Goal: Task Accomplishment & Management: Complete application form

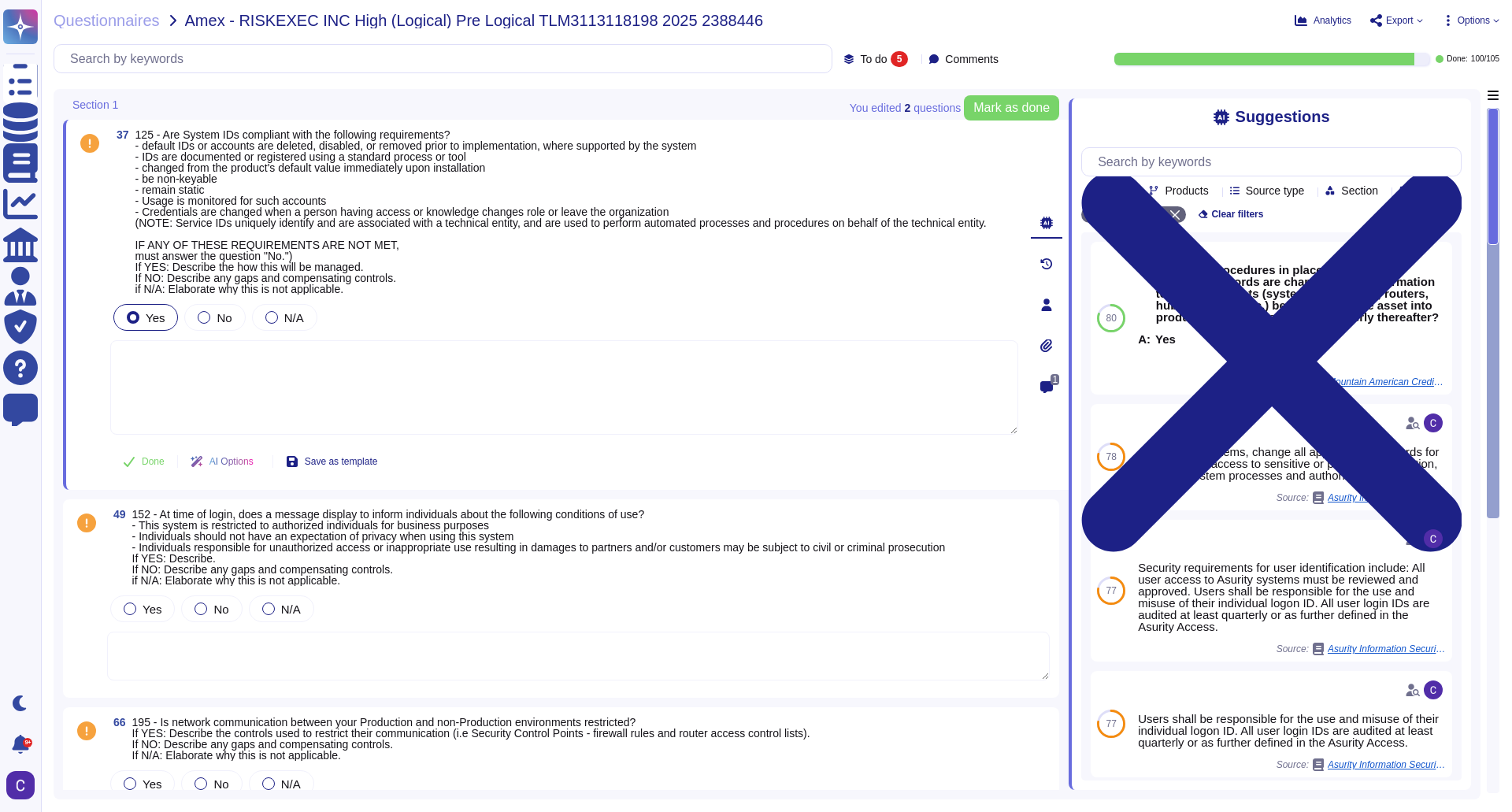
click at [444, 672] on textarea at bounding box center [578, 656] width 943 height 49
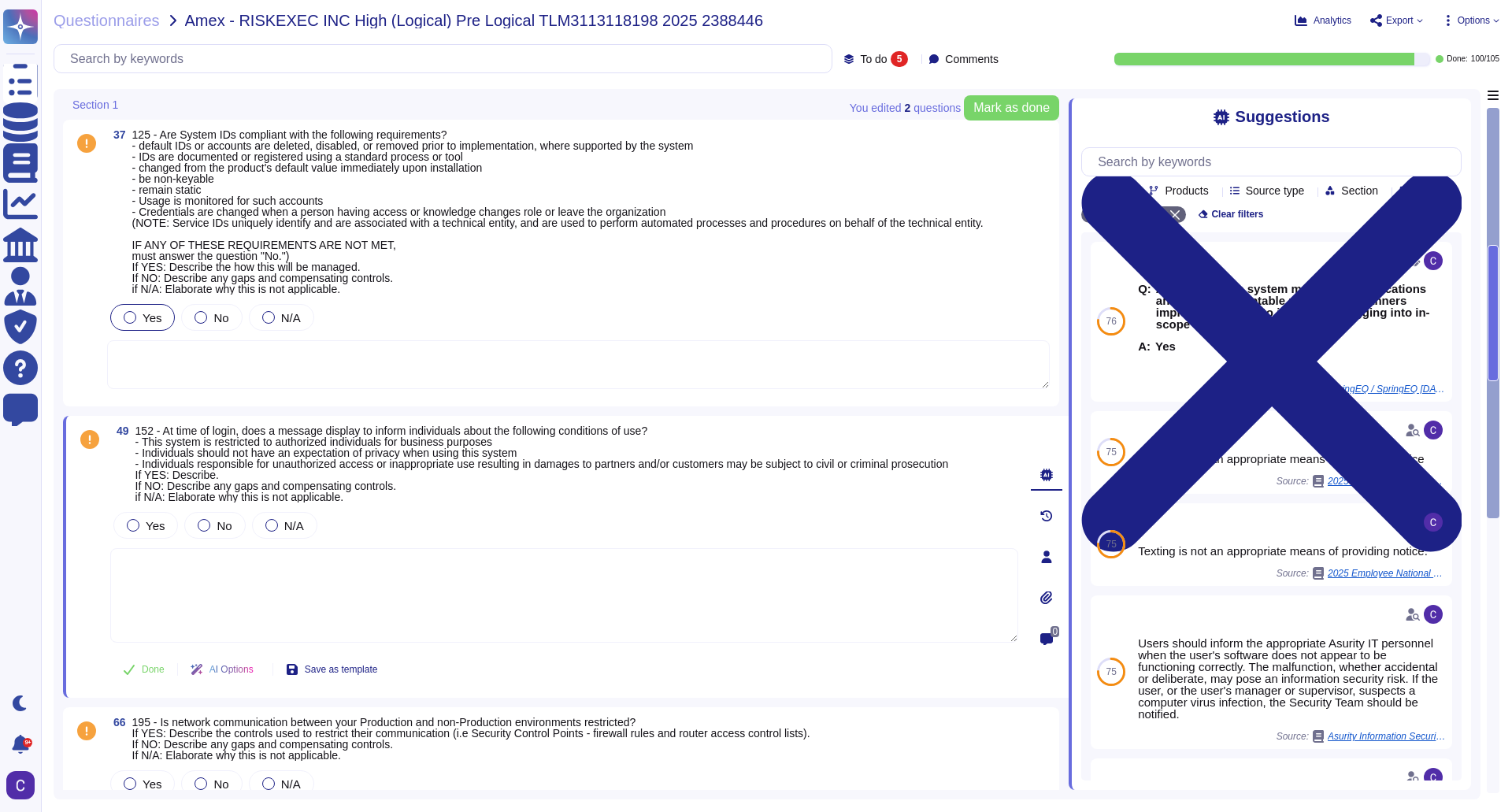
click at [345, 597] on textarea at bounding box center [564, 596] width 908 height 95
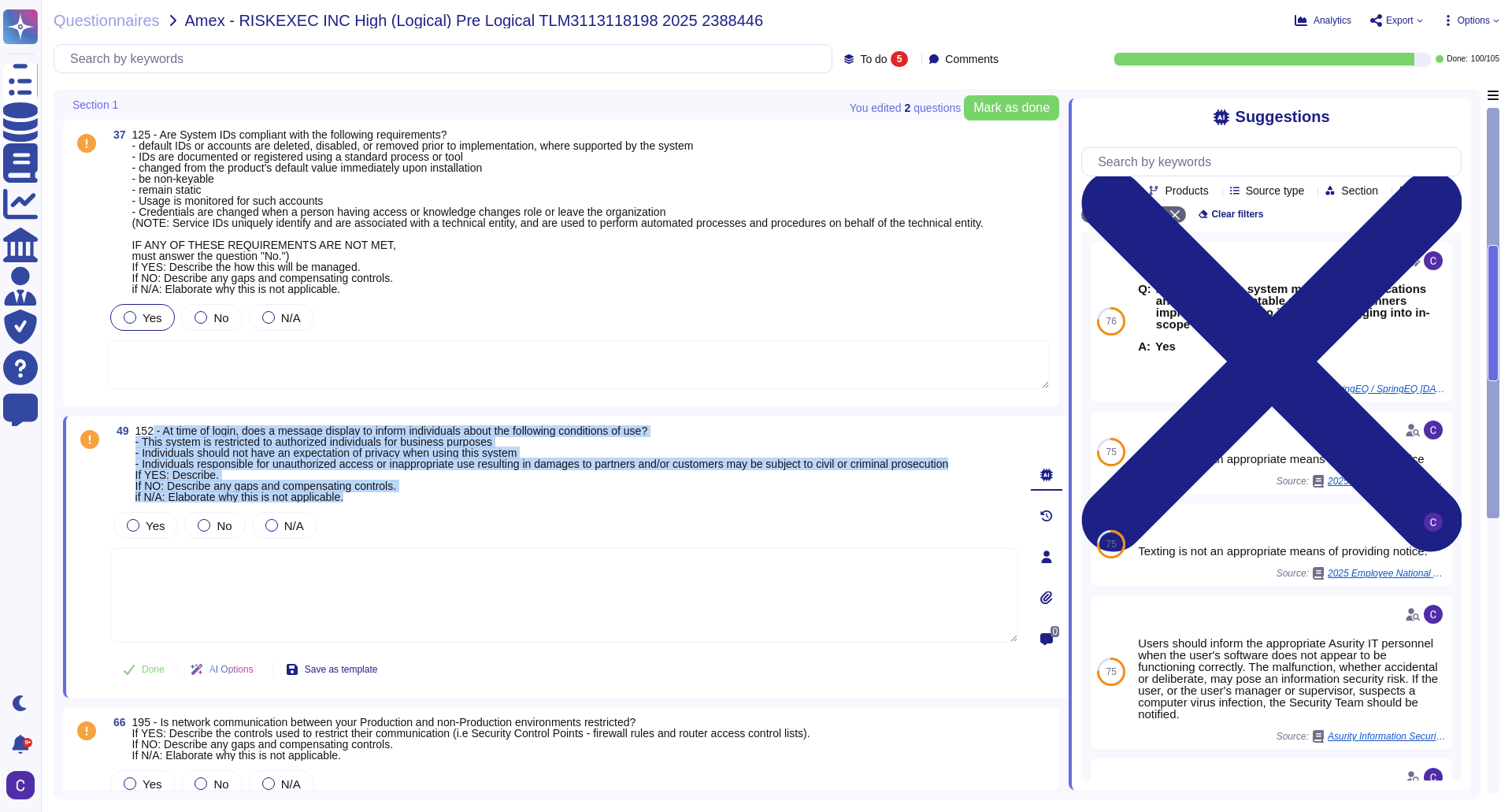
drag, startPoint x: 367, startPoint y: 500, endPoint x: 152, endPoint y: 437, distance: 224.0
click at [152, 437] on span "152 - At time of login, does a message display to inform individuals about the …" at bounding box center [542, 463] width 813 height 77
copy span "- At time of login, does a message display to inform individuals about the foll…"
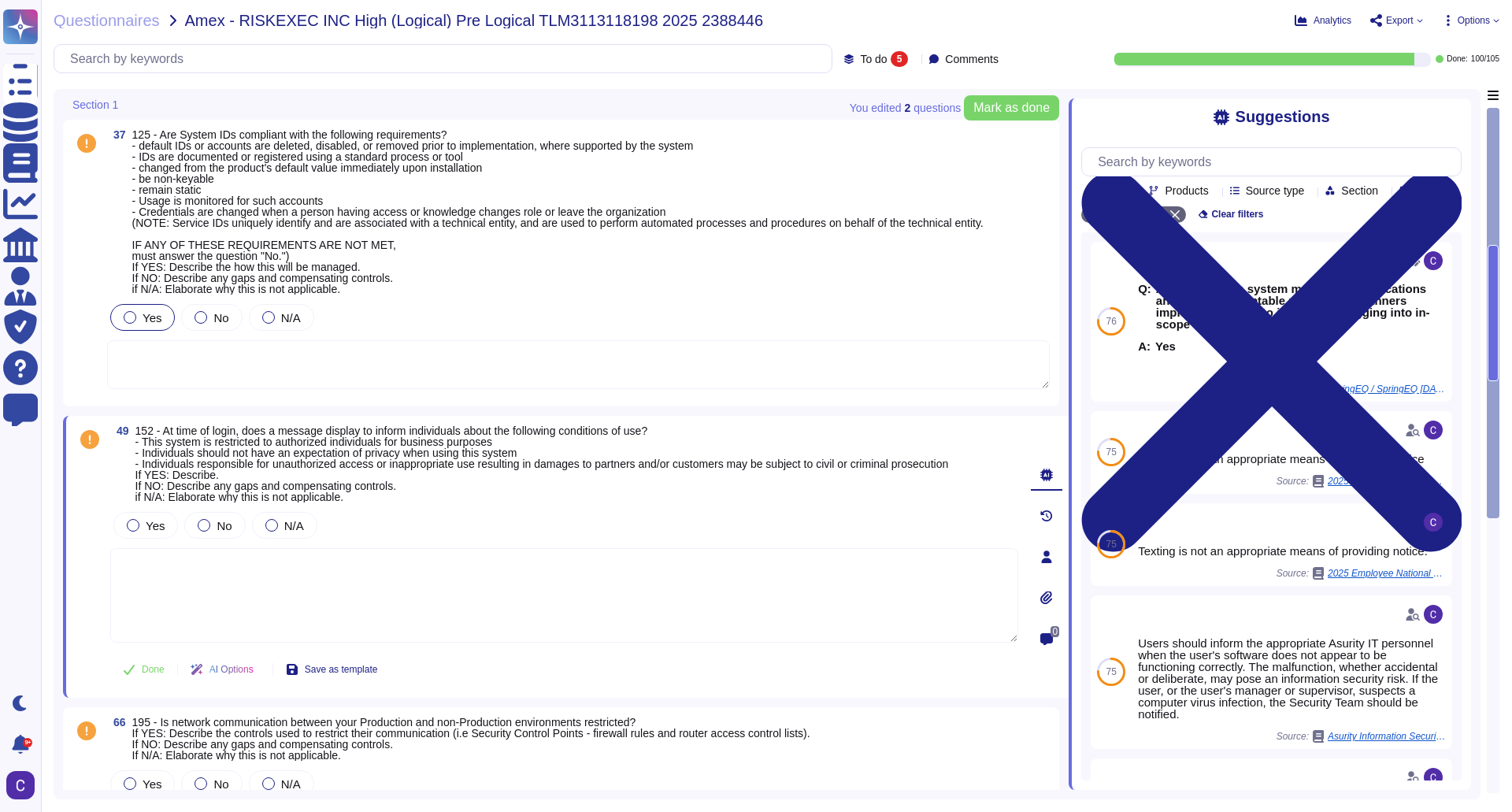
click at [699, 612] on textarea at bounding box center [564, 596] width 908 height 95
click at [228, 406] on div "37 125 - Are System IDs compliant with the following requirements? - default ID…" at bounding box center [561, 263] width 996 height 286
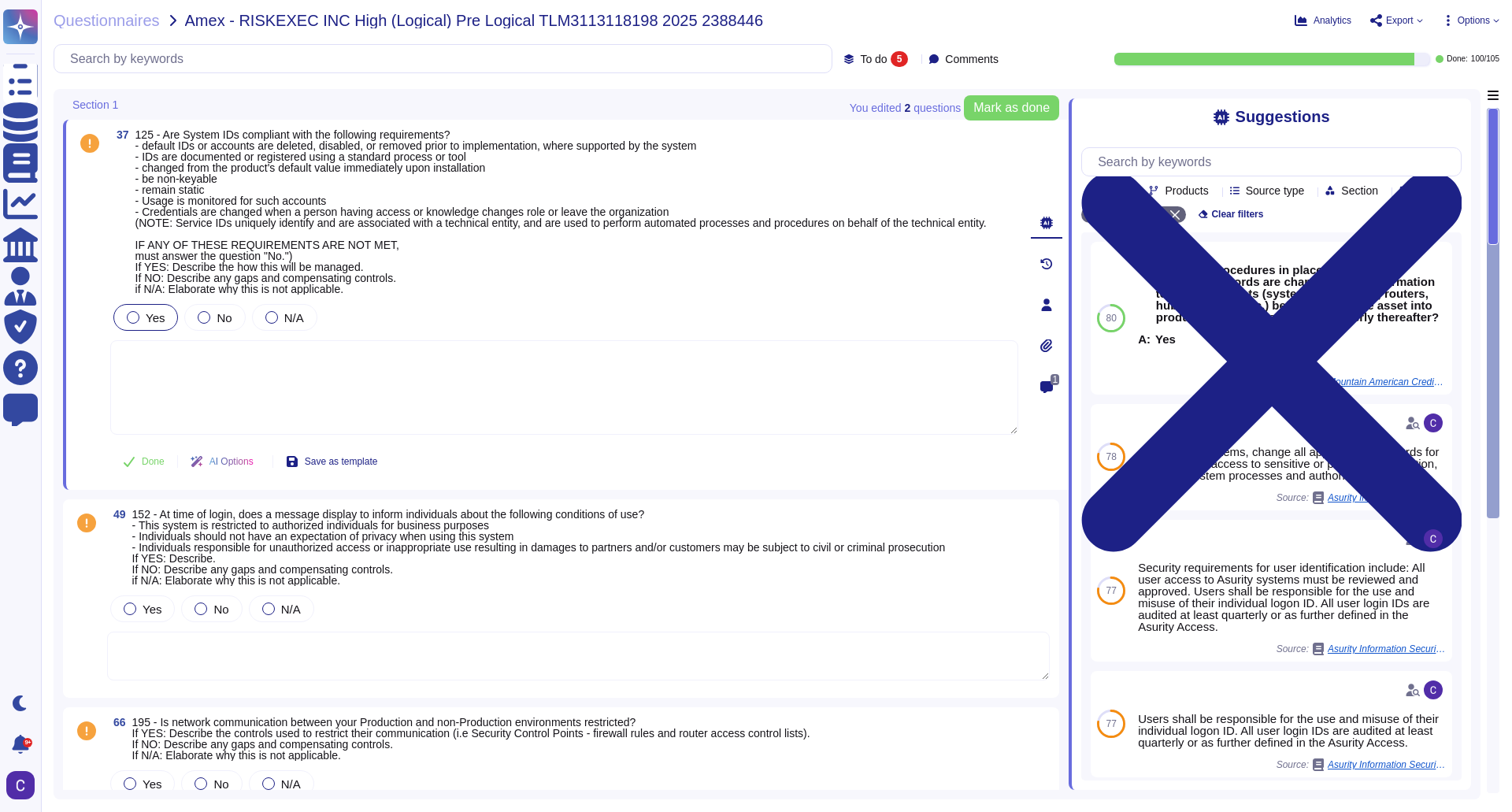
click at [88, 485] on div "37 125 - Are System IDs compliant with the following requirements? - default ID…" at bounding box center [566, 305] width 1006 height 370
drag, startPoint x: 156, startPoint y: 135, endPoint x: 275, endPoint y: 148, distance: 119.7
click at [275, 148] on span "125 - Are System IDs compliant with the following requirements? - default IDs o…" at bounding box center [561, 212] width 851 height 167
click at [328, 169] on span "125 - Are System IDs compliant with the following requirements? - default IDs o…" at bounding box center [561, 212] width 851 height 167
drag, startPoint x: 187, startPoint y: 134, endPoint x: 441, endPoint y: 134, distance: 254.0
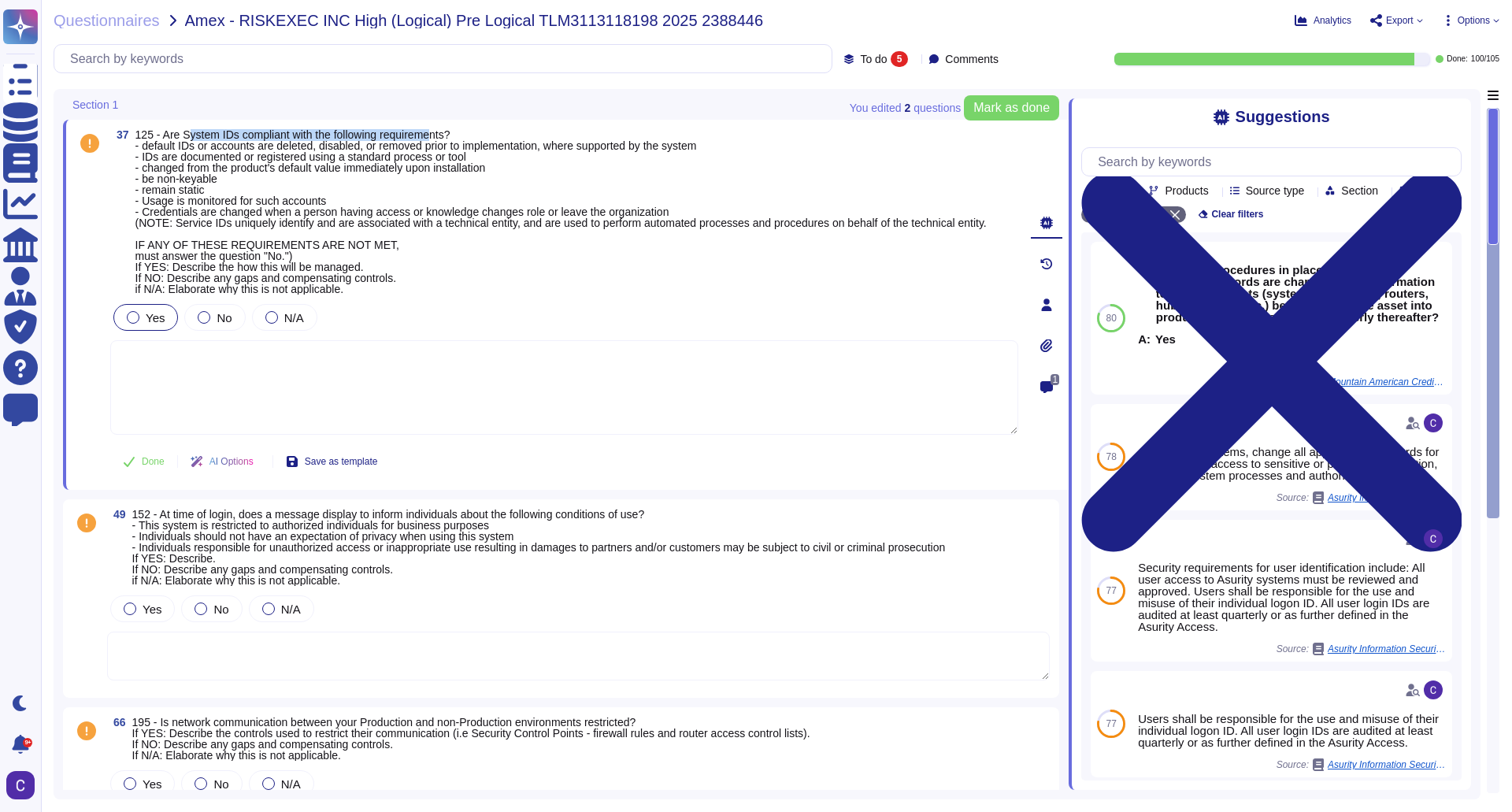
click at [441, 134] on span "125 - Are System IDs compliant with the following requirements? - default IDs o…" at bounding box center [561, 212] width 851 height 167
click at [656, 205] on span "125 - Are System IDs compliant with the following requirements? - default IDs o…" at bounding box center [561, 212] width 851 height 167
click at [288, 422] on textarea at bounding box center [564, 387] width 908 height 95
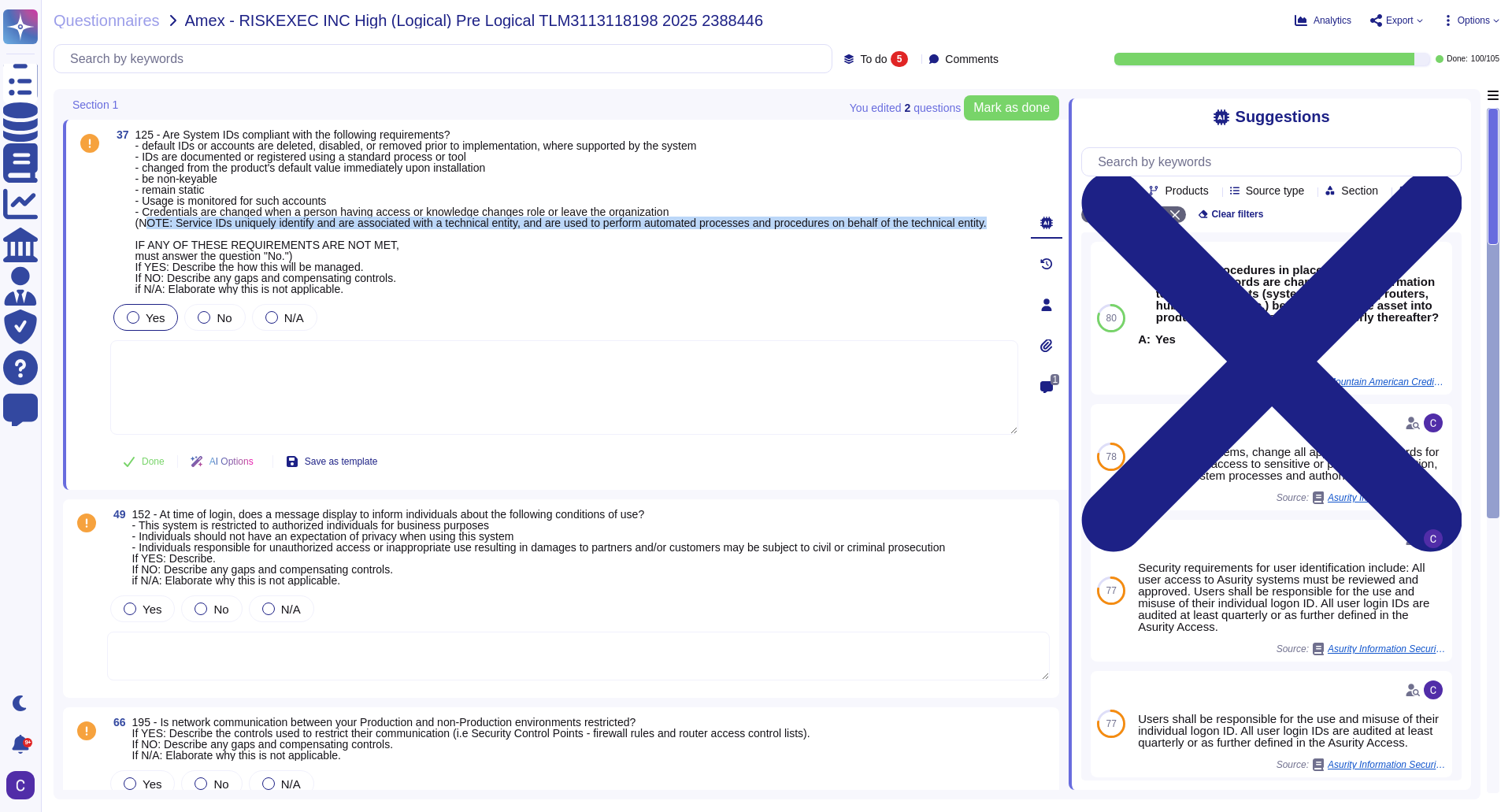
drag, startPoint x: 147, startPoint y: 221, endPoint x: 430, endPoint y: 231, distance: 283.2
click at [430, 231] on span "125 - Are System IDs compliant with the following requirements? - default IDs o…" at bounding box center [561, 212] width 851 height 166
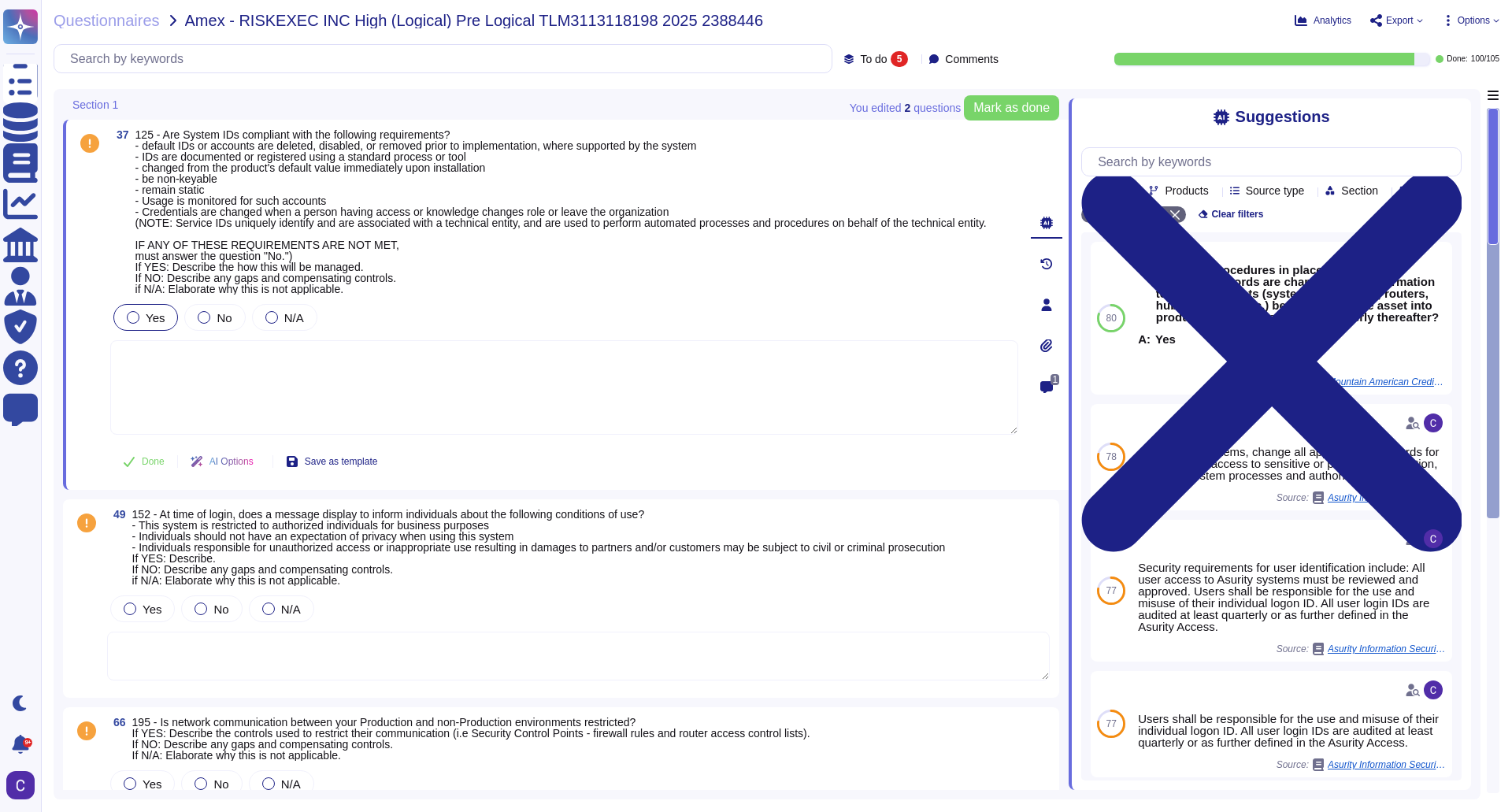
click at [592, 281] on span "125 - Are System IDs compliant with the following requirements? - default IDs o…" at bounding box center [561, 212] width 851 height 166
click at [575, 367] on textarea at bounding box center [564, 387] width 908 height 95
click at [1045, 293] on div at bounding box center [1046, 305] width 32 height 32
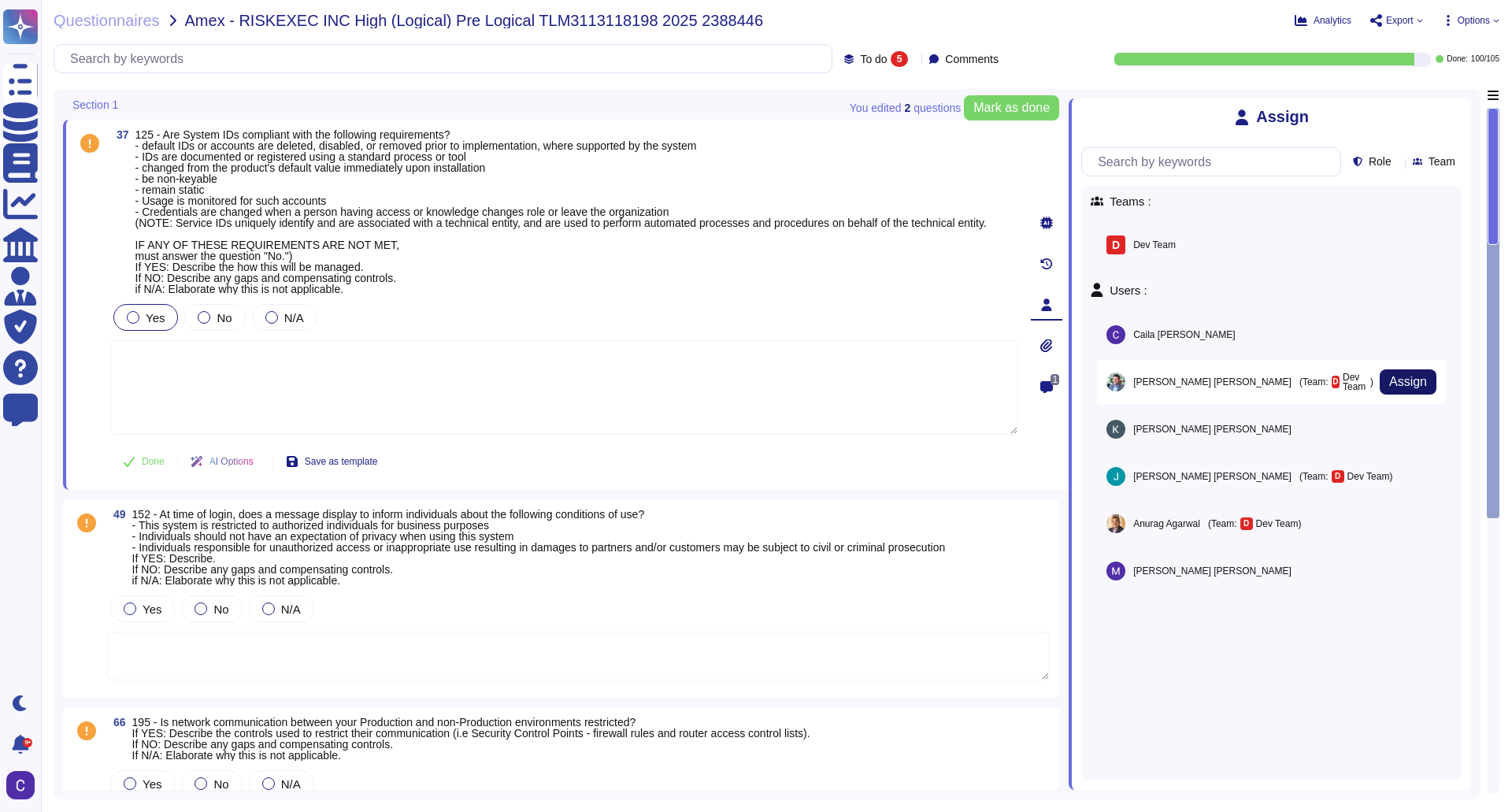
click at [1409, 388] on span "Assign" at bounding box center [1408, 382] width 38 height 13
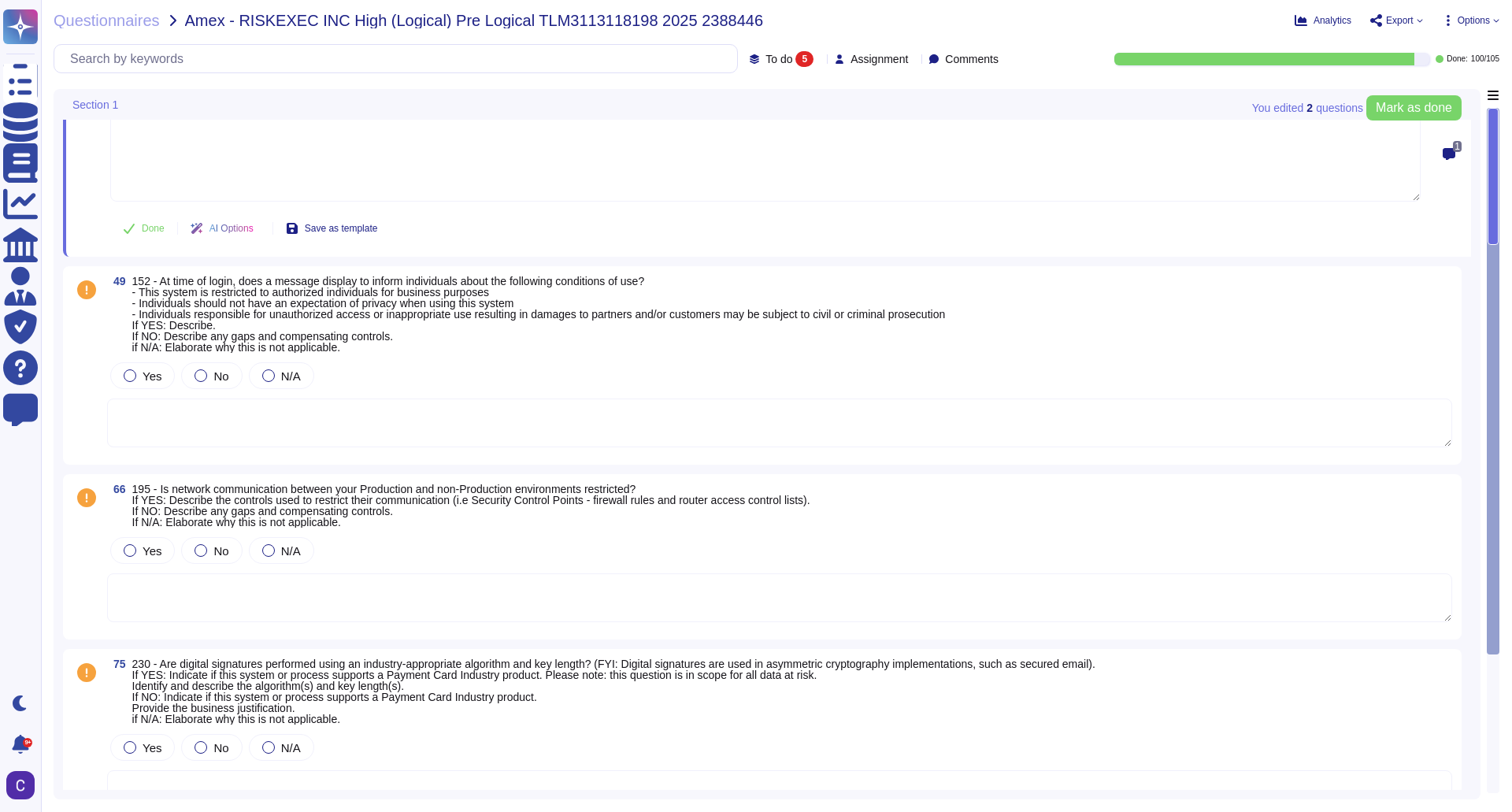
scroll to position [236, 0]
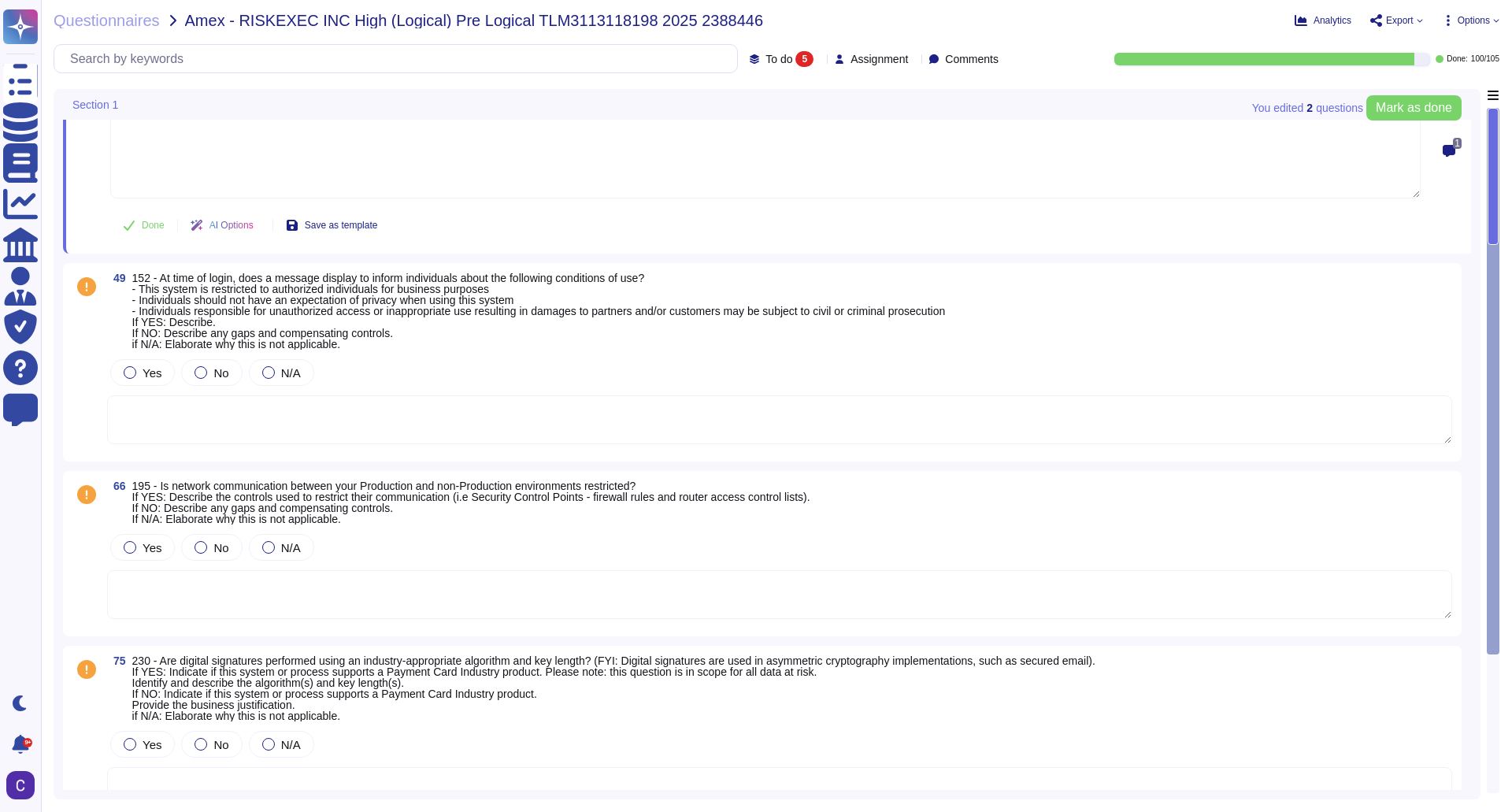
click at [244, 392] on div "Yes No N/A" at bounding box center [780, 401] width 1346 height 90
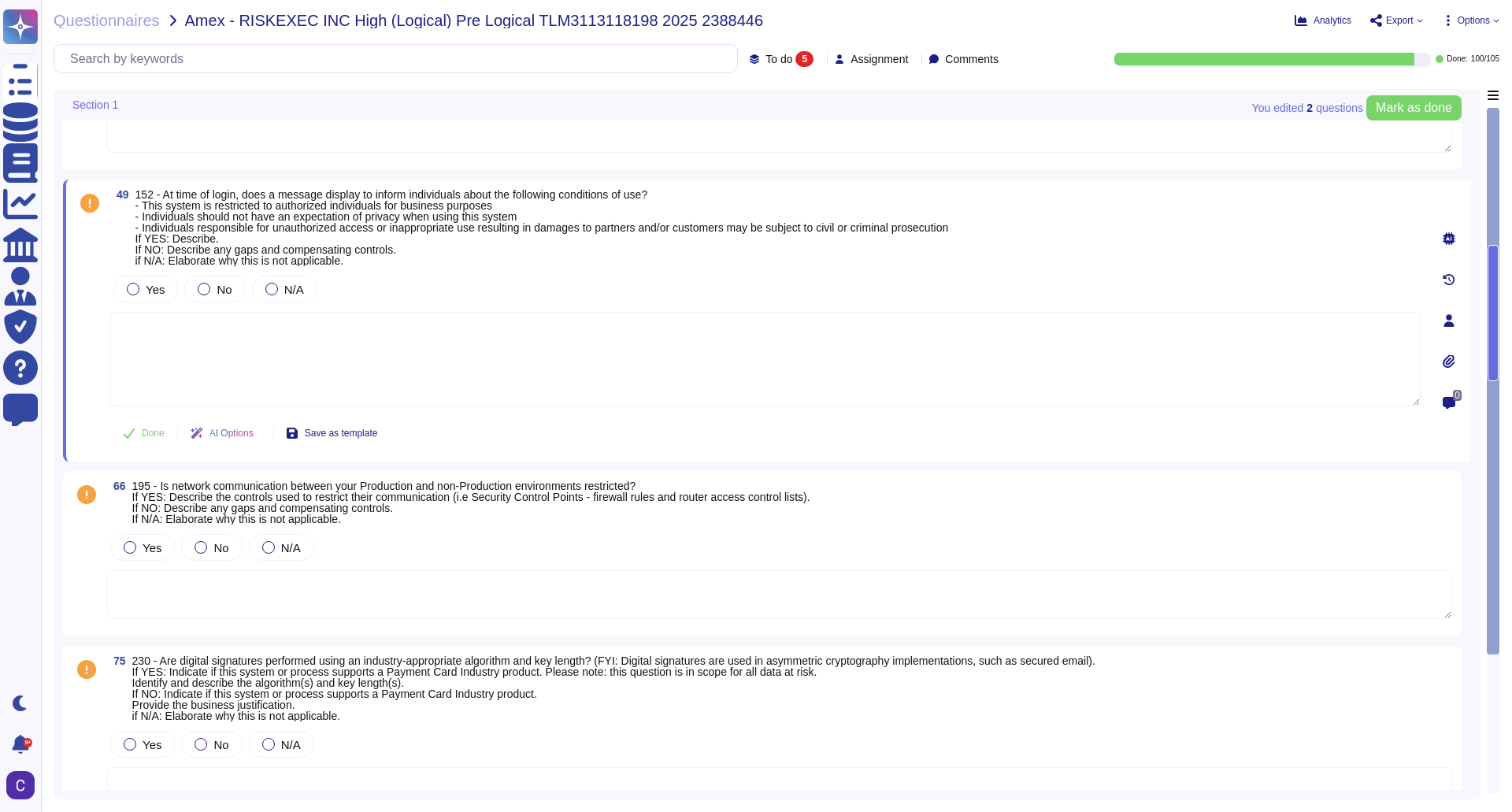
click at [1446, 240] on icon at bounding box center [1449, 238] width 13 height 13
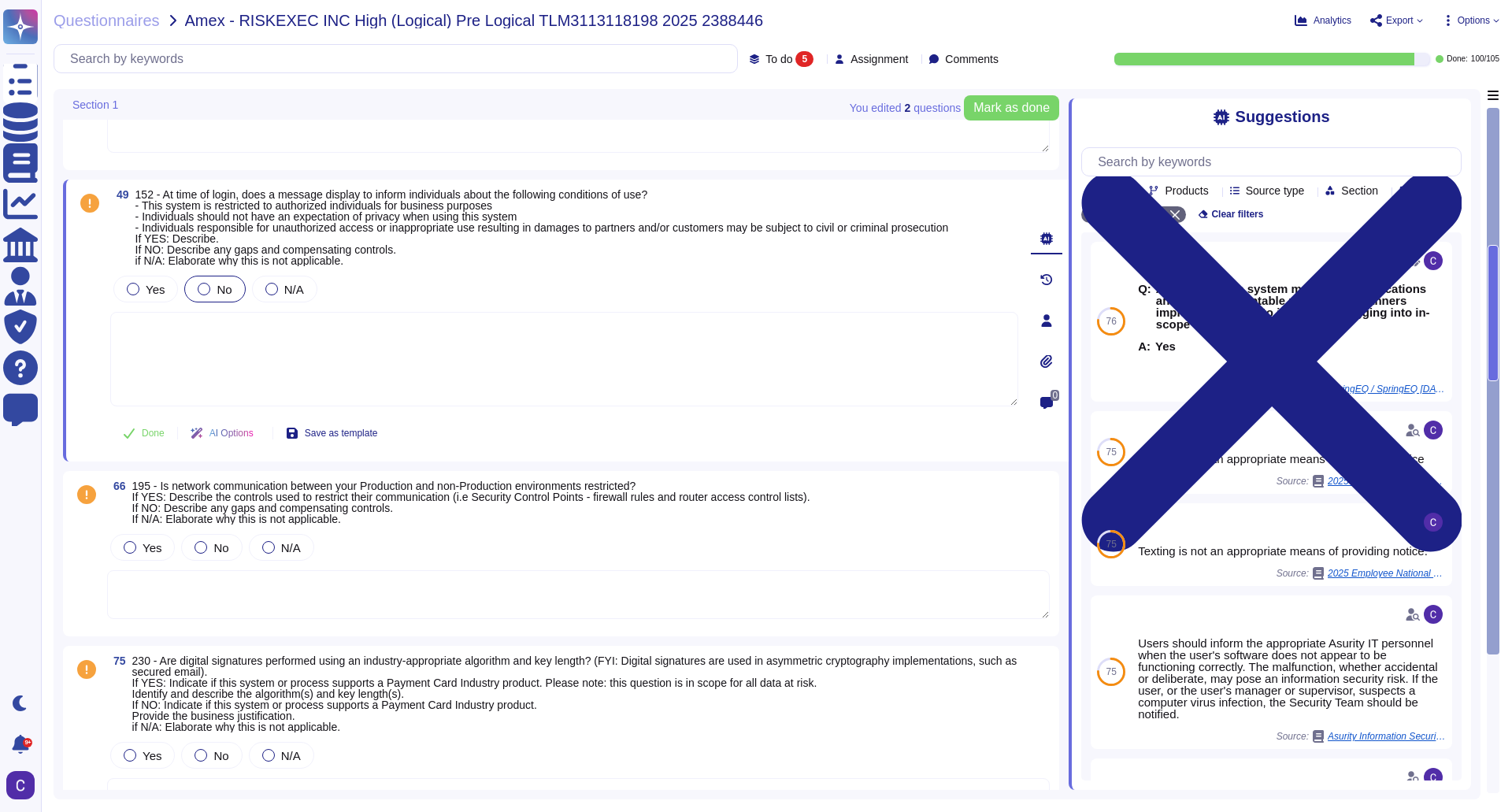
click at [202, 289] on div at bounding box center [204, 289] width 13 height 13
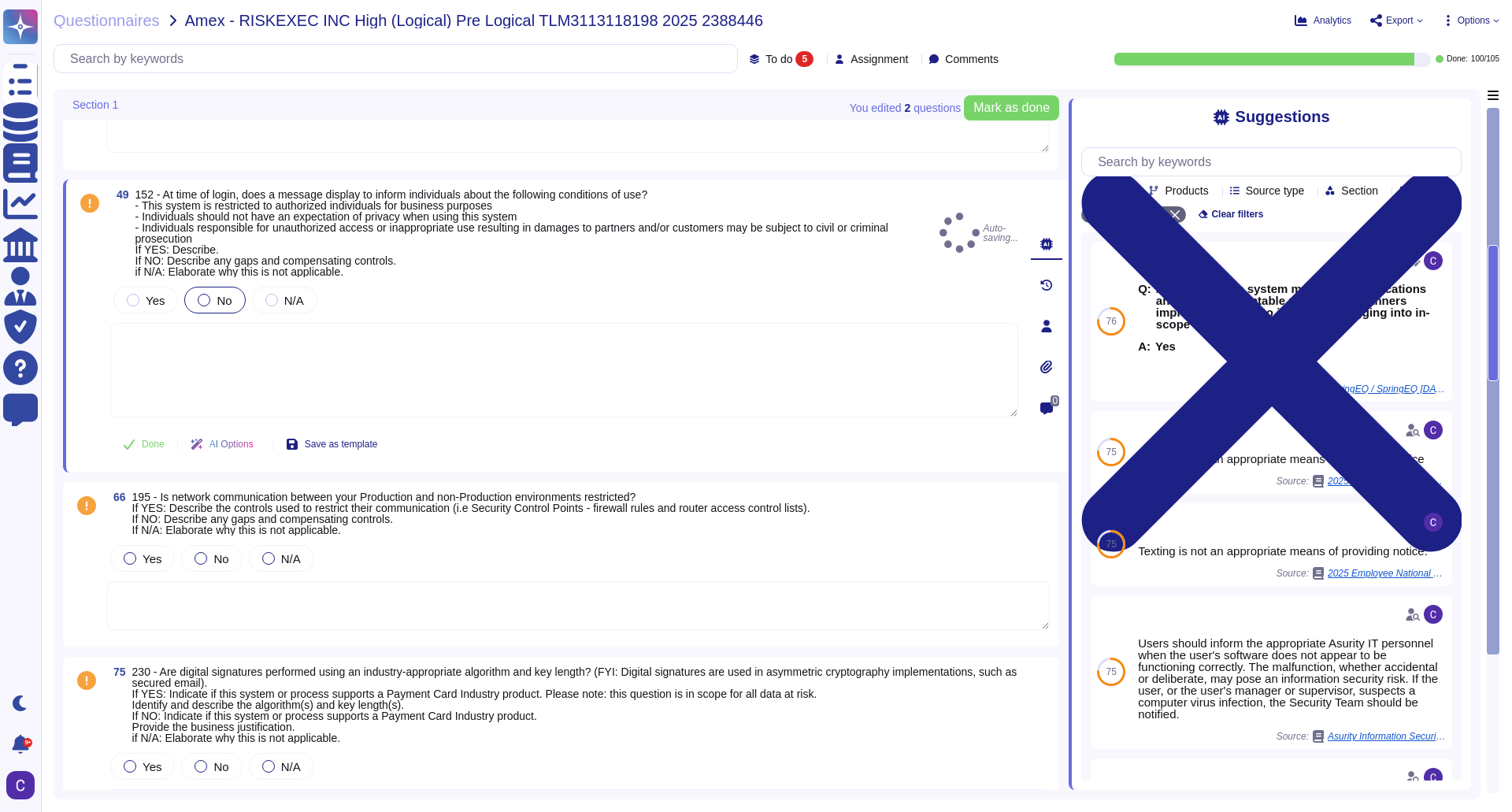
click at [287, 384] on textarea at bounding box center [564, 370] width 908 height 95
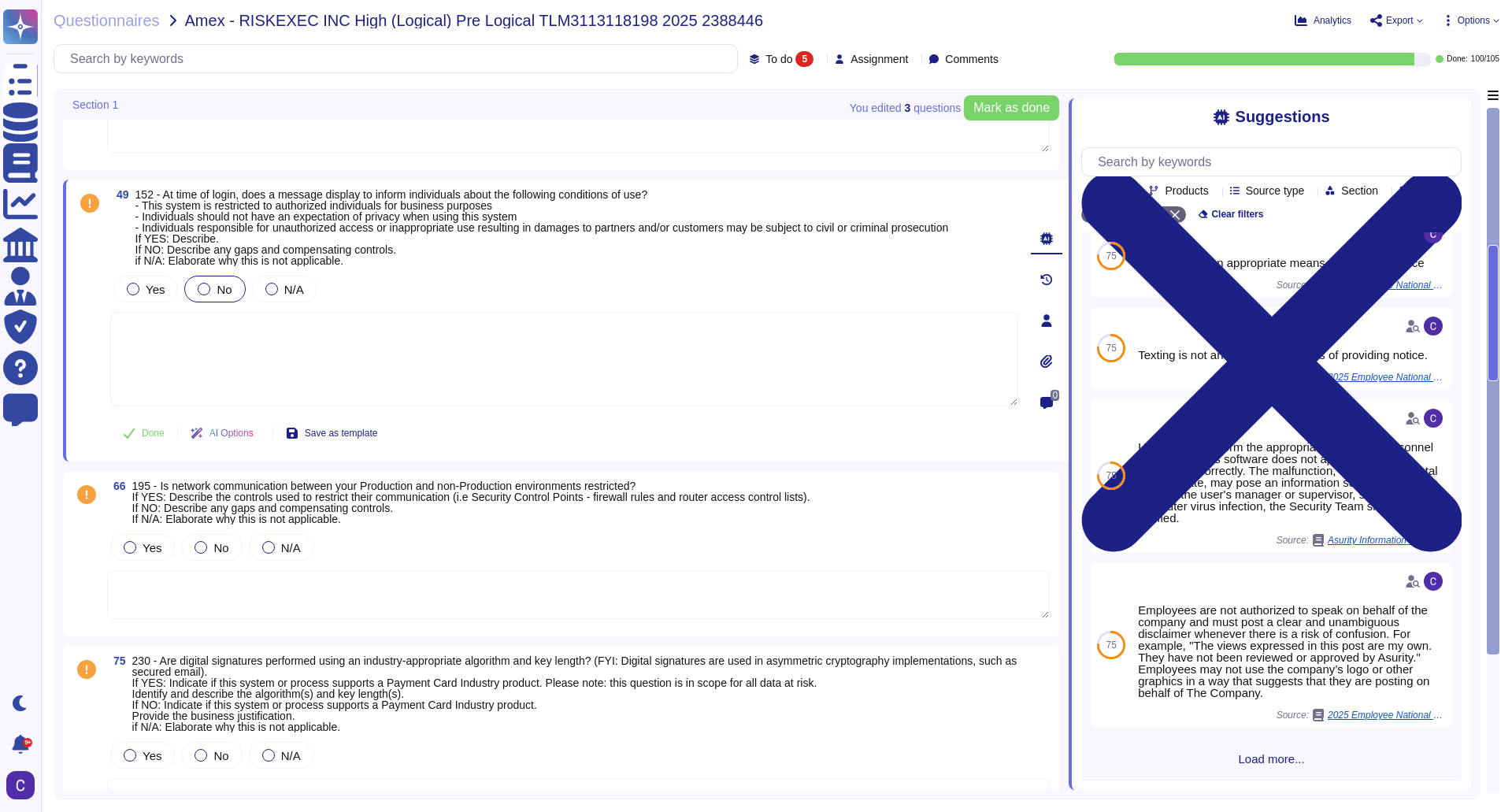
scroll to position [214, 0]
click at [1047, 323] on icon at bounding box center [1047, 320] width 10 height 13
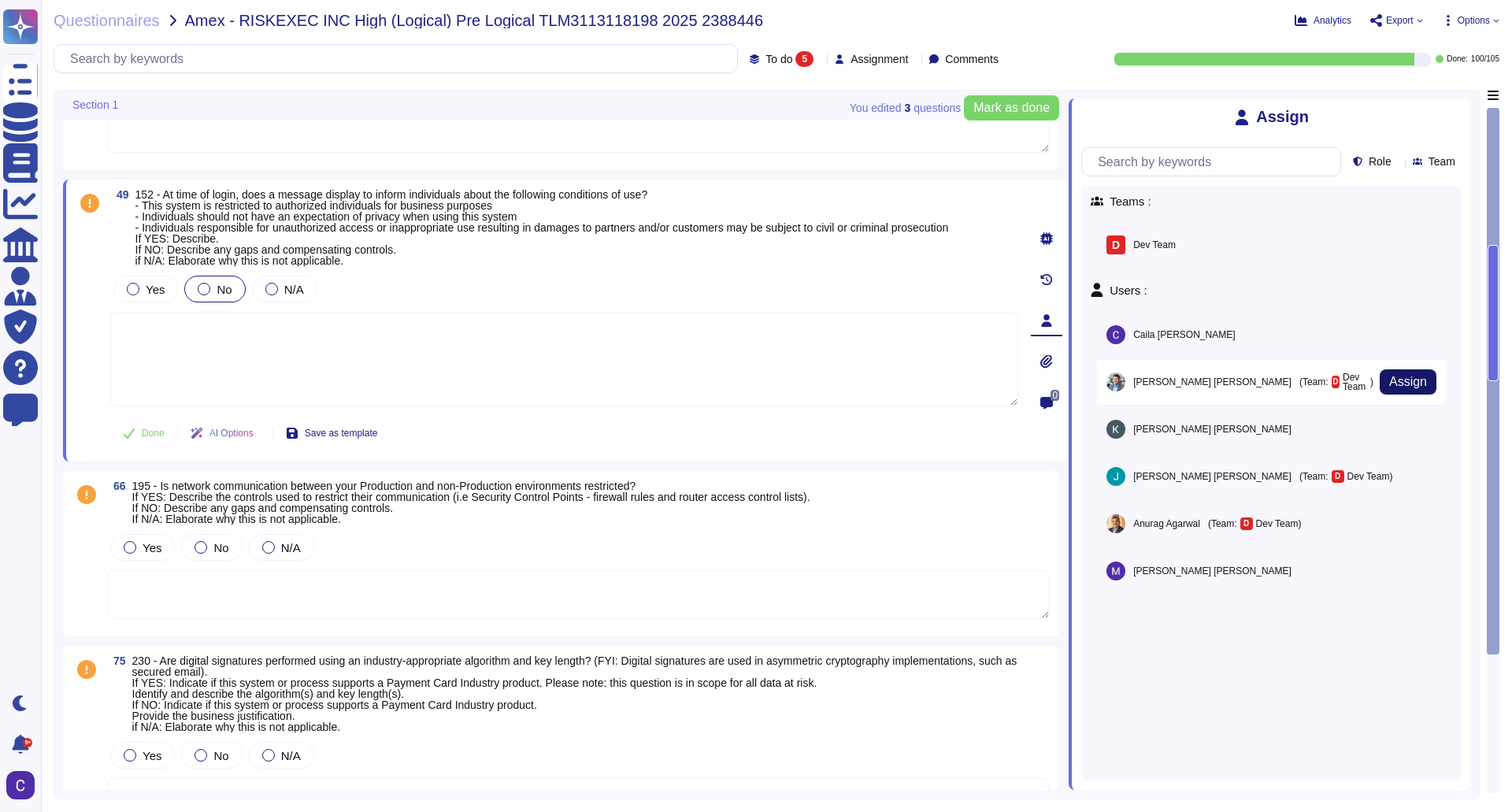
click at [1415, 387] on button "Assign" at bounding box center [1408, 381] width 57 height 25
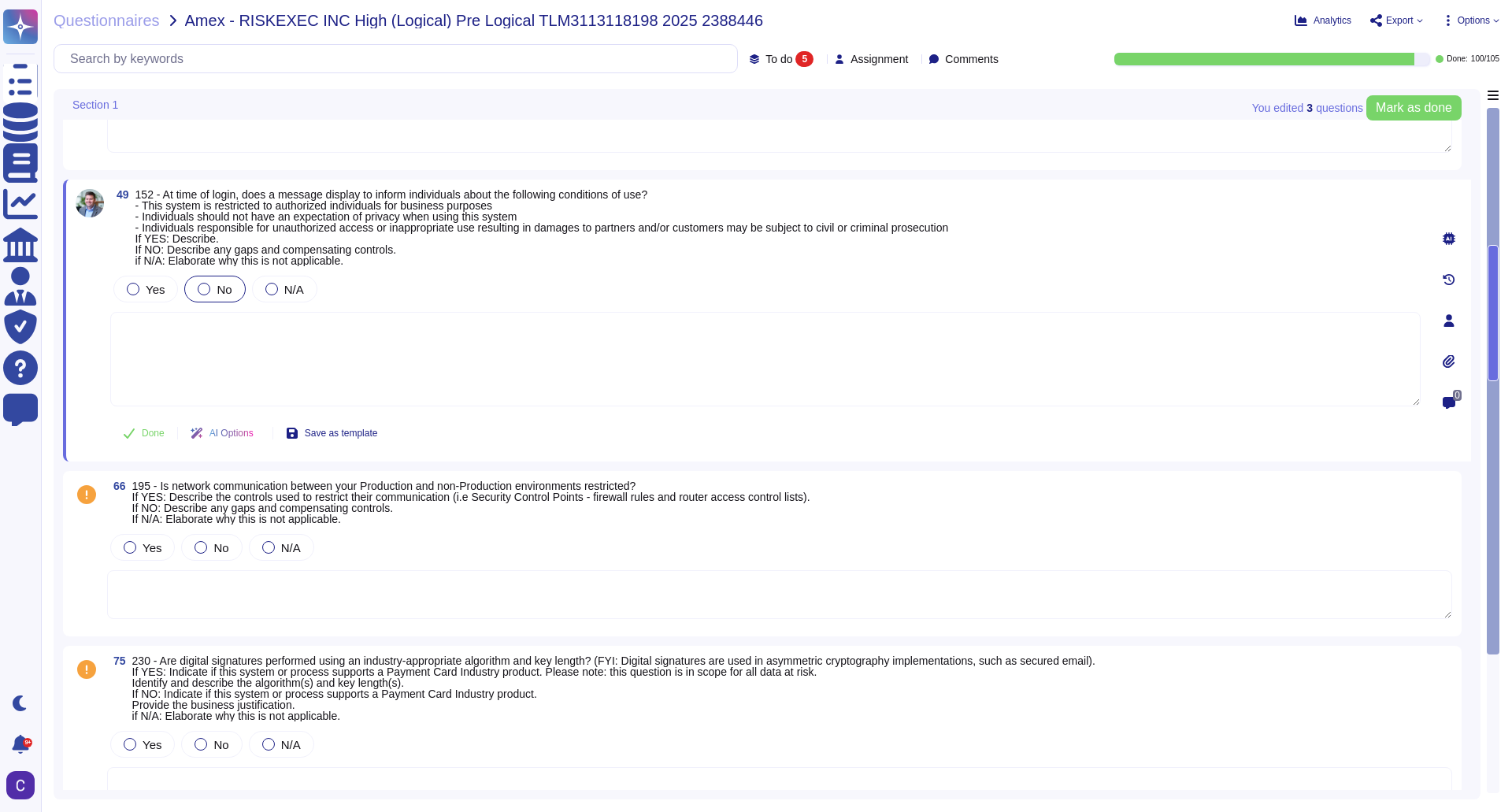
click at [1443, 232] on icon at bounding box center [1449, 238] width 13 height 13
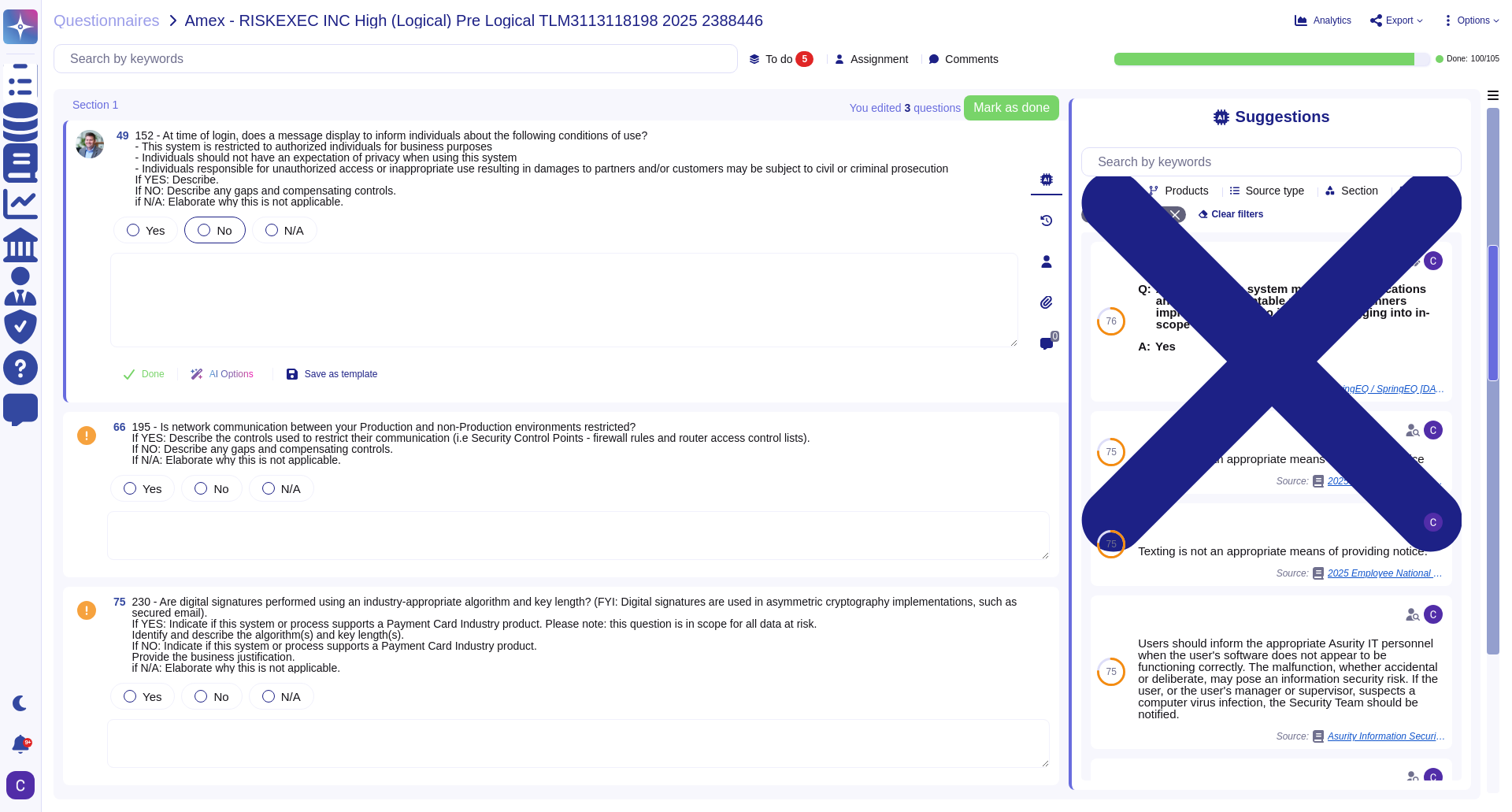
scroll to position [394, 0]
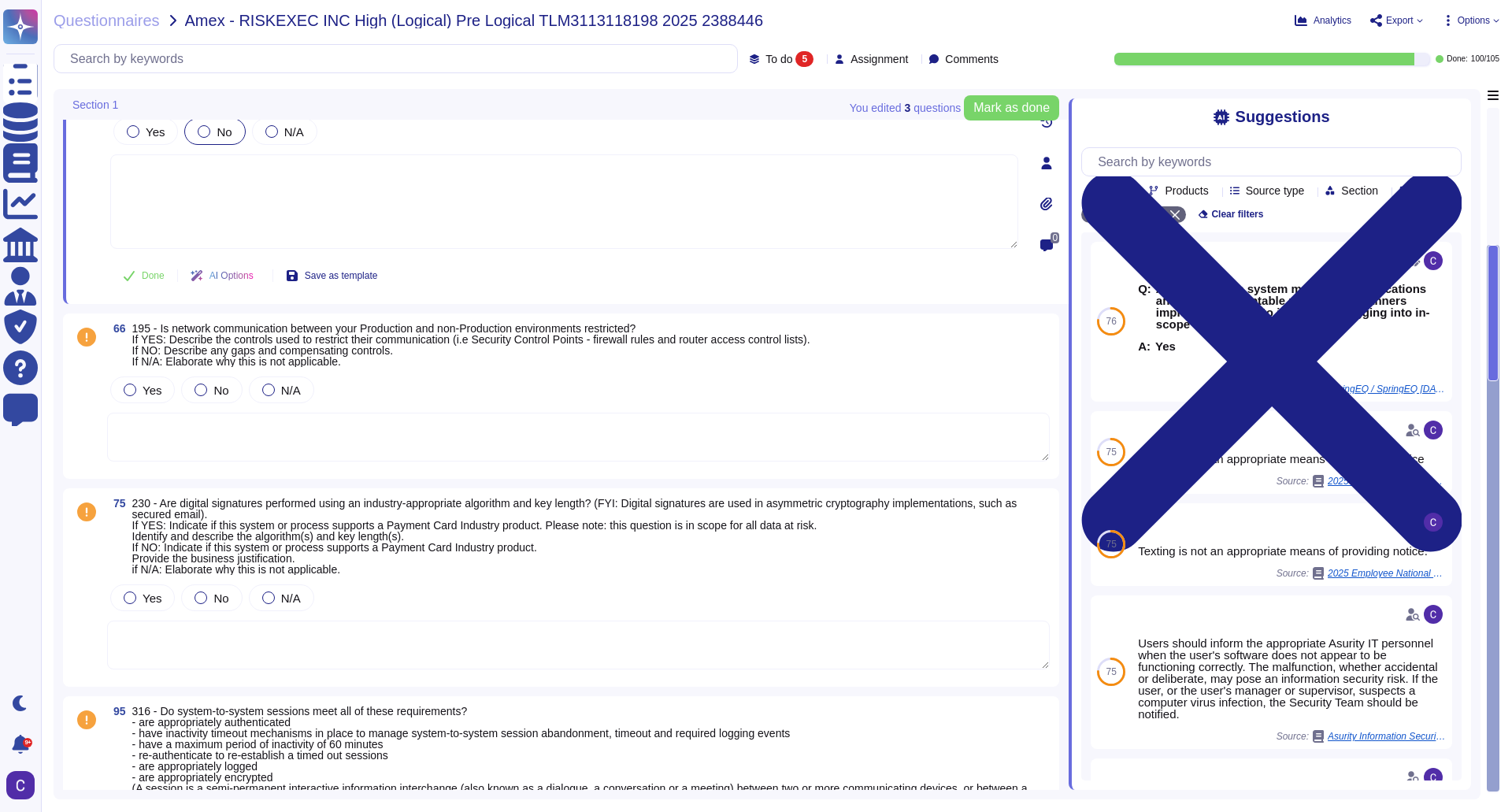
click at [343, 404] on div "Yes No N/A" at bounding box center [578, 390] width 943 height 33
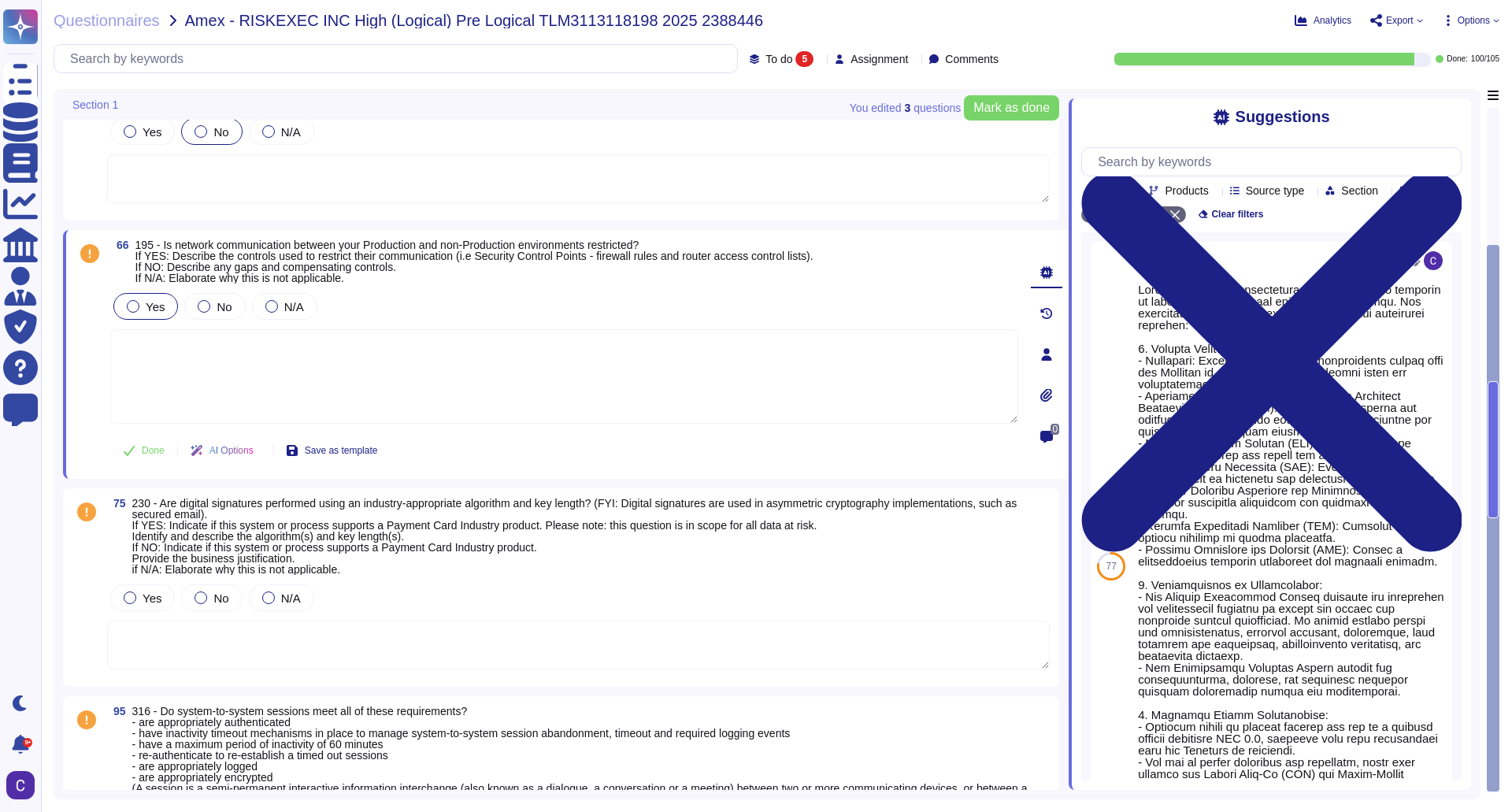
click at [150, 318] on div "Yes" at bounding box center [145, 306] width 65 height 27
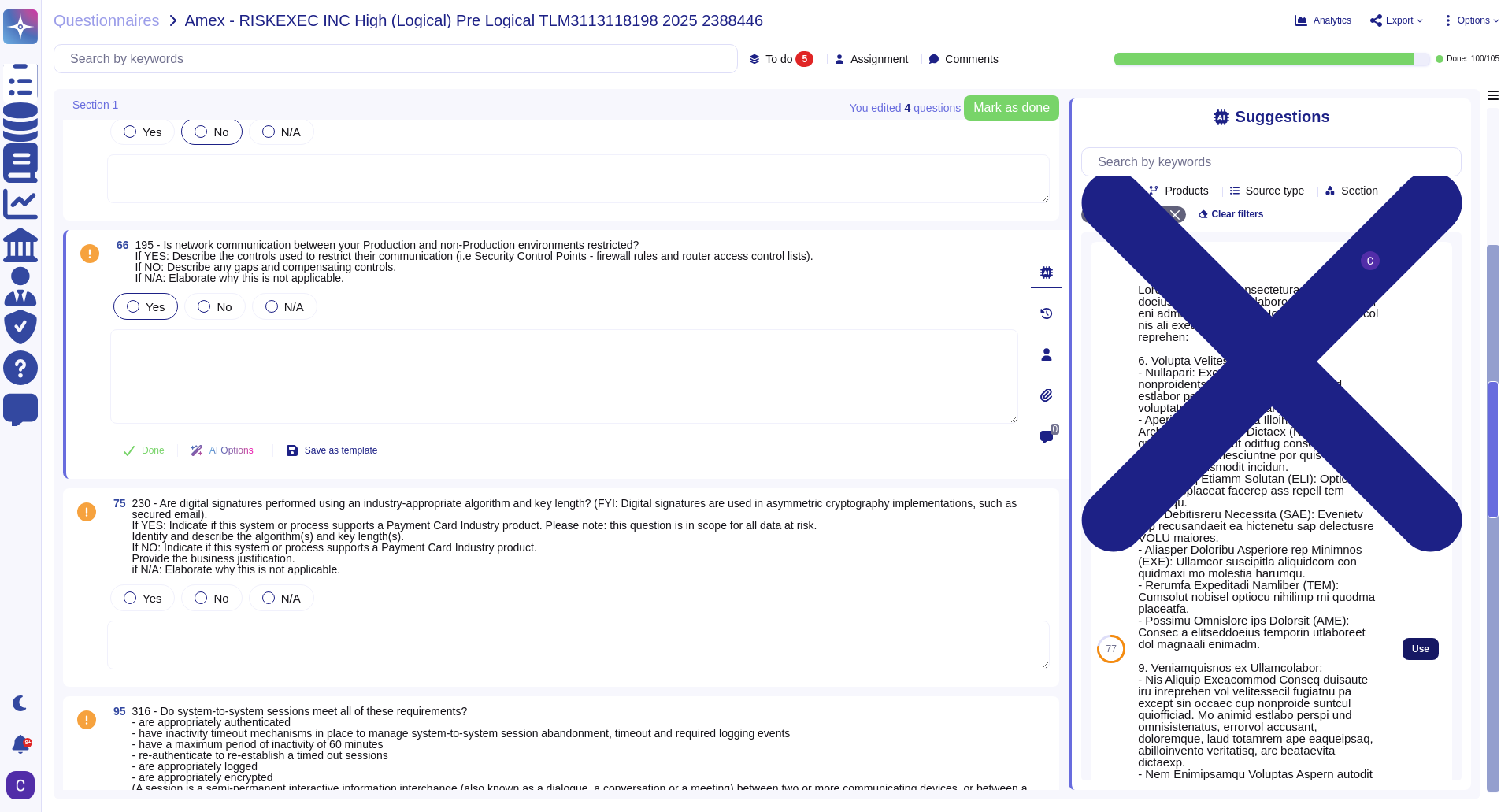
click at [1419, 660] on button "Use" at bounding box center [1421, 650] width 36 height 22
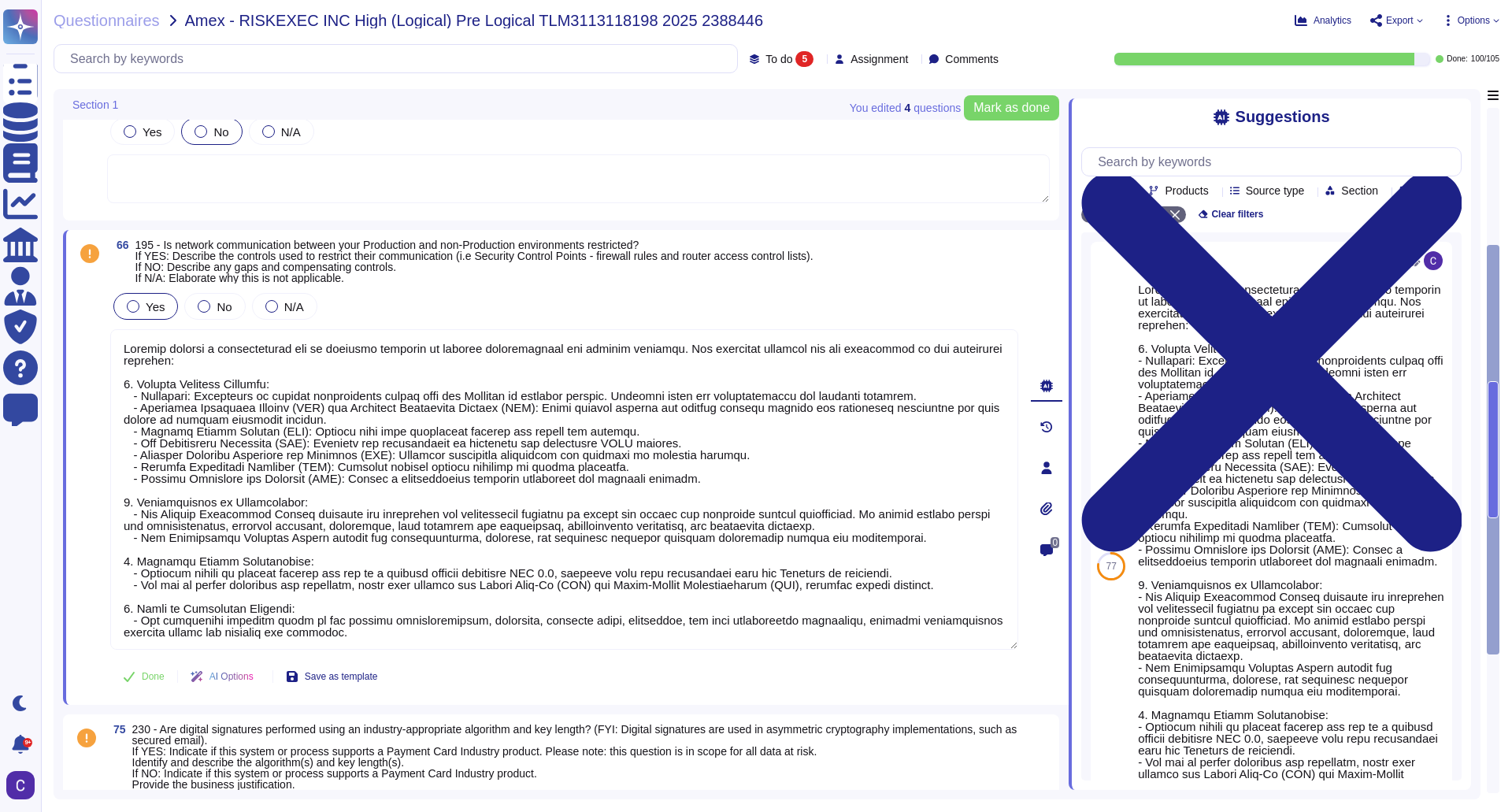
drag, startPoint x: 162, startPoint y: 344, endPoint x: 43, endPoint y: 343, distance: 119.0
click at [43, 343] on div "Questionnaires Amex - RISKEXEC INC High (Logical) Pre Logical TLM3113118198 202…" at bounding box center [776, 406] width 1471 height 812
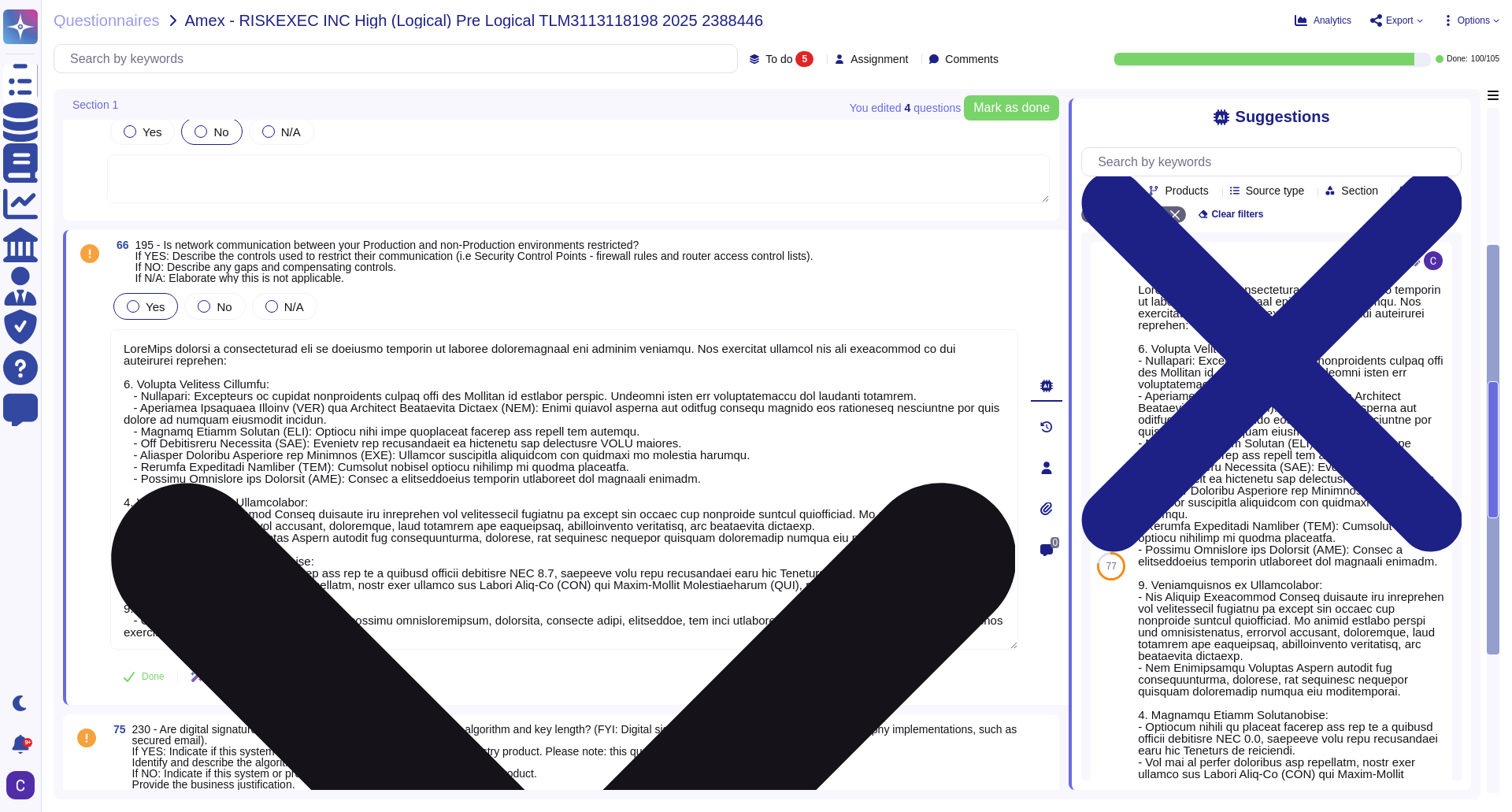
scroll to position [2, 0]
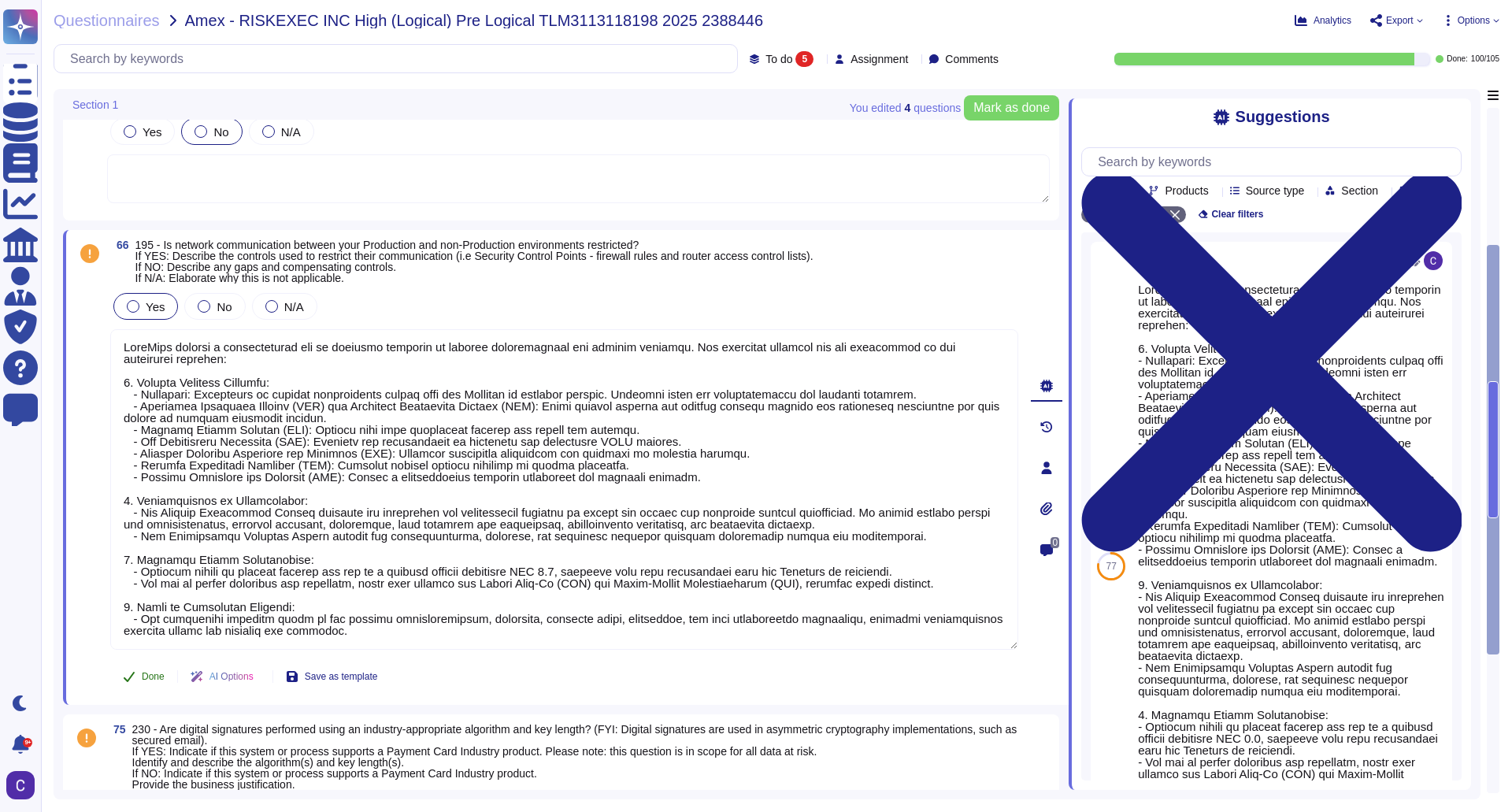
type textarea "RiskExec employs a comprehensive set of security measures to protect communicat…"
click at [129, 679] on icon at bounding box center [129, 677] width 11 height 10
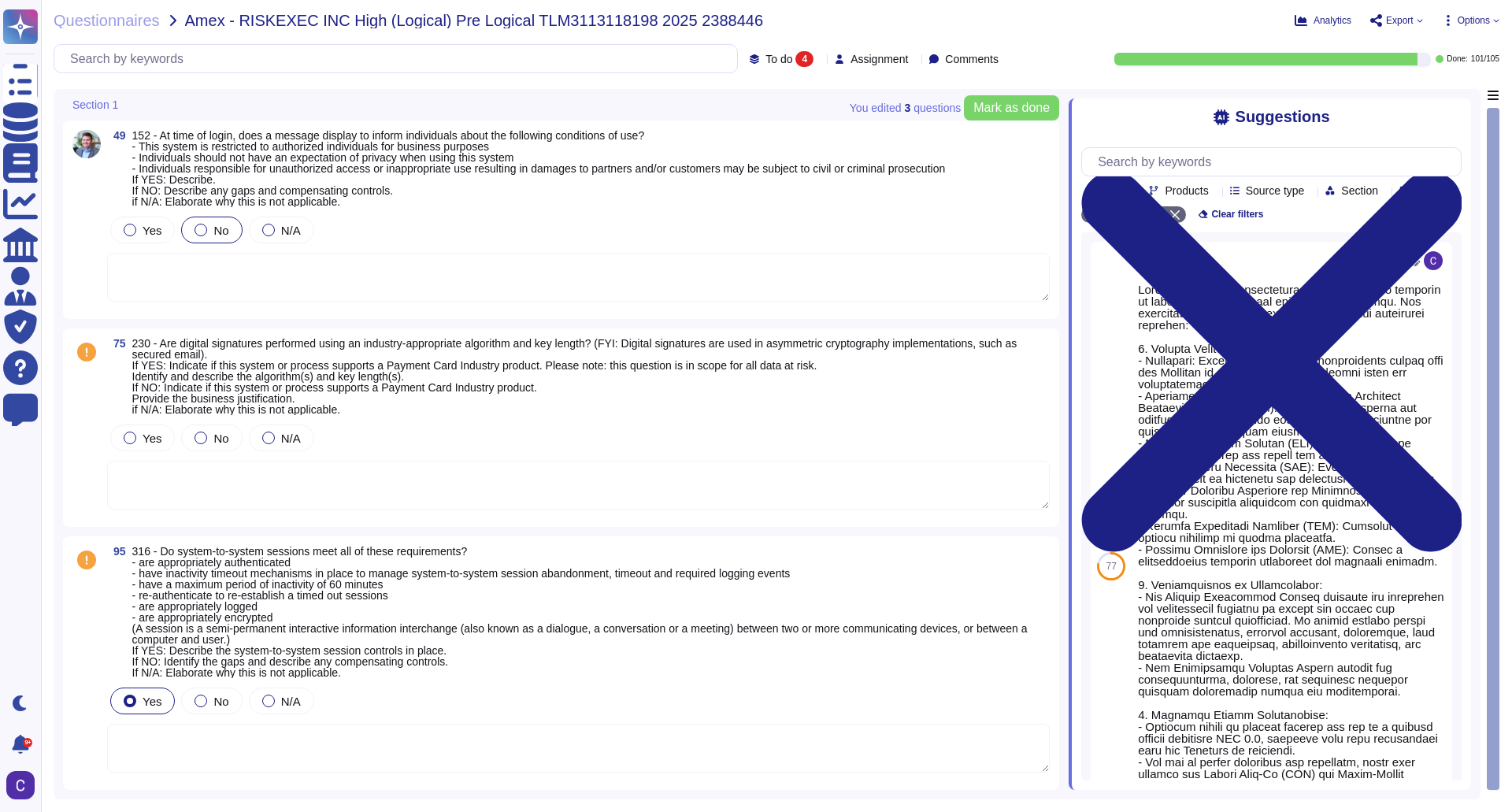
scroll to position [295, 0]
click at [295, 514] on div "75 230 - Are digital signatures performed using an industry-appropriate algorit…" at bounding box center [561, 428] width 977 height 179
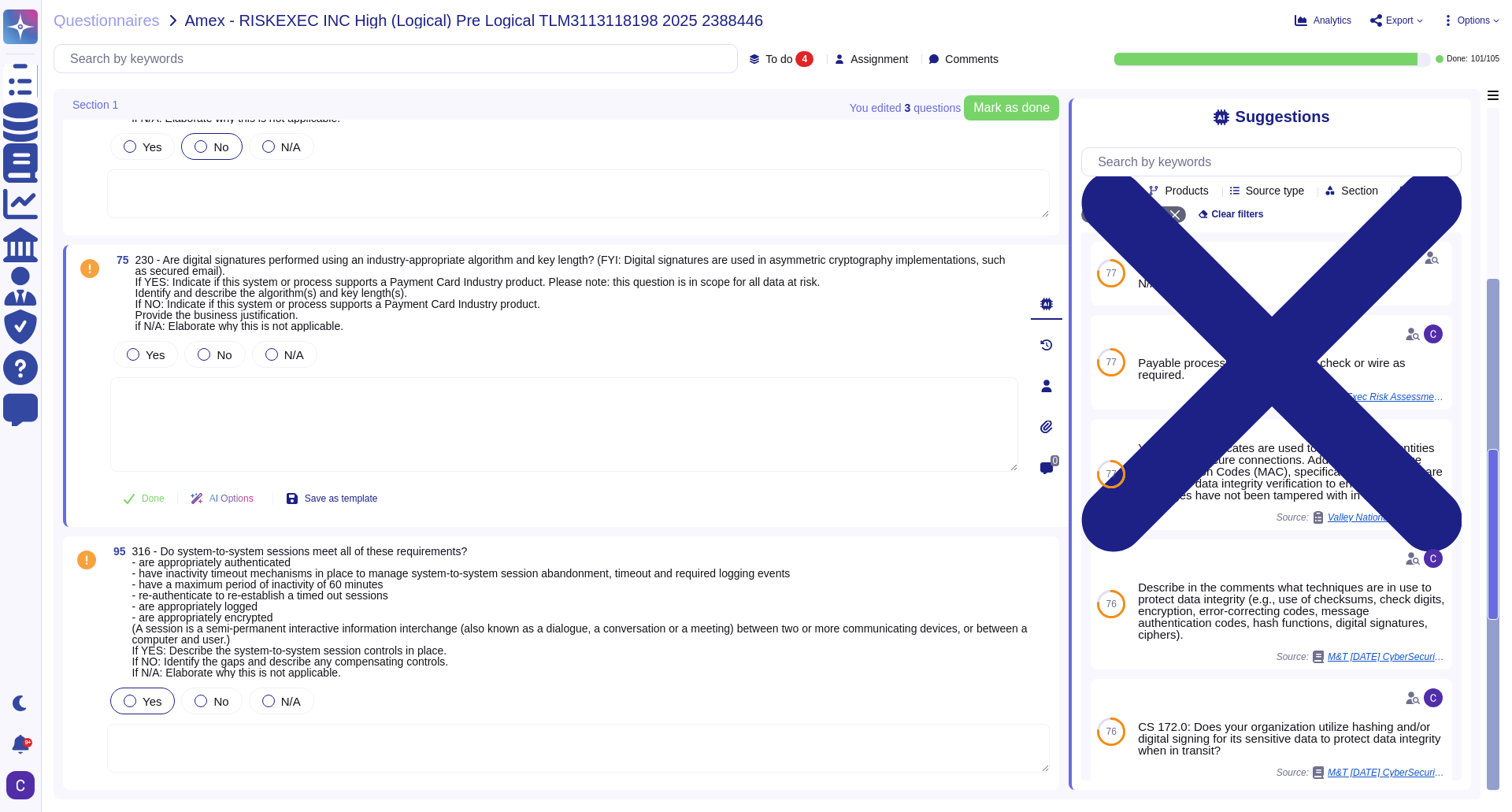
click at [474, 308] on span "230 - Are digital signatures performed using an industry-appropriate algorithm …" at bounding box center [570, 293] width 870 height 79
click at [293, 356] on span "N/A" at bounding box center [294, 356] width 20 height 14
drag, startPoint x: 395, startPoint y: 280, endPoint x: 575, endPoint y: 280, distance: 180.0
click at [575, 280] on span "230 - Are digital signatures performed using an industry-appropriate algorithm …" at bounding box center [570, 293] width 870 height 79
click at [503, 330] on span "230 - Are digital signatures performed using an industry-appropriate algorithm …" at bounding box center [577, 293] width 884 height 77
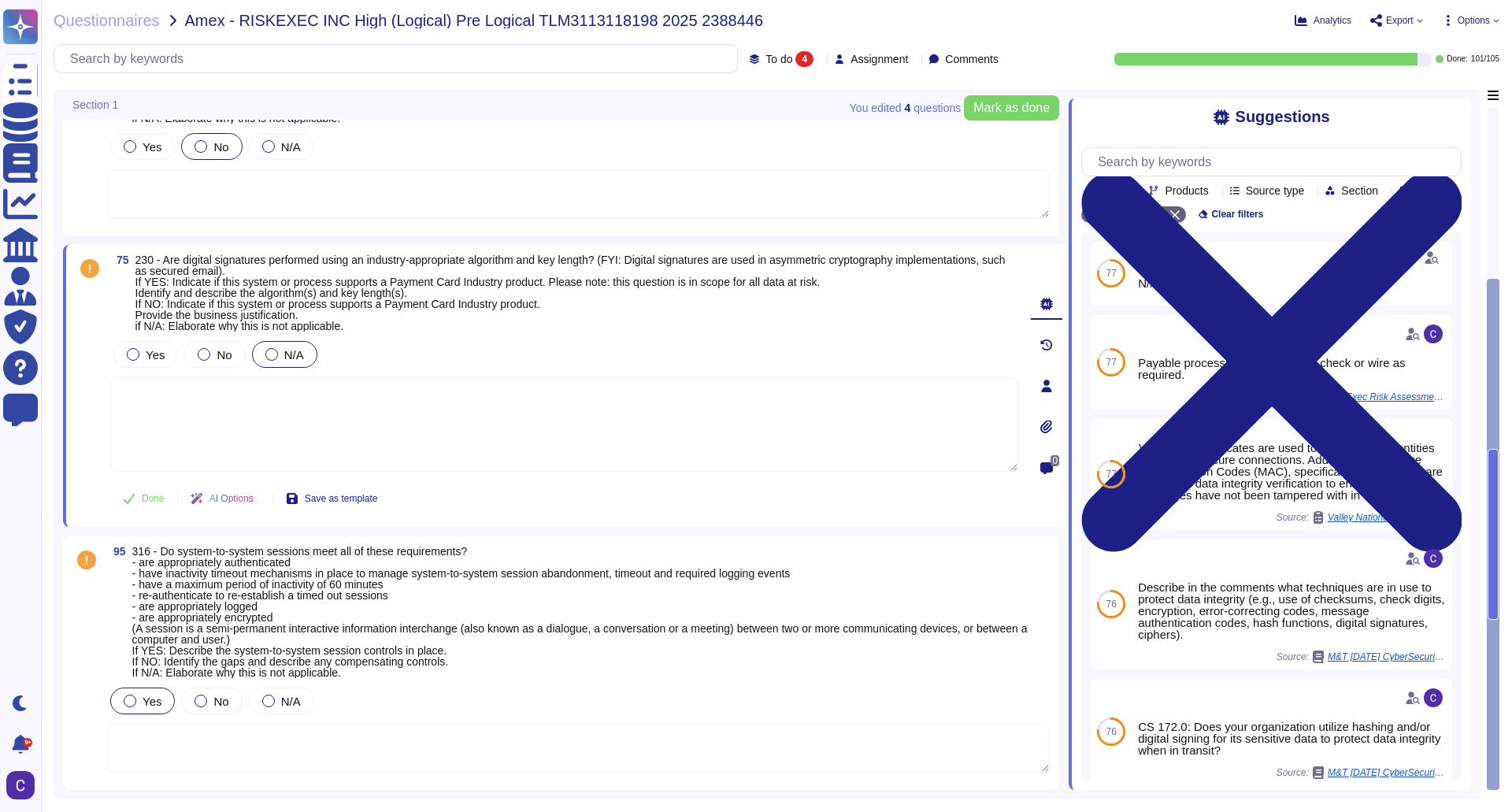
click at [371, 440] on textarea at bounding box center [564, 425] width 908 height 95
type textarea "RiskExec does not process customer transactions. RiskExec is a B2B, not a B2C."
click at [141, 495] on span "Done" at bounding box center [153, 499] width 22 height 9
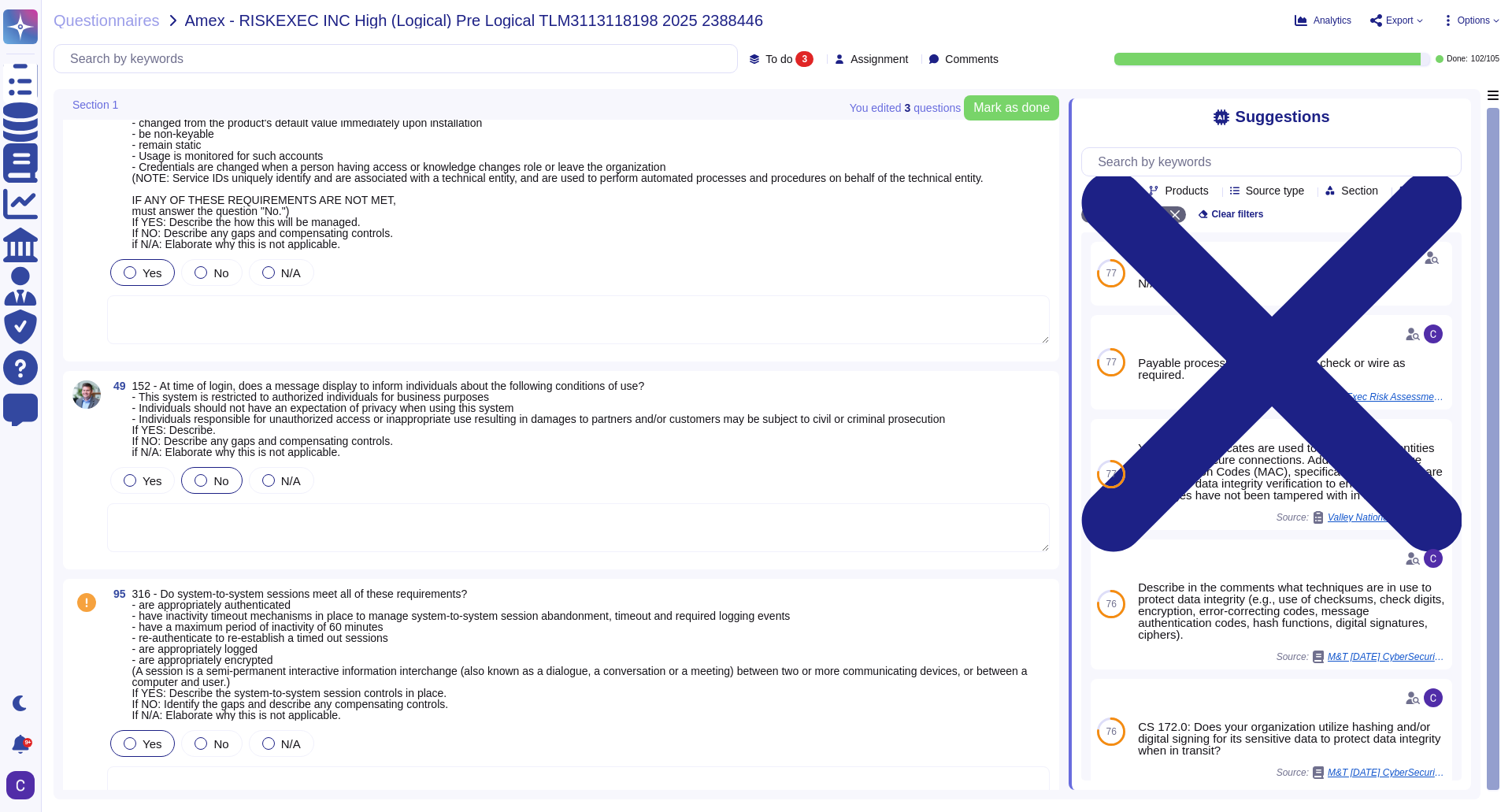
scroll to position [87, 0]
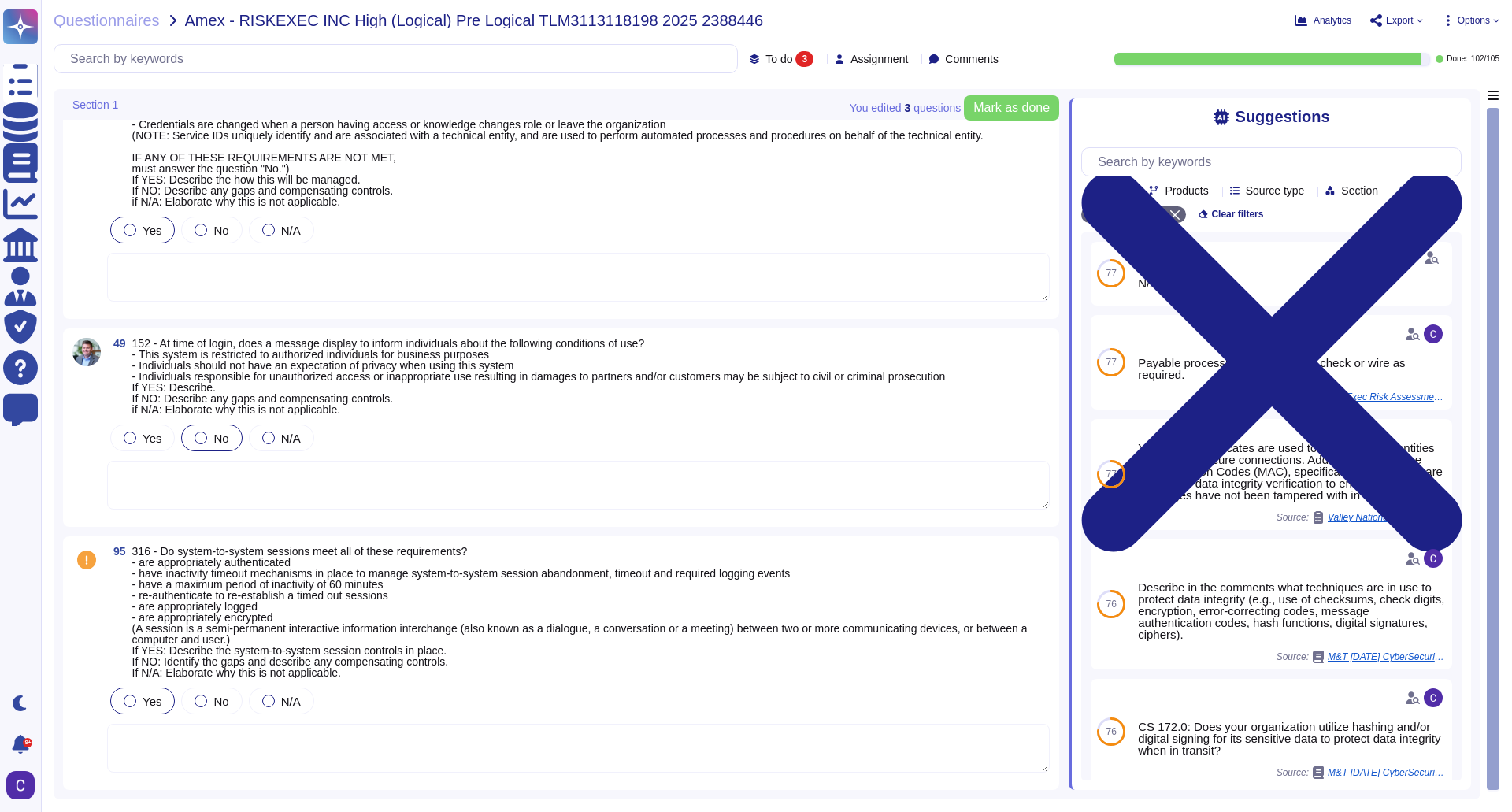
click at [296, 760] on textarea at bounding box center [578, 748] width 943 height 49
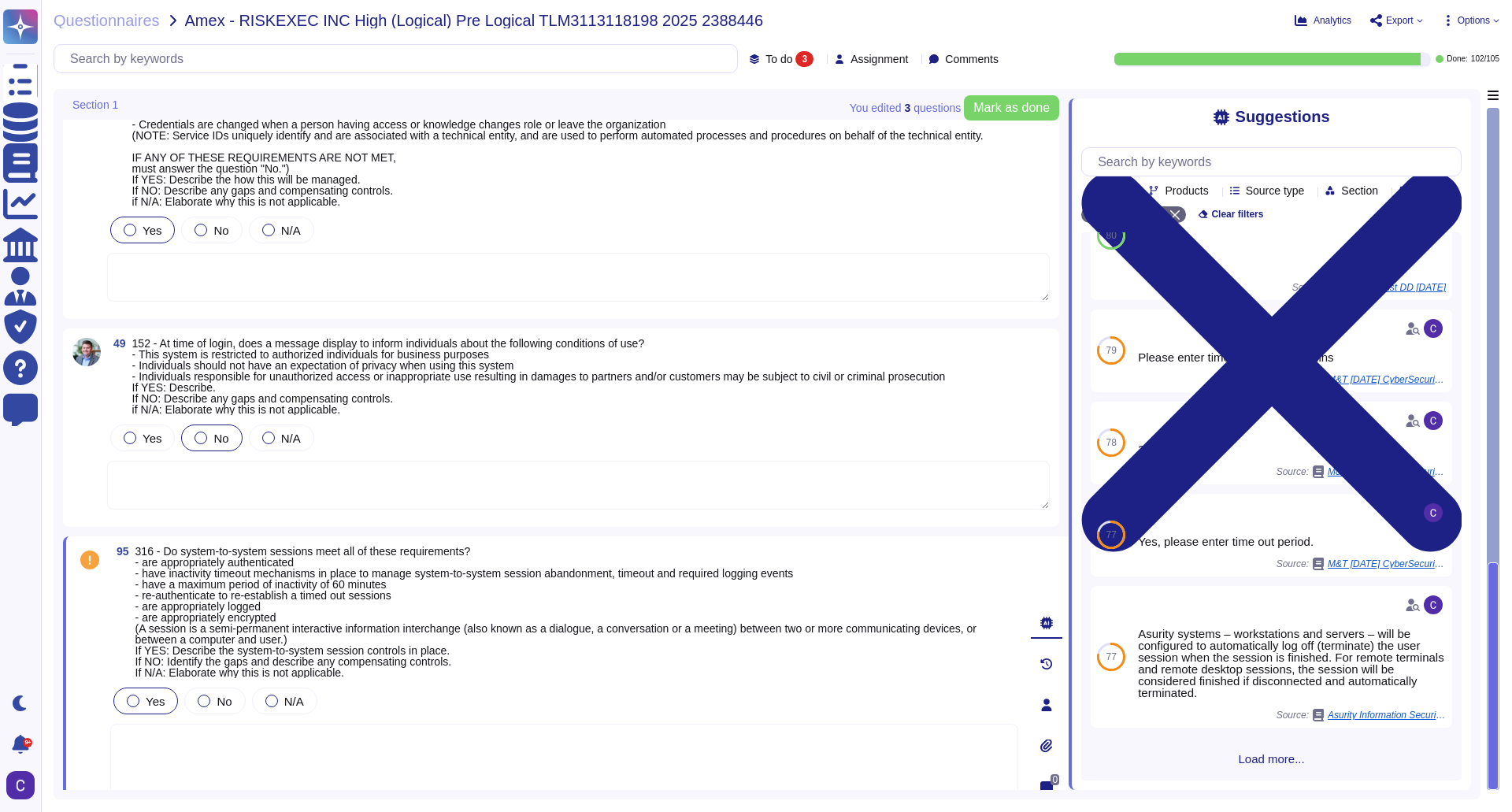
scroll to position [89, 0]
click at [1055, 703] on div at bounding box center [1046, 705] width 32 height 32
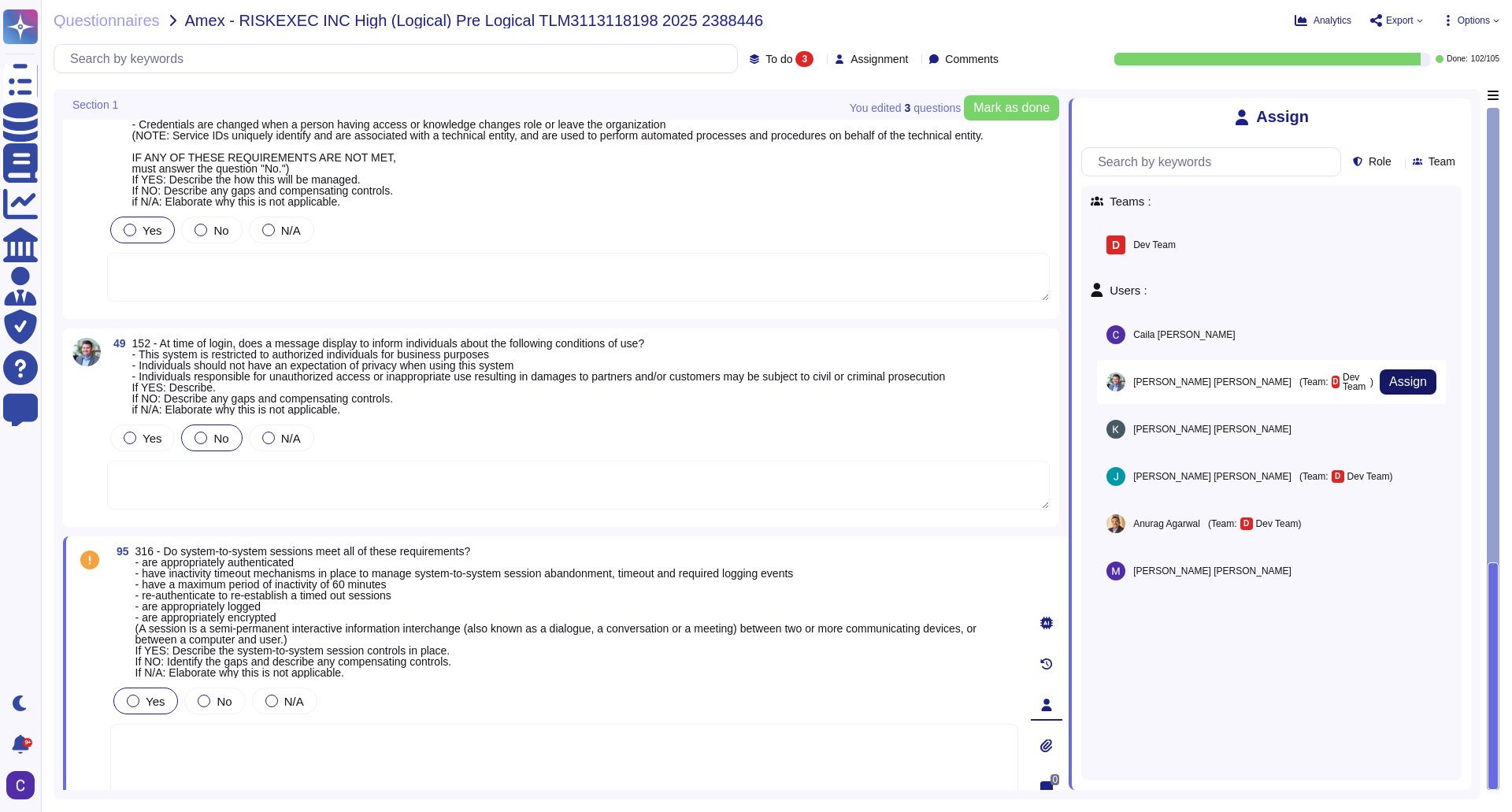
click at [1422, 383] on button "Assign" at bounding box center [1408, 381] width 57 height 25
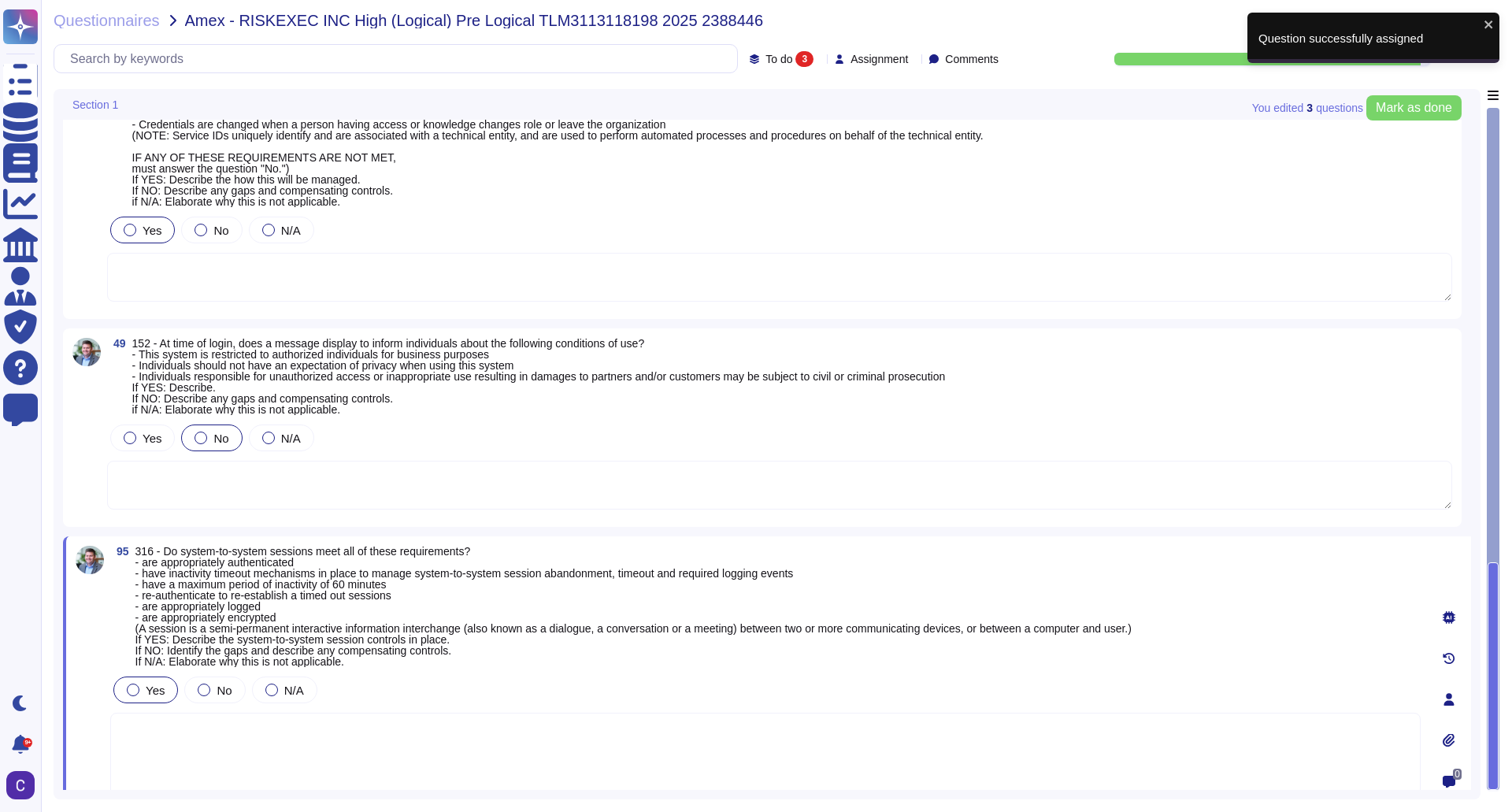
click at [580, 742] on textarea at bounding box center [765, 760] width 1310 height 95
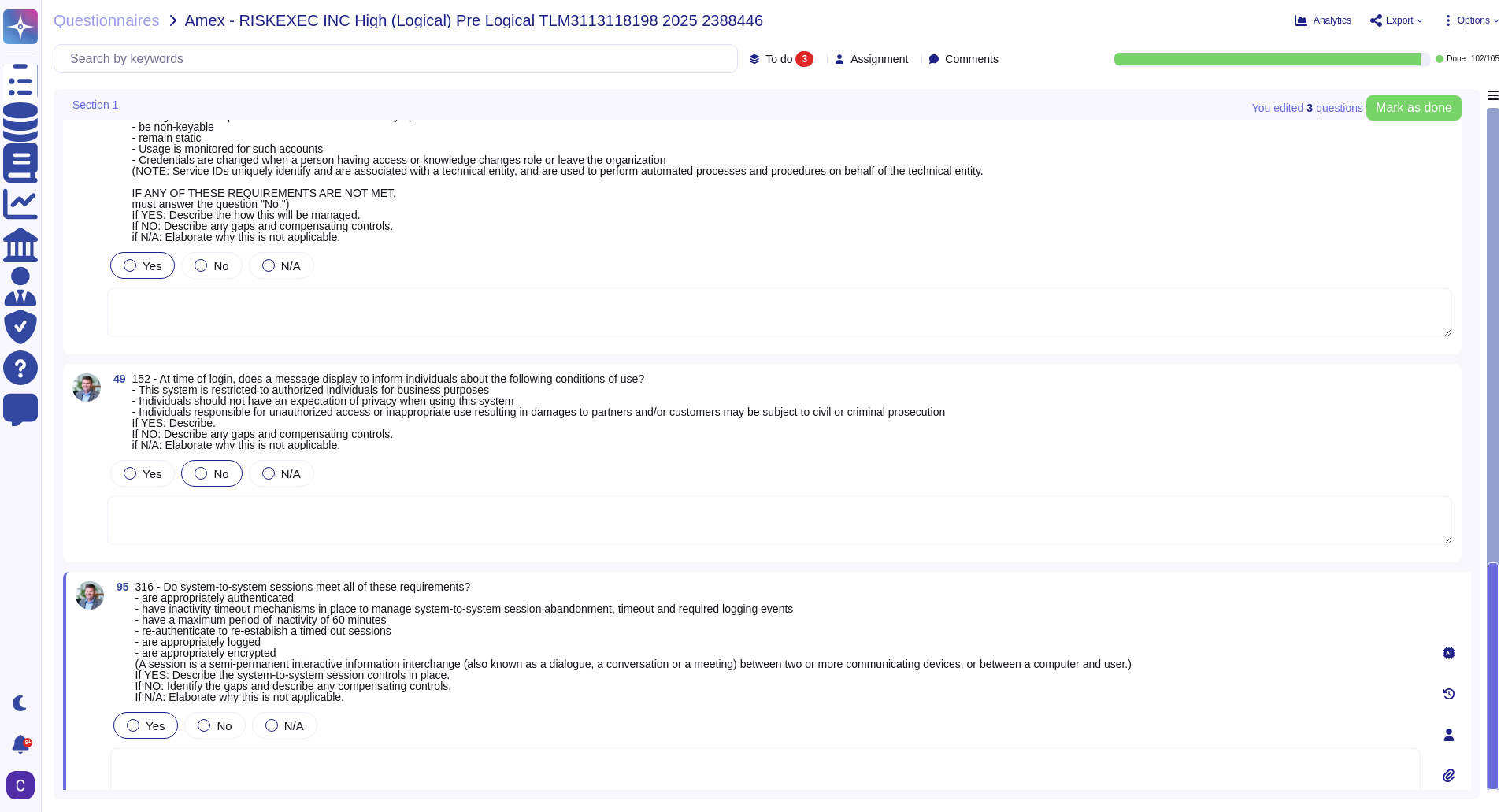
scroll to position [0, 0]
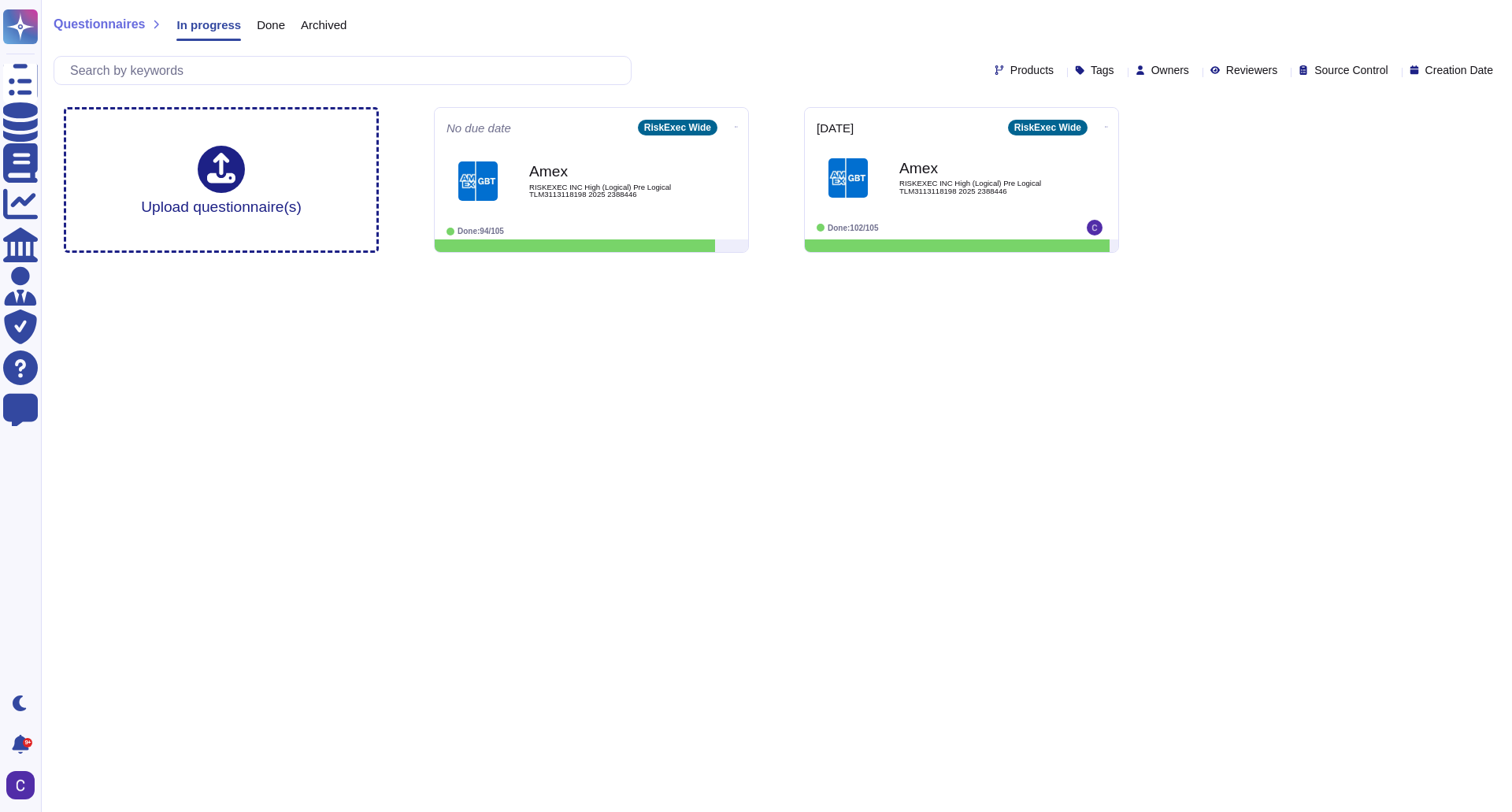
click at [285, 32] on div "Archived" at bounding box center [316, 28] width 61 height 32
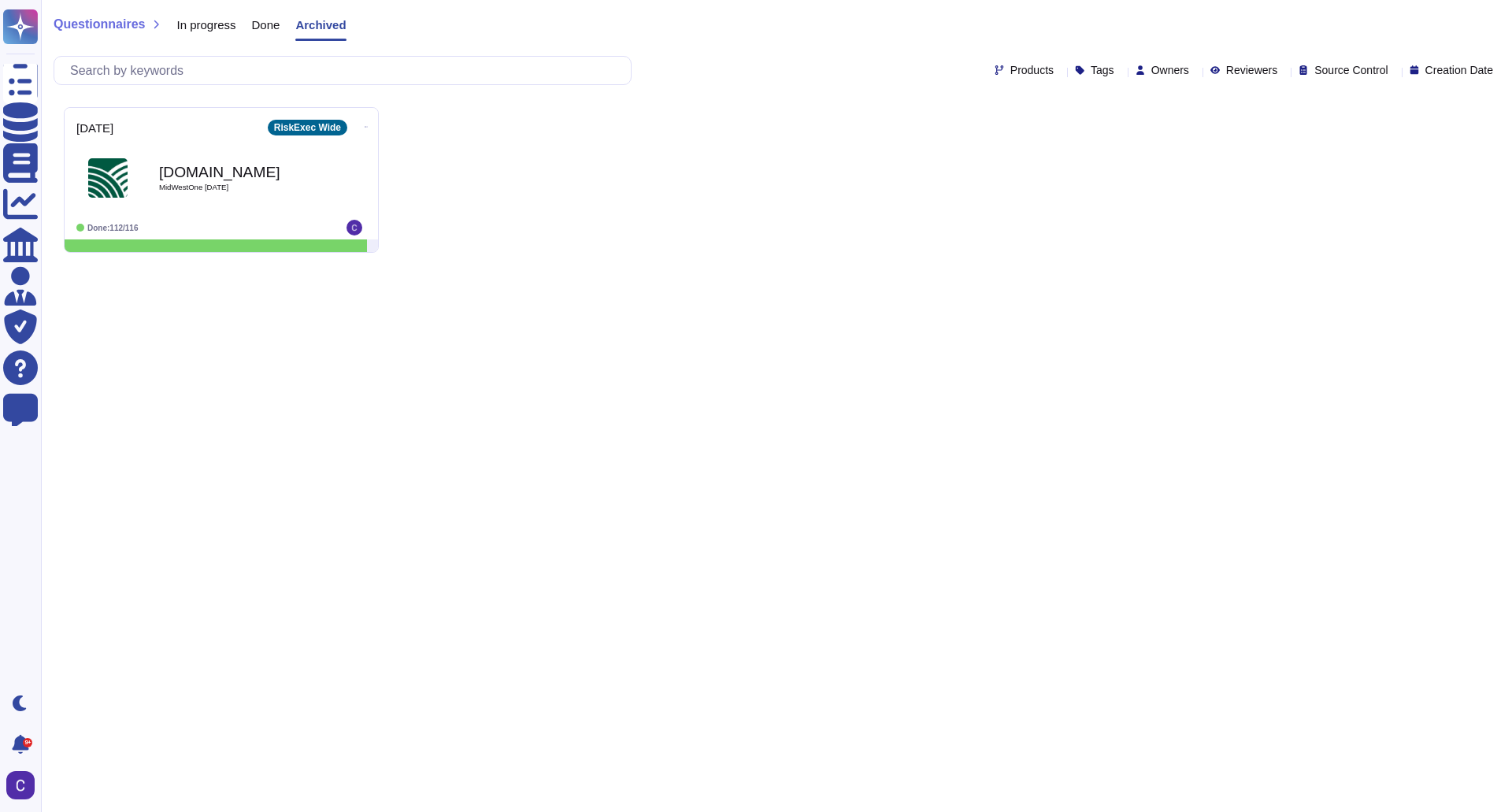
click at [283, 22] on div "Archived" at bounding box center [312, 28] width 66 height 32
click at [256, 31] on span "Done" at bounding box center [266, 25] width 28 height 12
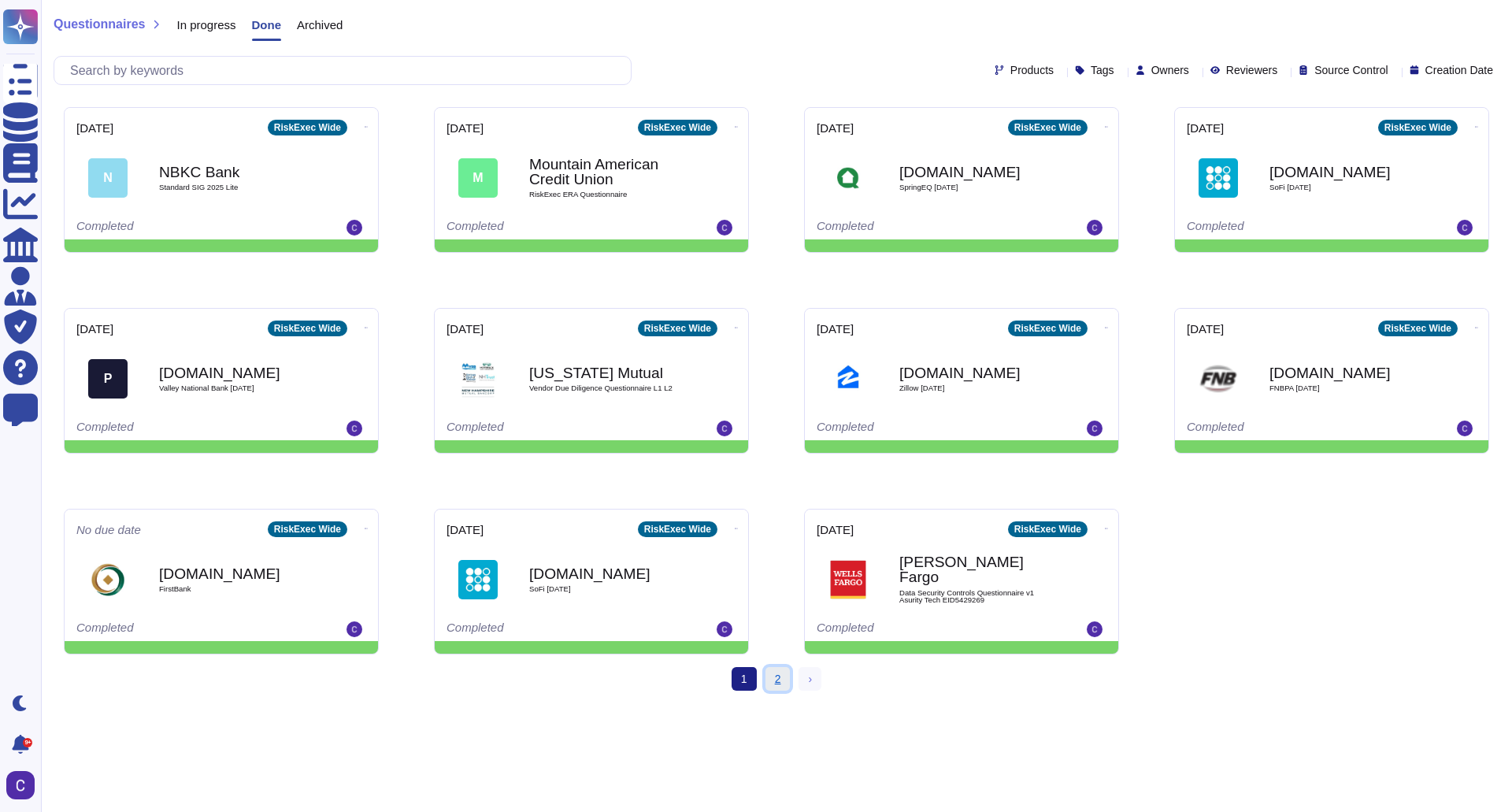
click at [772, 675] on link "2" at bounding box center [778, 678] width 25 height 23
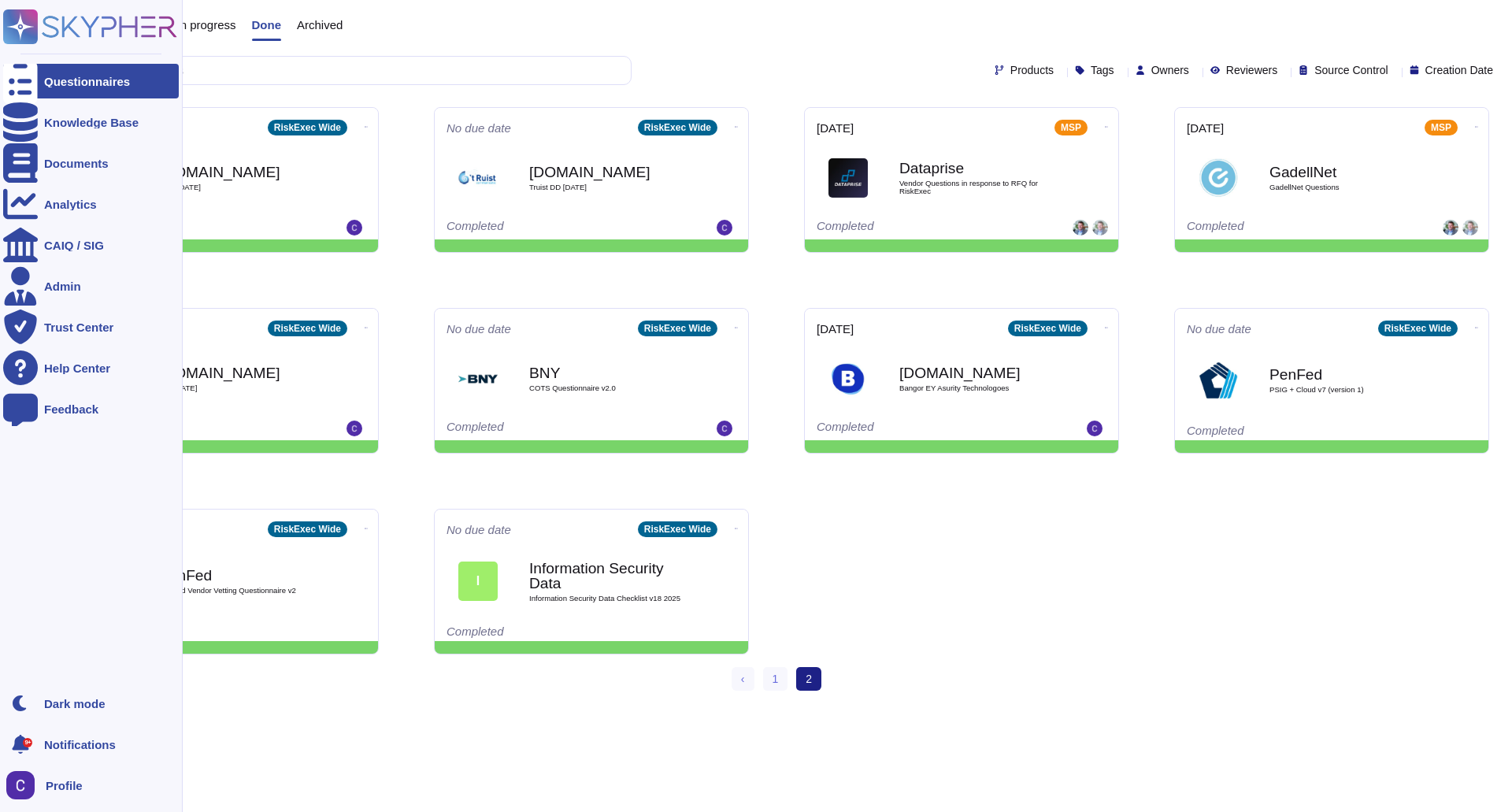
click at [4, 78] on div at bounding box center [21, 81] width 35 height 35
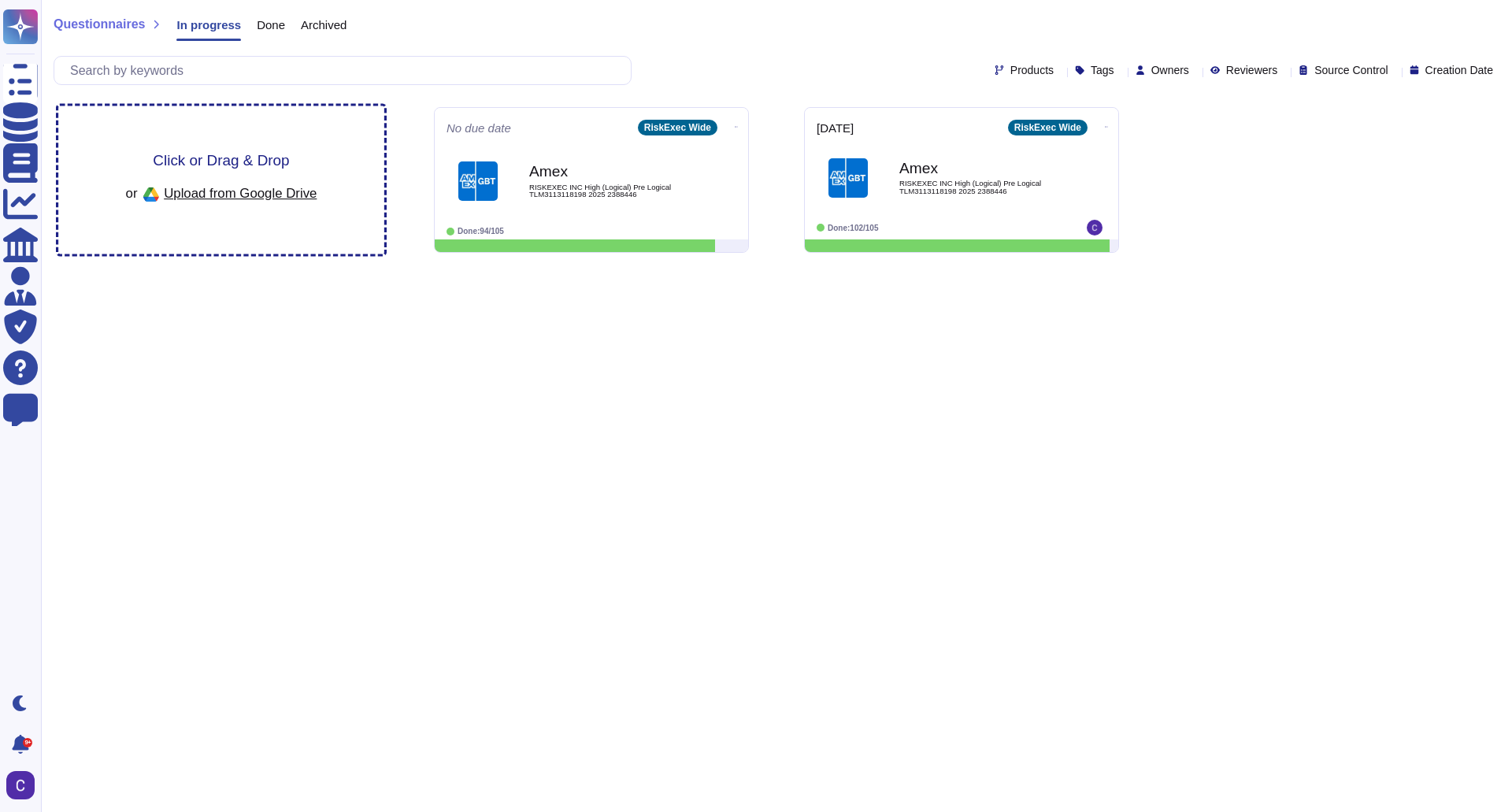
click at [305, 153] on div "Click or Drag & Drop or Upload from Google Drive" at bounding box center [222, 179] width 191 height 54
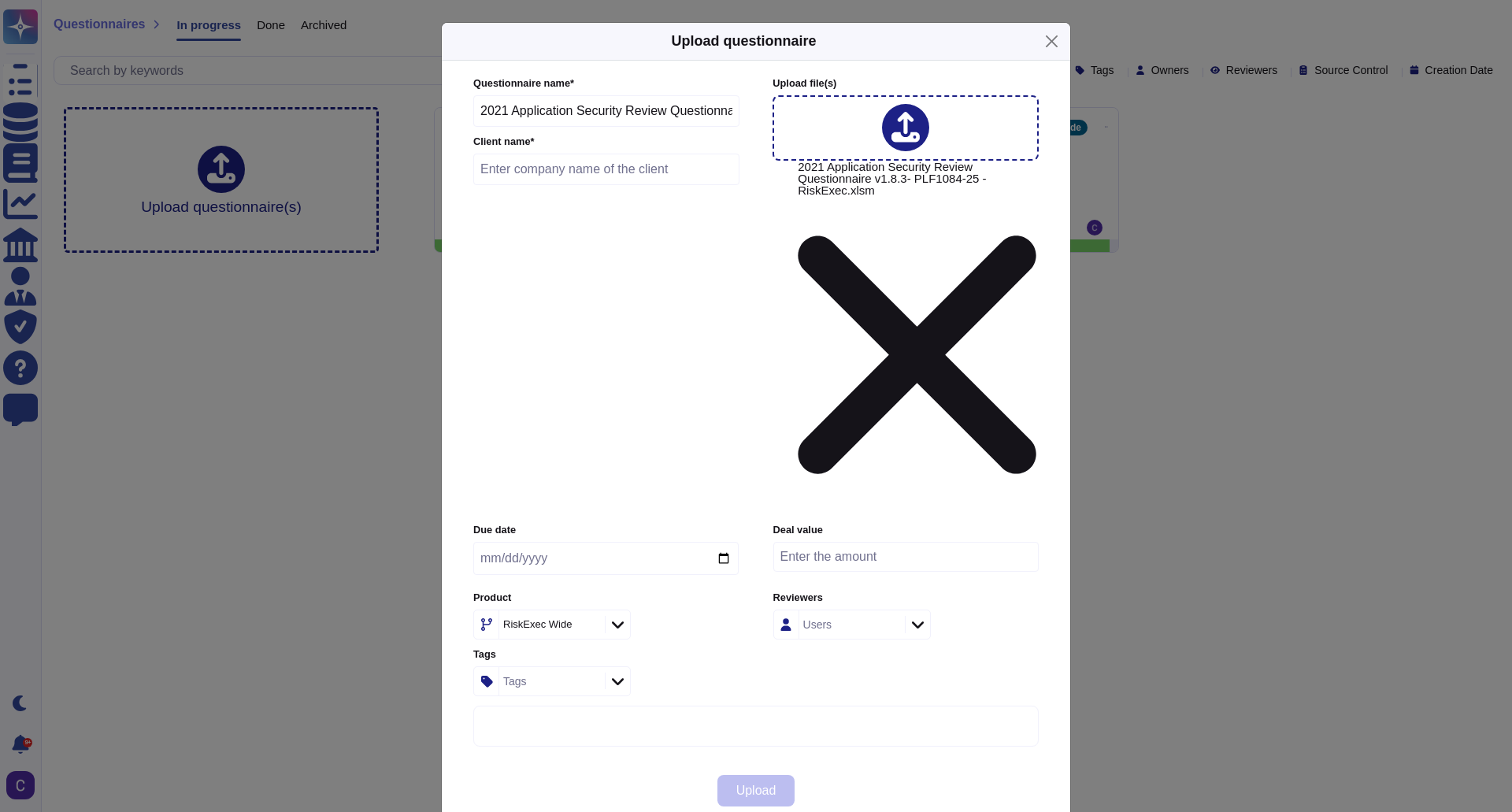
click at [640, 186] on input "text" at bounding box center [606, 169] width 267 height 32
type input "Ally"
click at [758, 784] on span "Upload" at bounding box center [756, 790] width 41 height 13
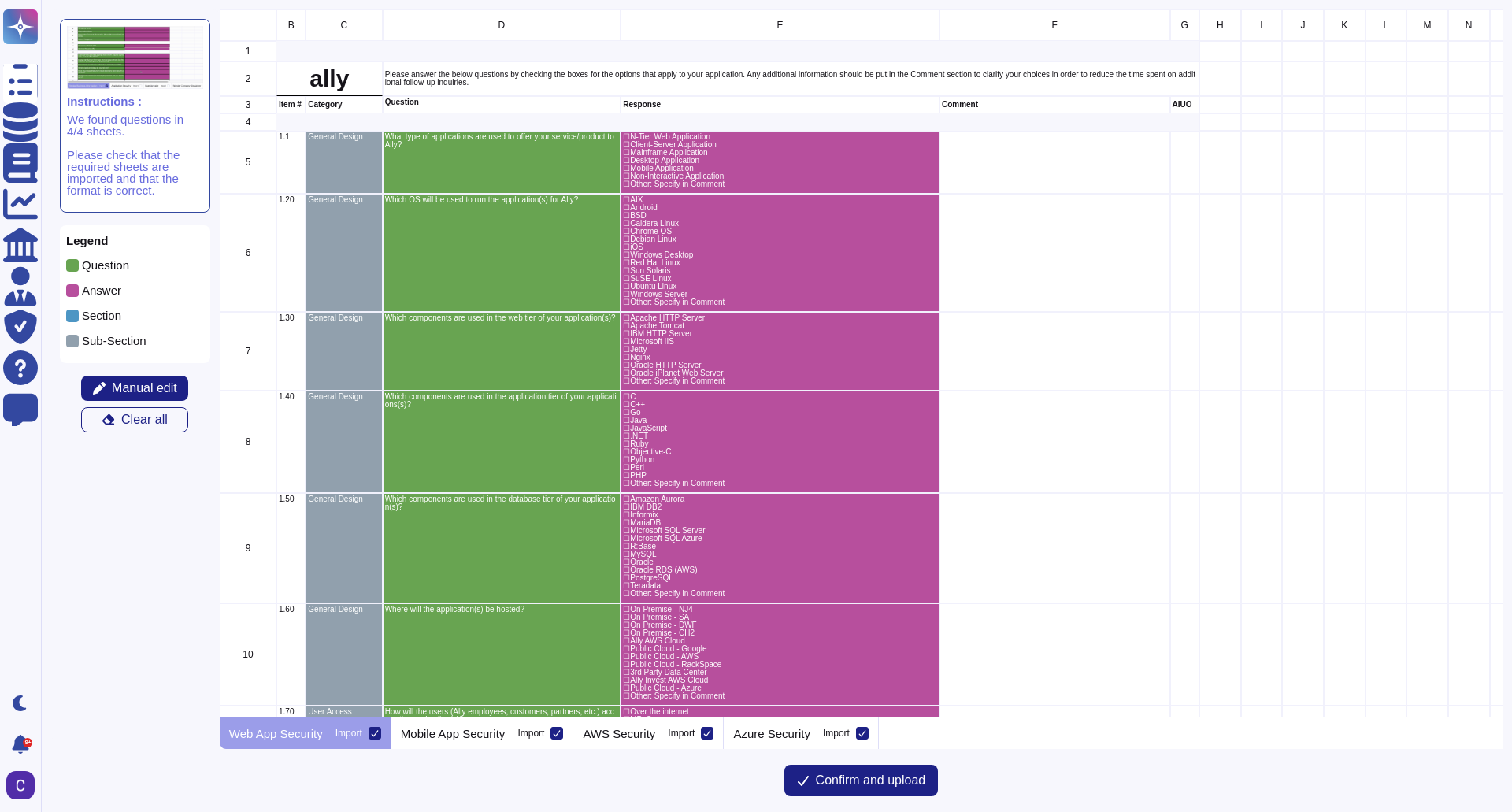
scroll to position [696, 1271]
click at [634, 157] on div "☐ Desktop Application" at bounding box center [780, 161] width 314 height 8
click at [173, 386] on span "Manual edit" at bounding box center [145, 388] width 66 height 13
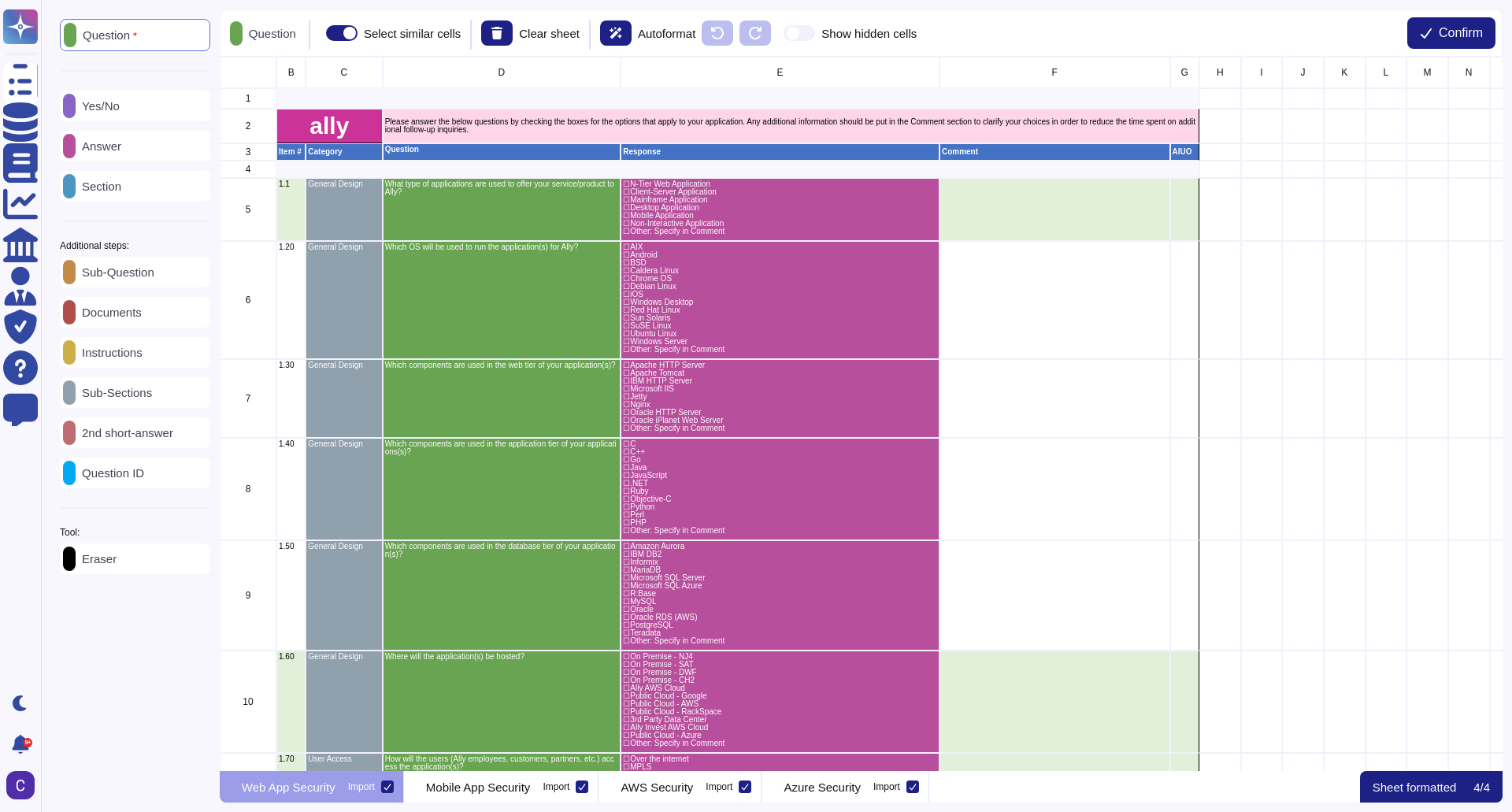
scroll to position [703, 1271]
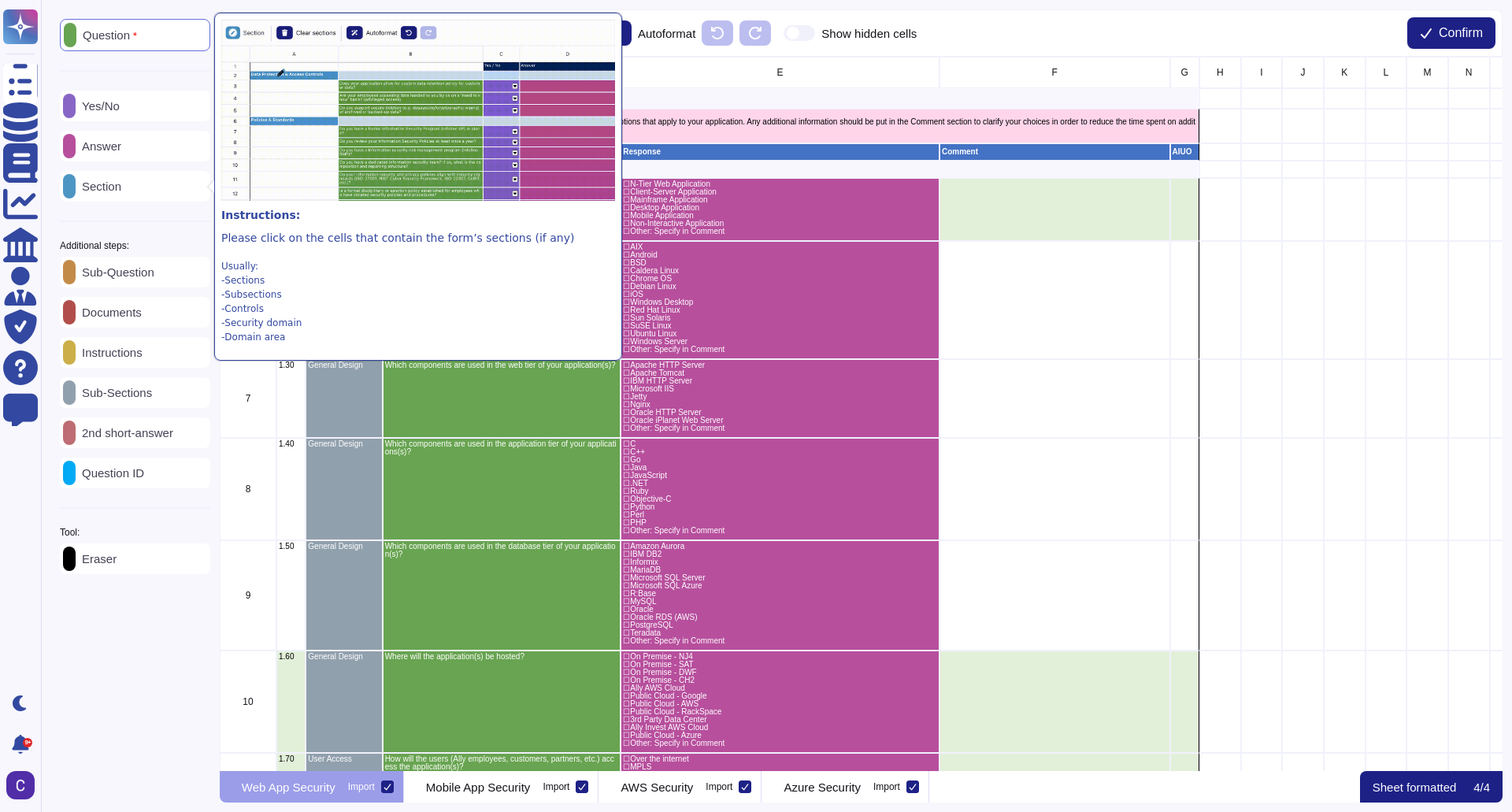
click at [207, 192] on icon at bounding box center [409, 389] width 404 height 404
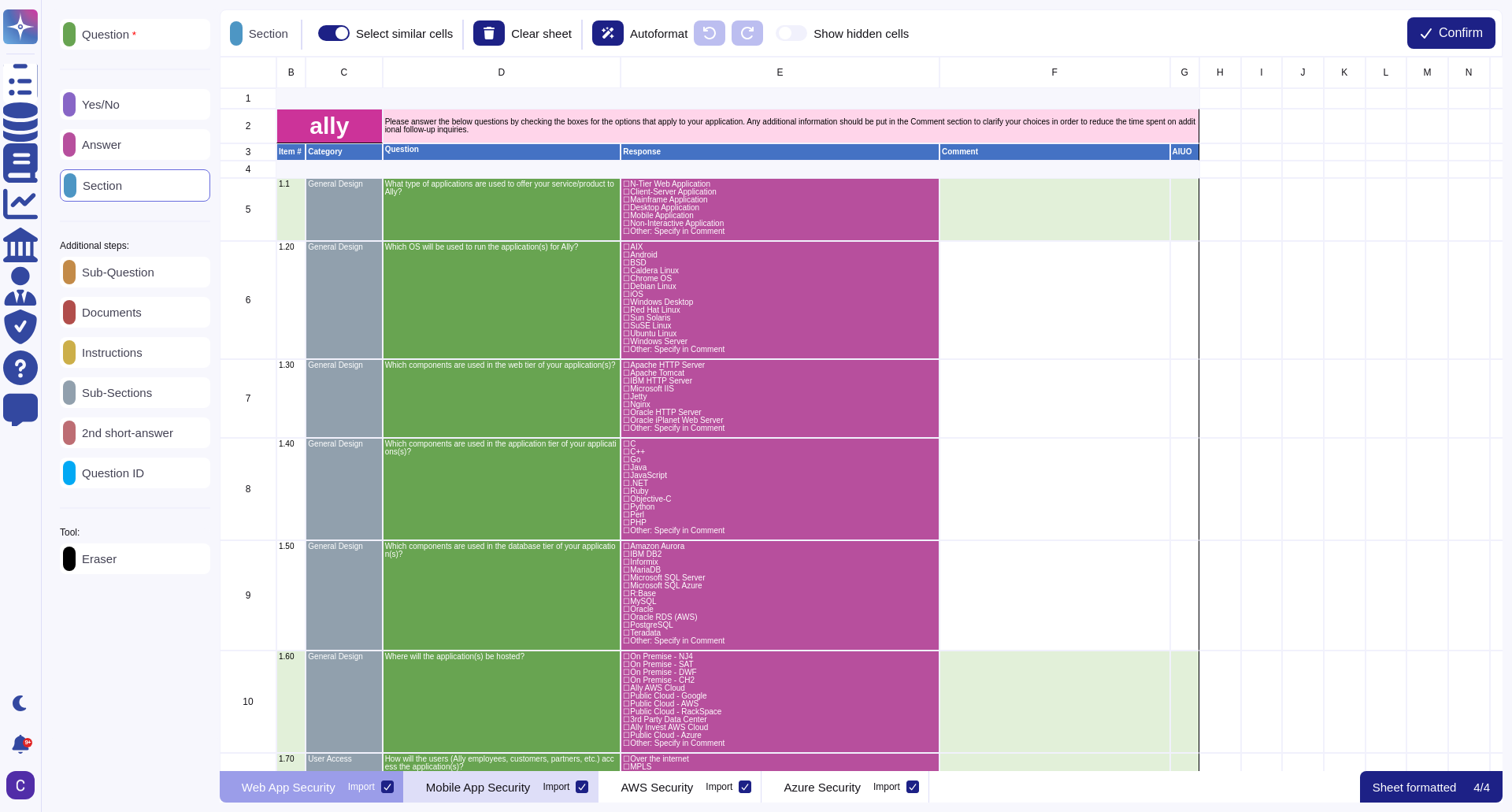
click at [530, 796] on div "Mobile App Security Import" at bounding box center [501, 787] width 195 height 32
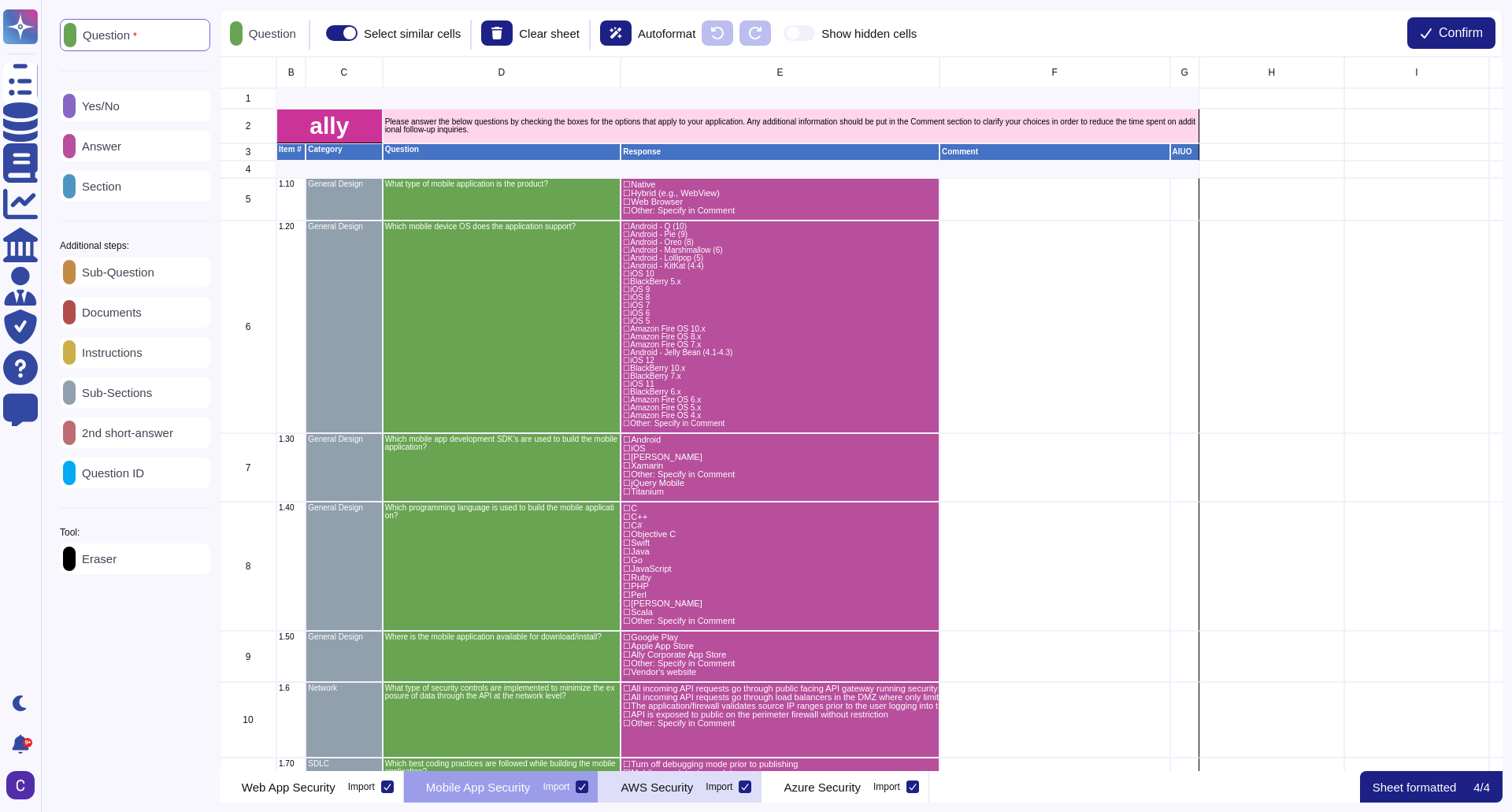
click at [725, 796] on div "AWS Security Import" at bounding box center [680, 787] width 163 height 32
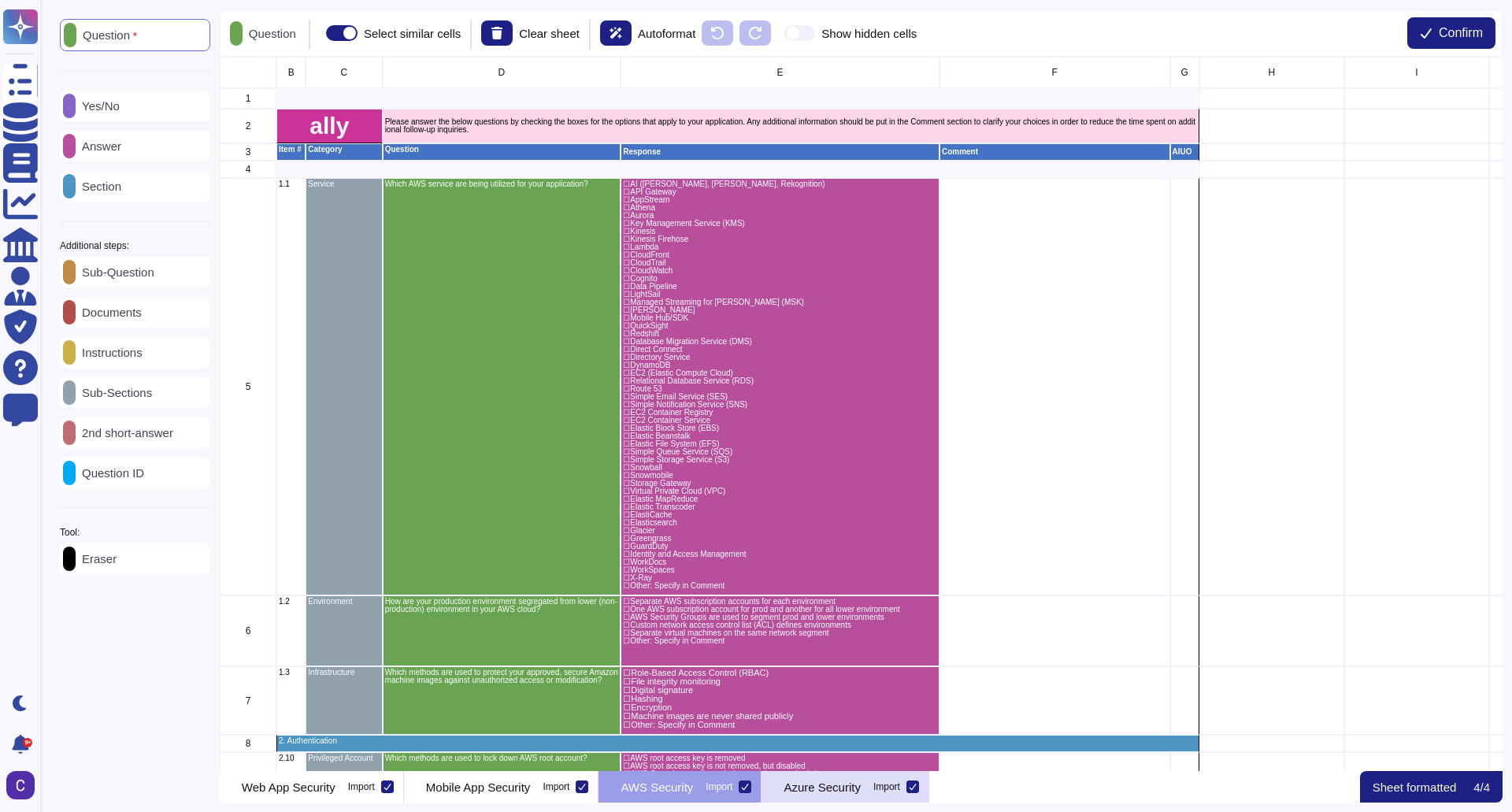
click at [861, 792] on p "Azure Security" at bounding box center [822, 788] width 77 height 12
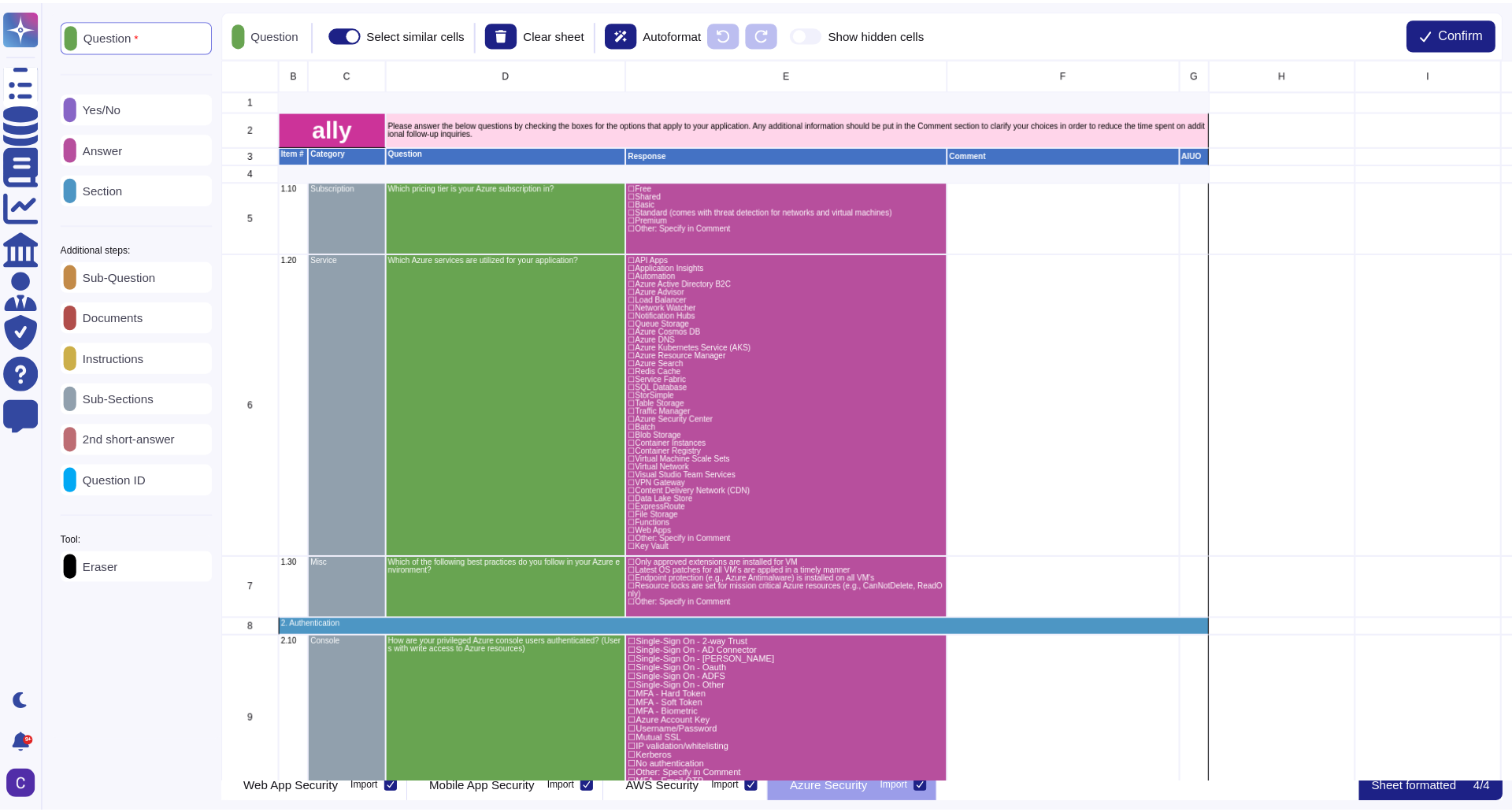
scroll to position [13, 13]
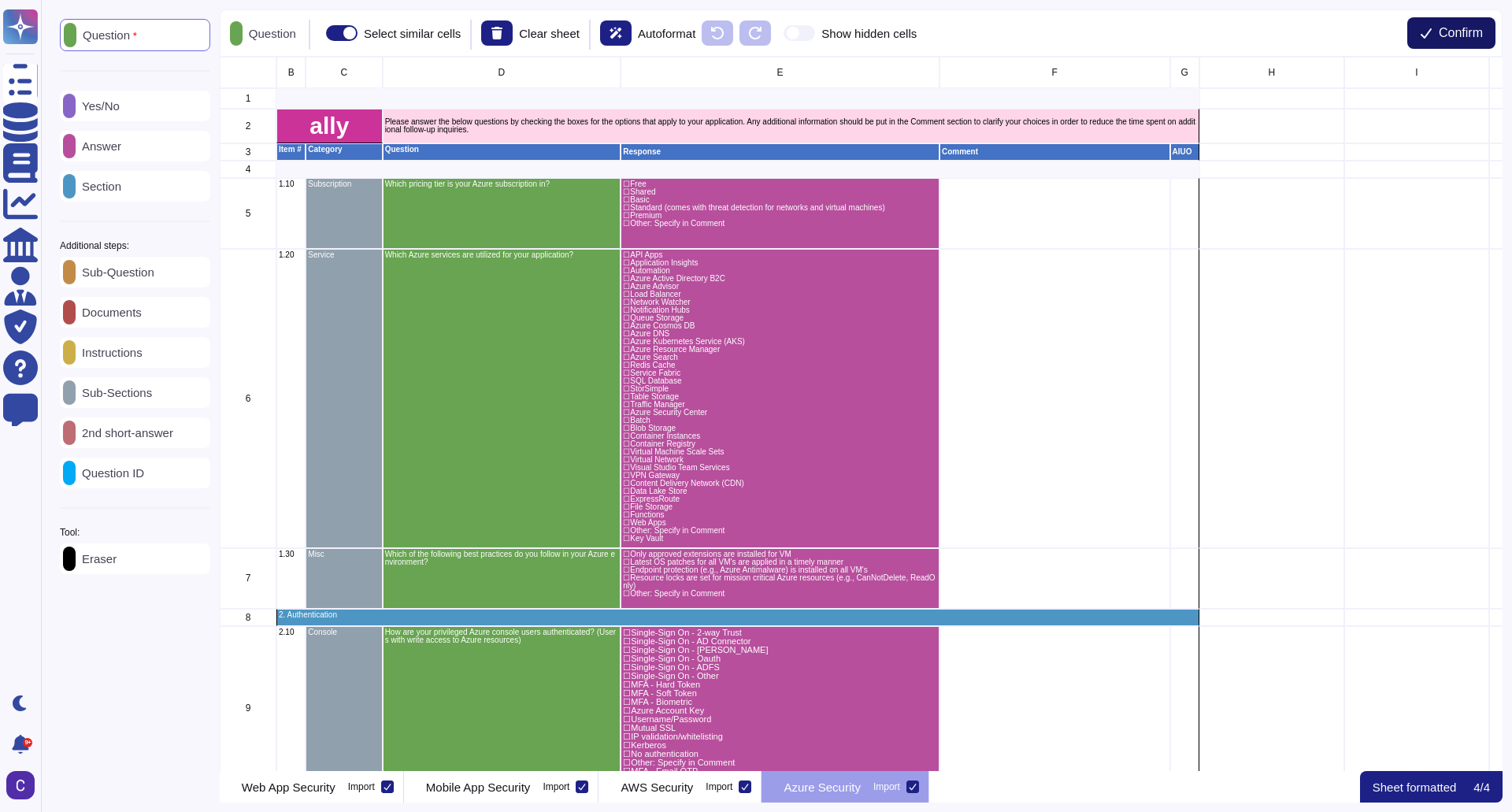
click at [1455, 35] on span "Confirm" at bounding box center [1460, 33] width 44 height 13
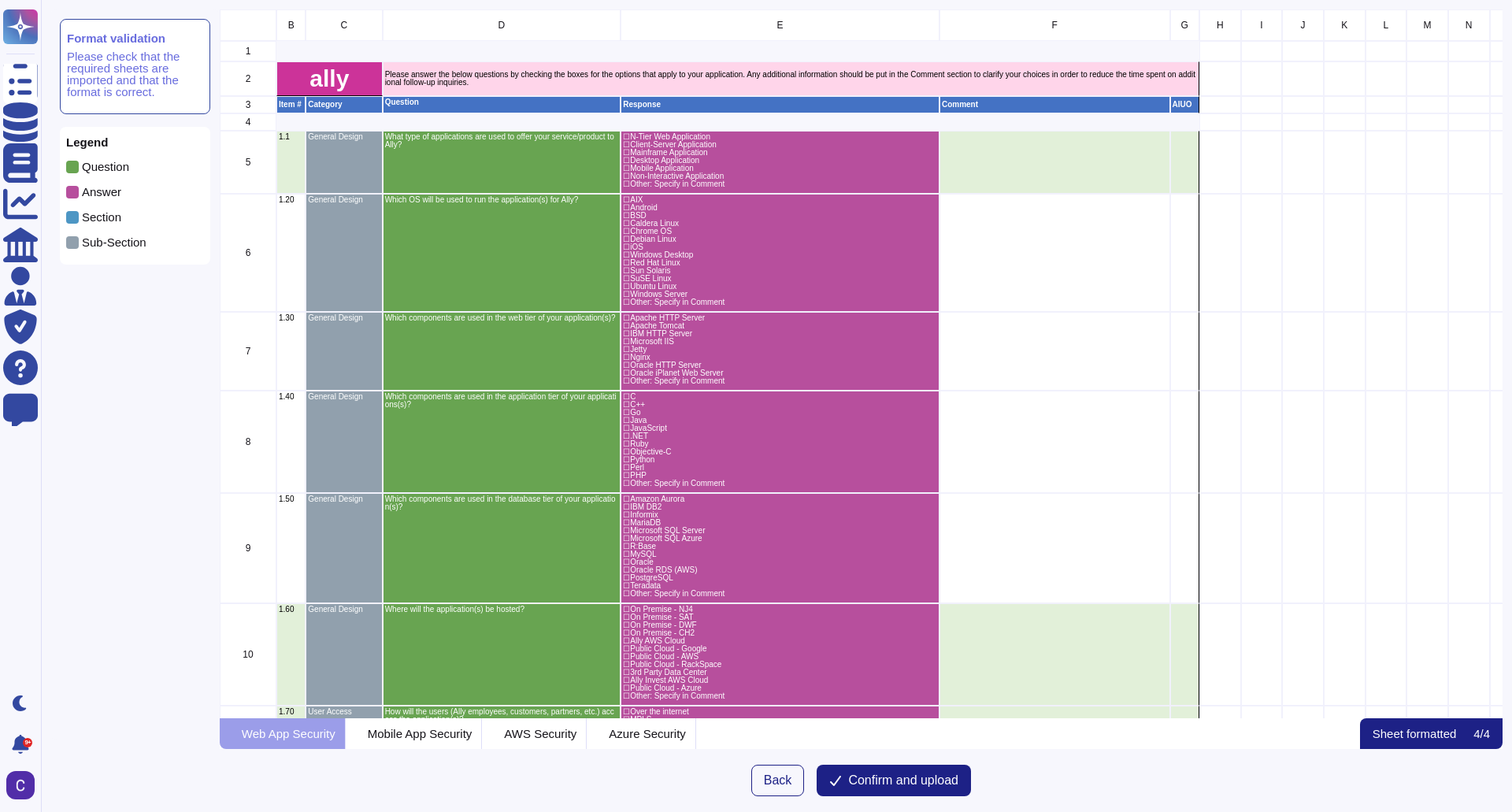
scroll to position [697, 1271]
click at [492, 735] on icon at bounding box center [492, 735] width 0 height 0
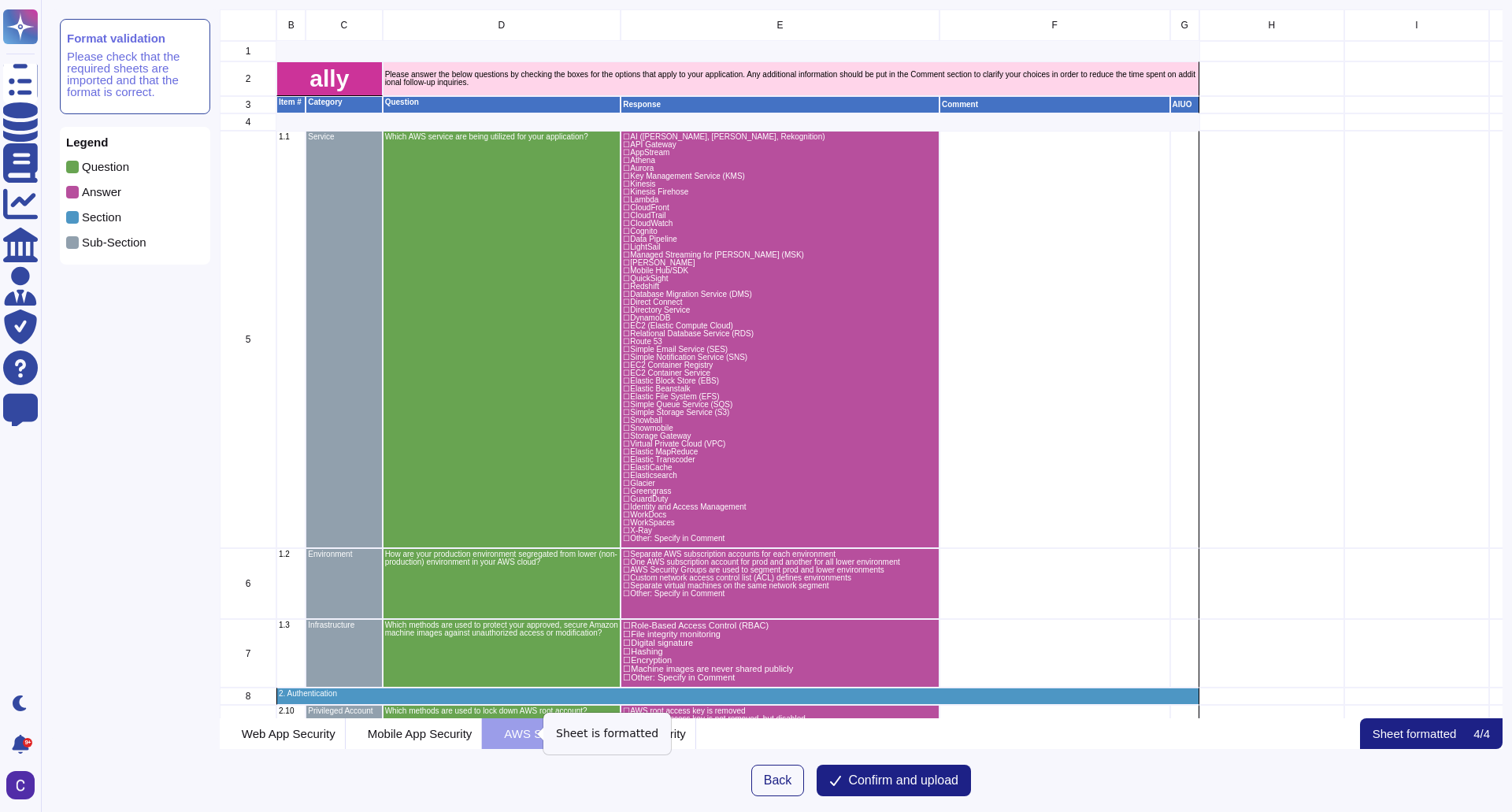
click at [774, 780] on span "Back" at bounding box center [778, 781] width 28 height 13
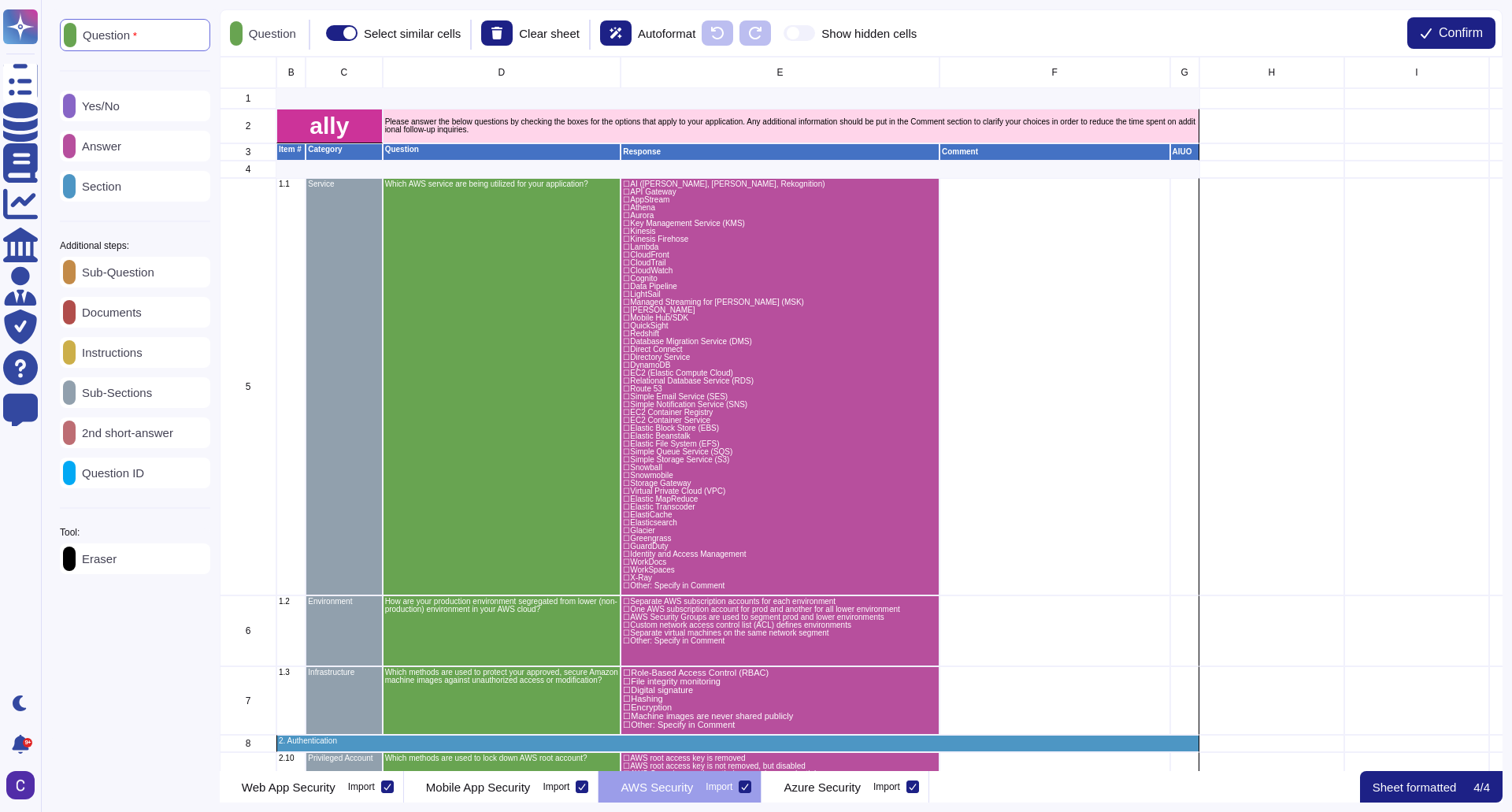
scroll to position [703, 1271]
click at [751, 787] on div at bounding box center [745, 787] width 13 height 13
click at [0, 0] on input "Import" at bounding box center [0, 0] width 0 height 0
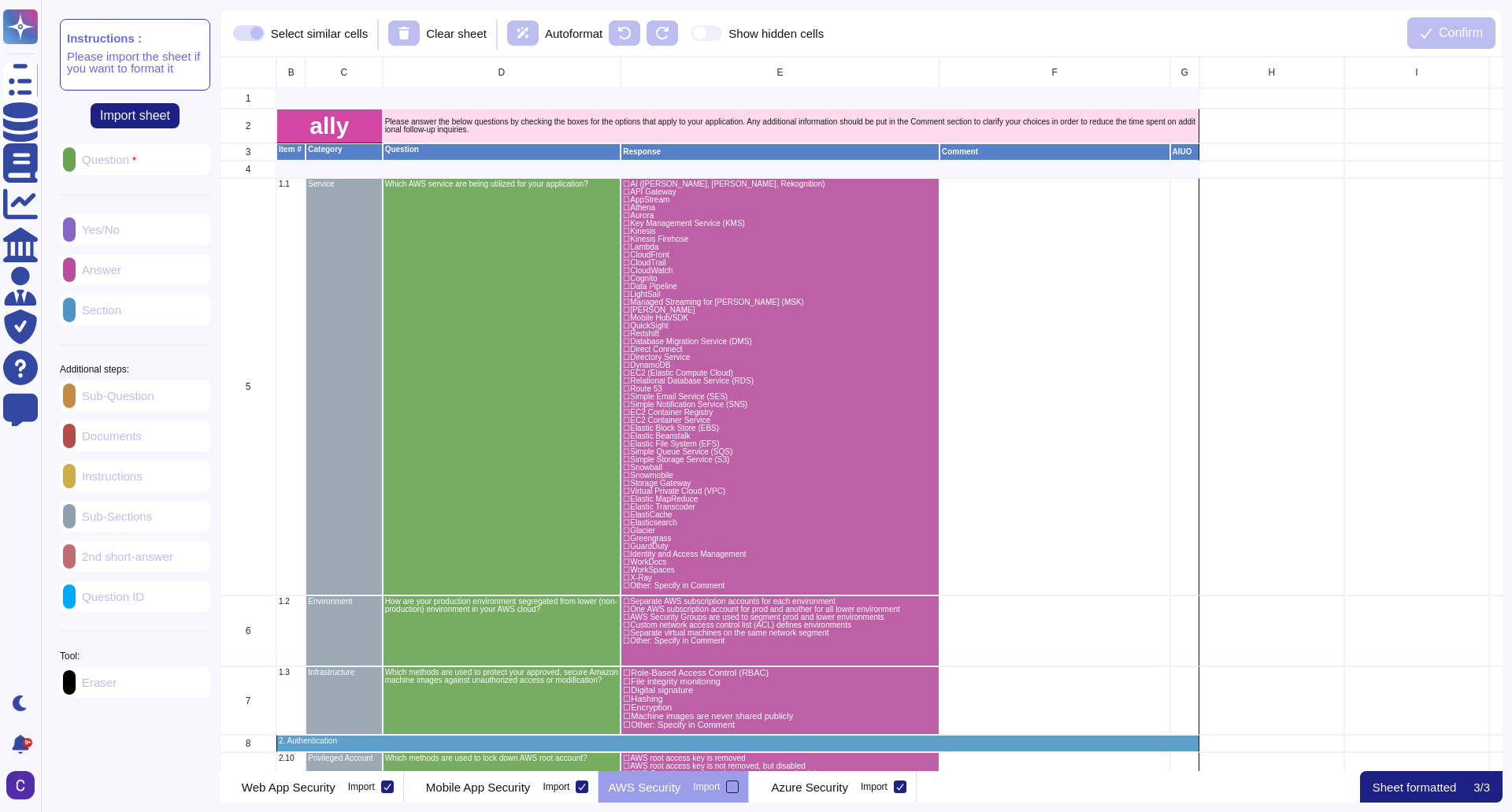
click at [739, 789] on div at bounding box center [732, 787] width 13 height 13
click at [0, 0] on input "Import" at bounding box center [0, 0] width 0 height 0
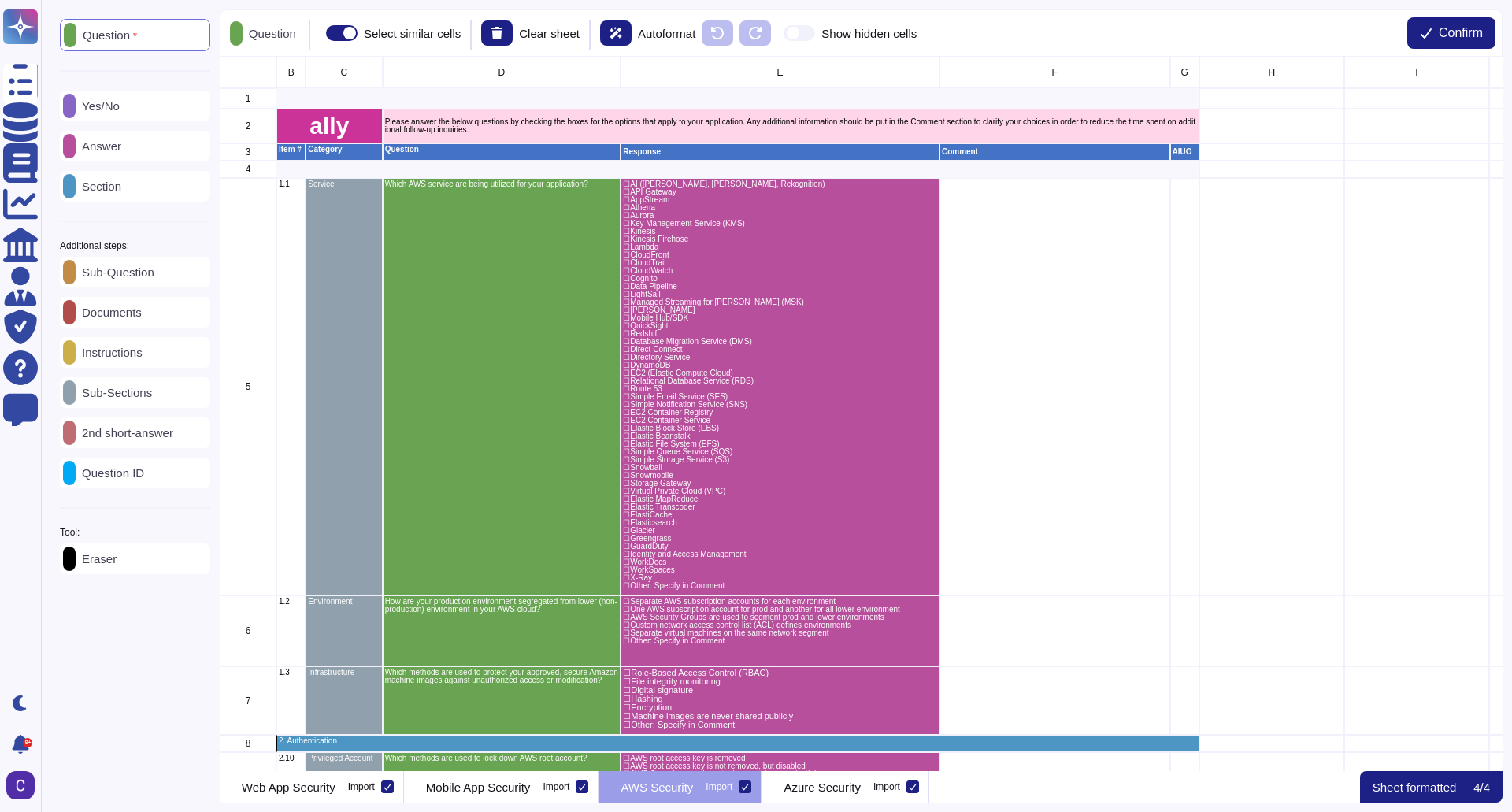
click at [725, 796] on div "AWS Security Import" at bounding box center [680, 787] width 163 height 32
click at [503, 32] on icon at bounding box center [497, 34] width 11 height 14
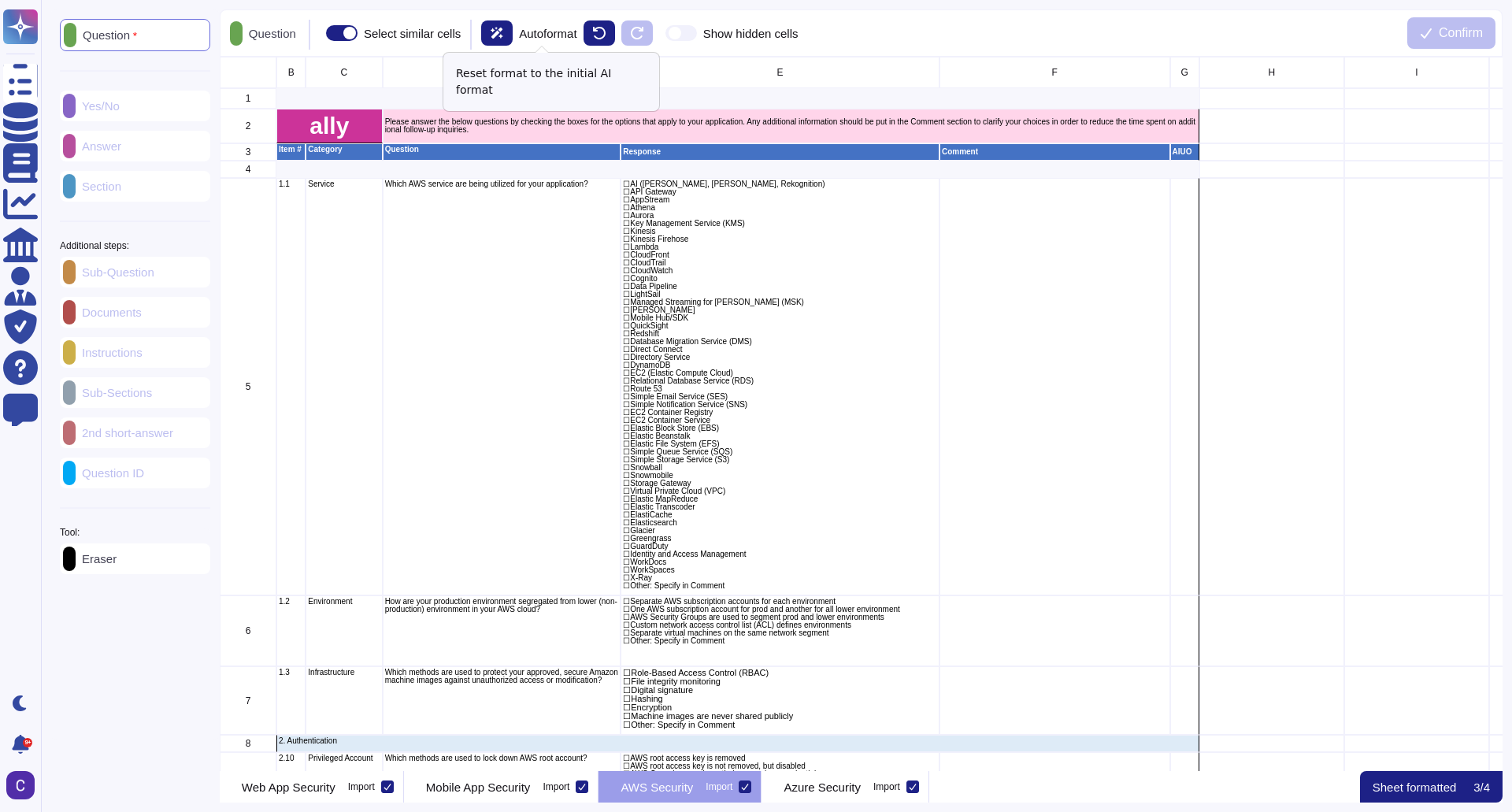
click at [503, 32] on icon at bounding box center [497, 33] width 13 height 12
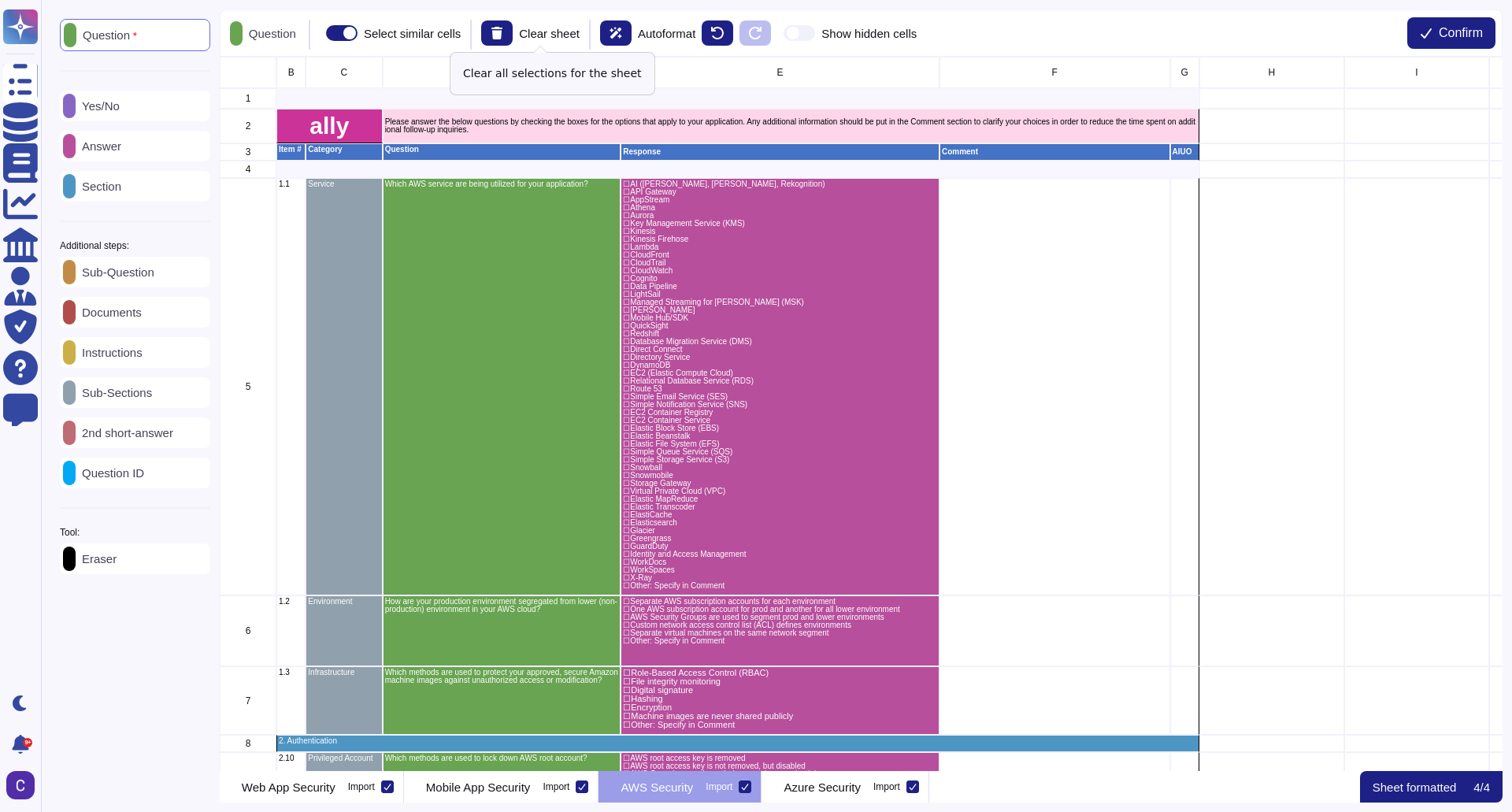
click at [503, 32] on icon at bounding box center [497, 34] width 11 height 14
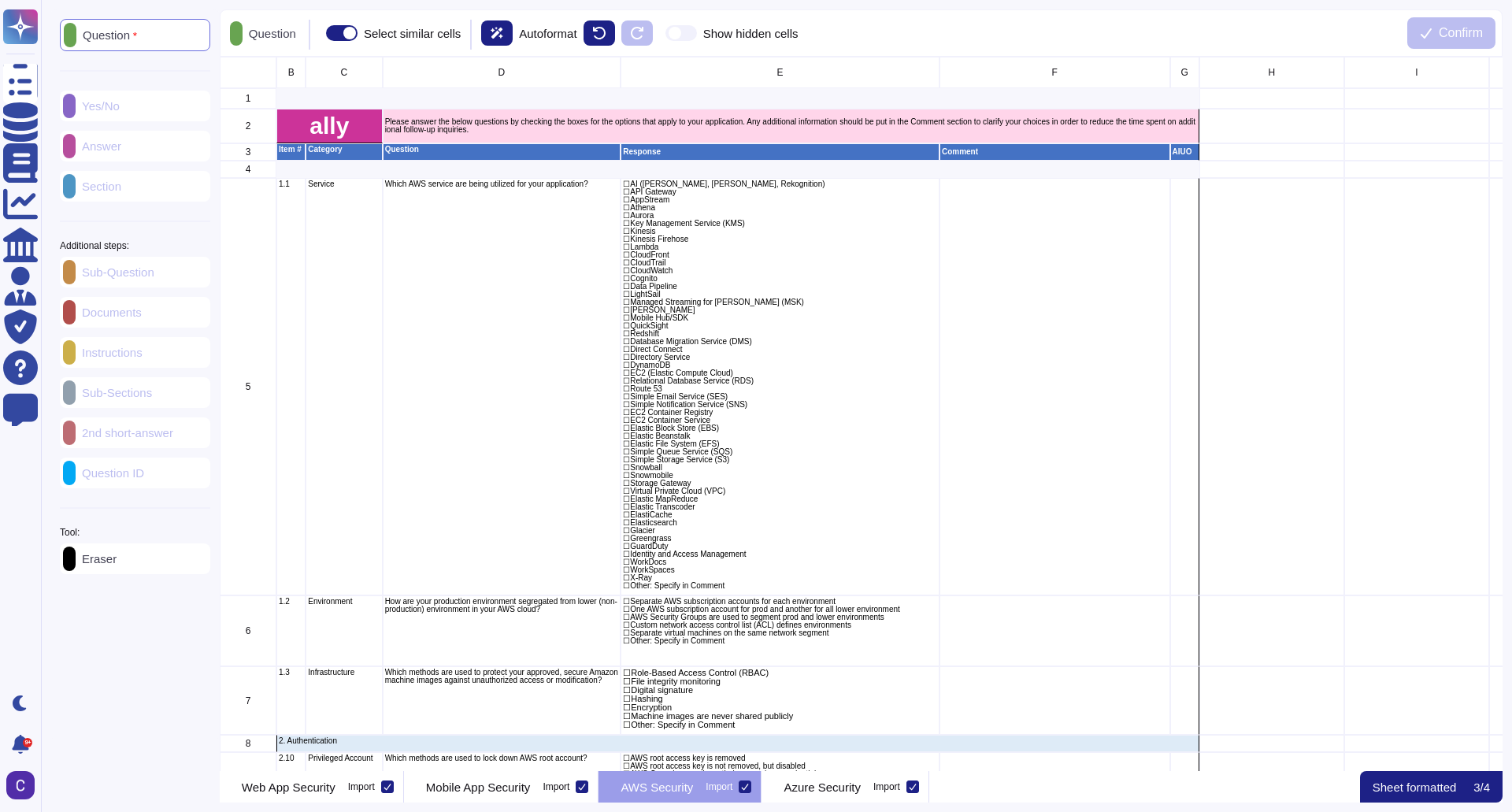
click at [751, 785] on div at bounding box center [745, 787] width 13 height 13
click at [0, 0] on input "Import" at bounding box center [0, 0] width 0 height 0
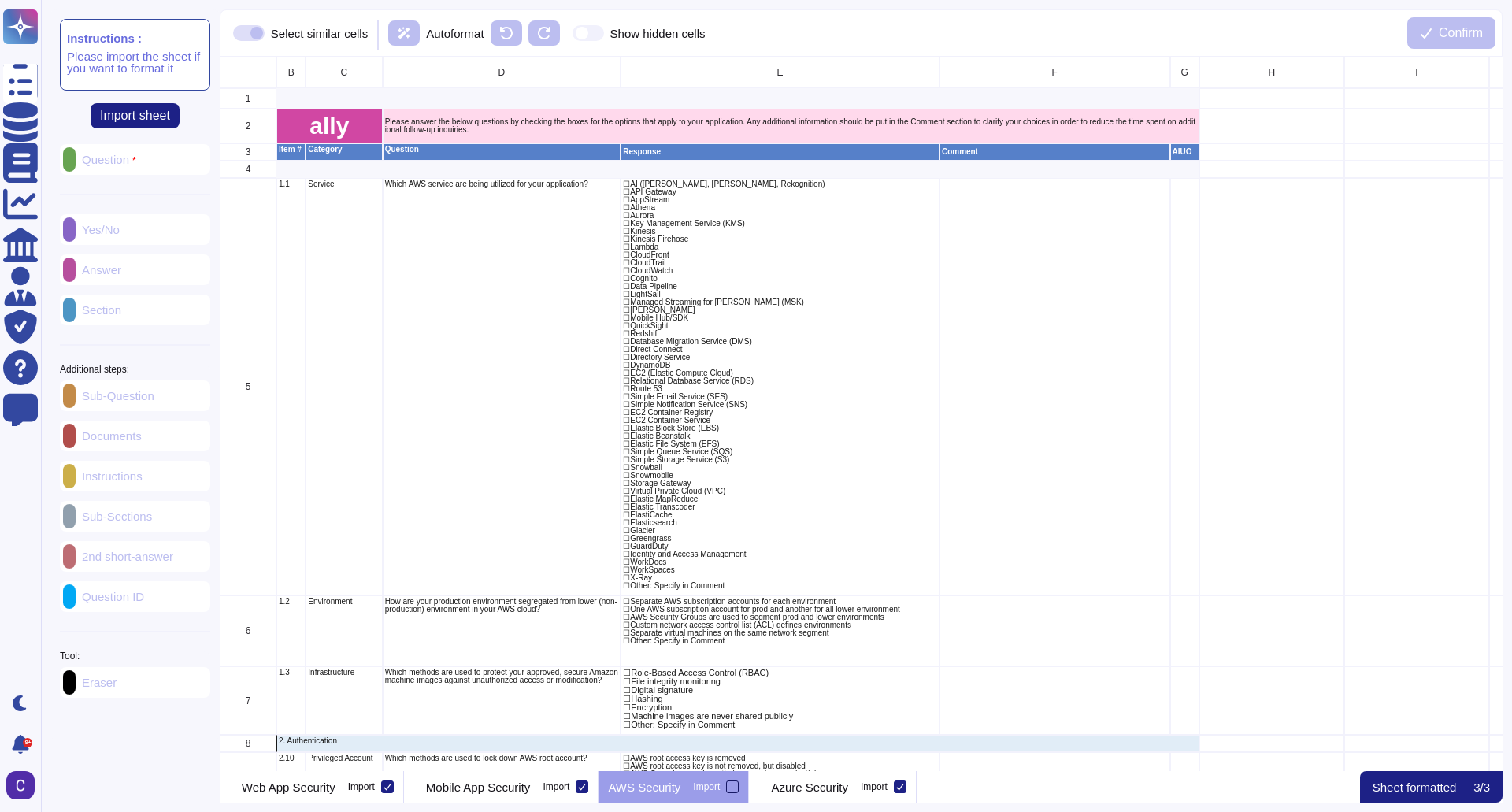
click at [739, 789] on div at bounding box center [732, 787] width 13 height 13
click at [0, 0] on input "Import" at bounding box center [0, 0] width 0 height 0
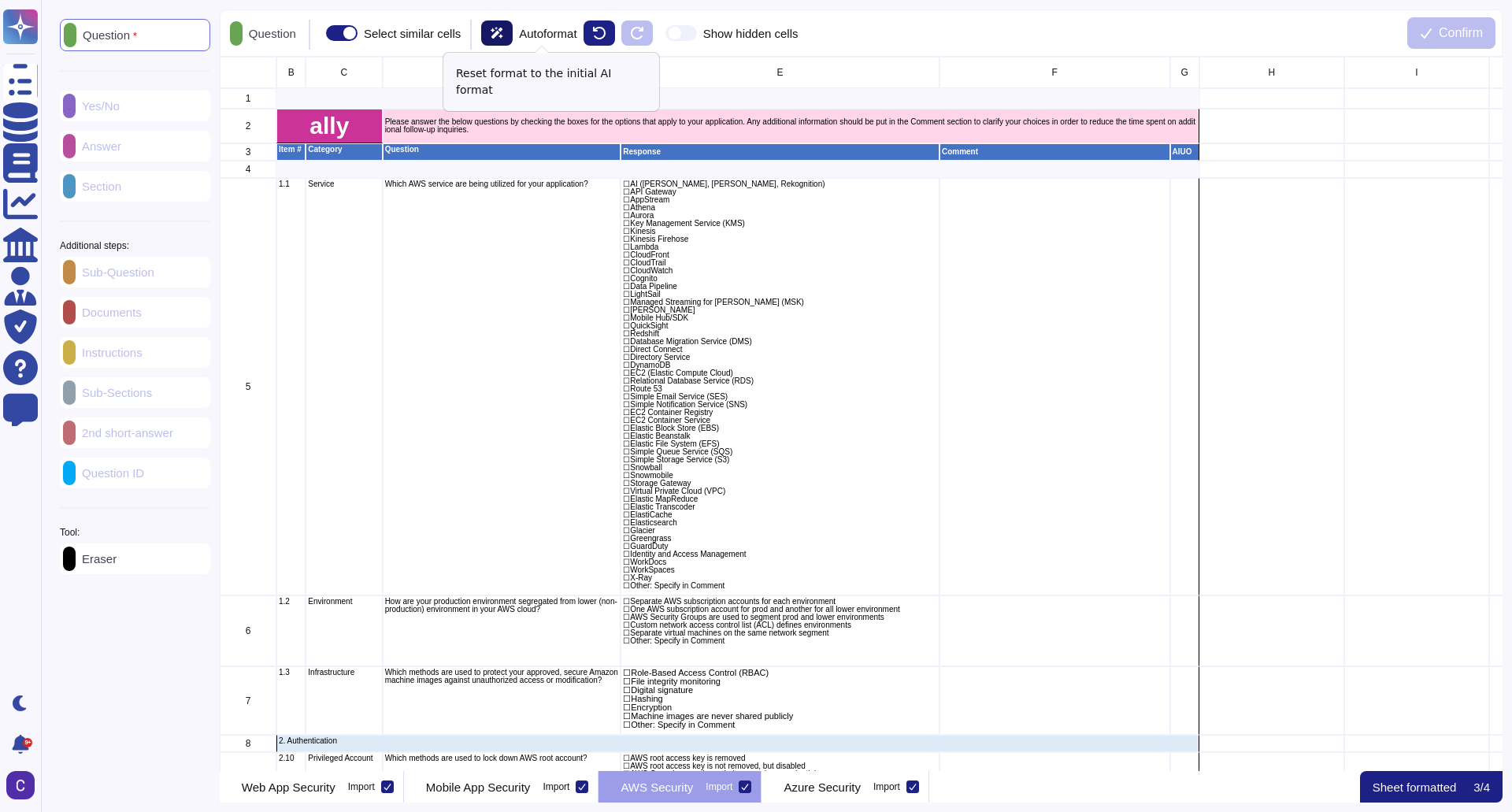
click at [512, 28] on button at bounding box center [497, 33] width 32 height 25
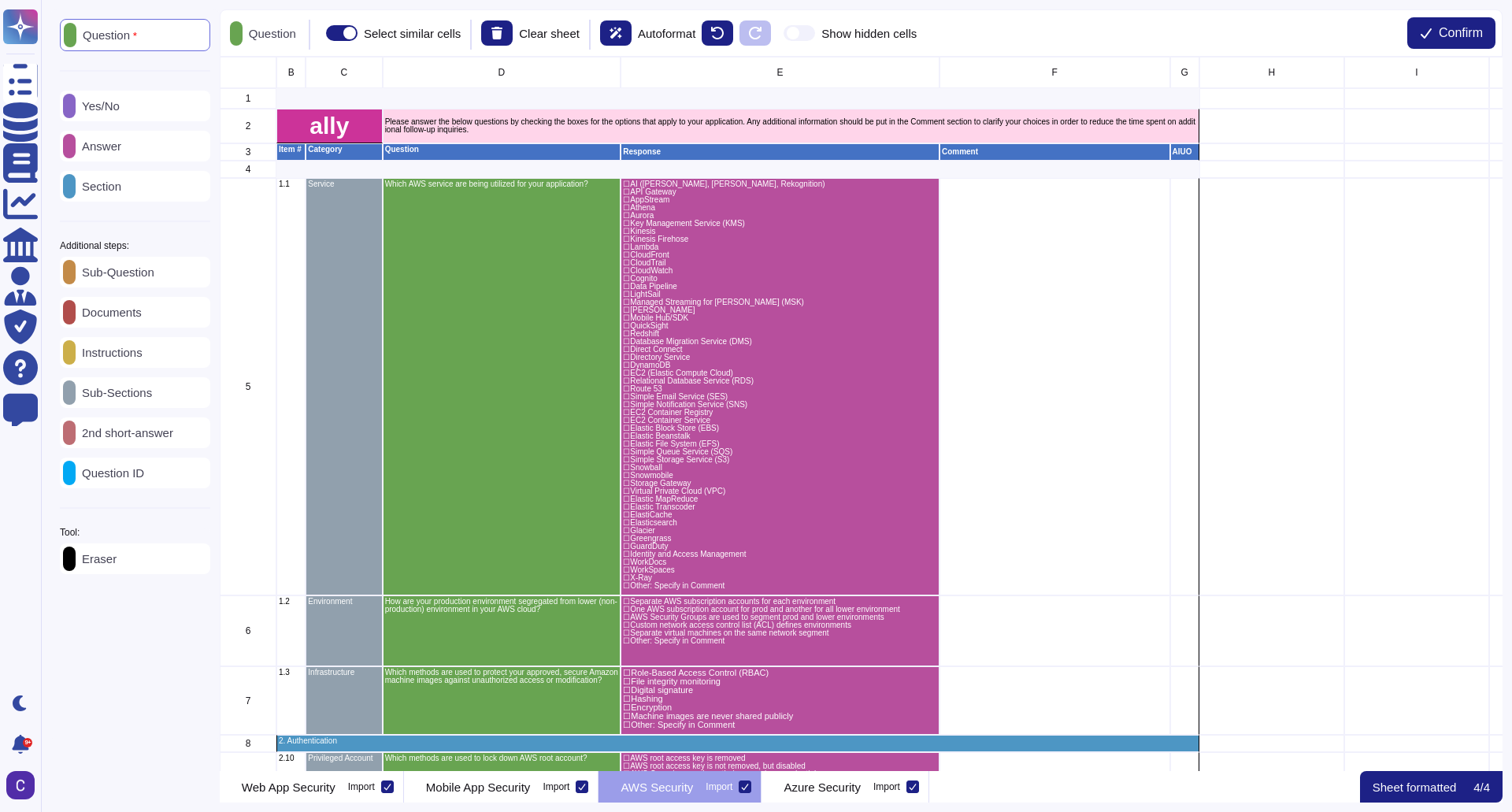
click at [749, 784] on icon at bounding box center [744, 787] width 8 height 8
click at [0, 0] on input "Import" at bounding box center [0, 0] width 0 height 0
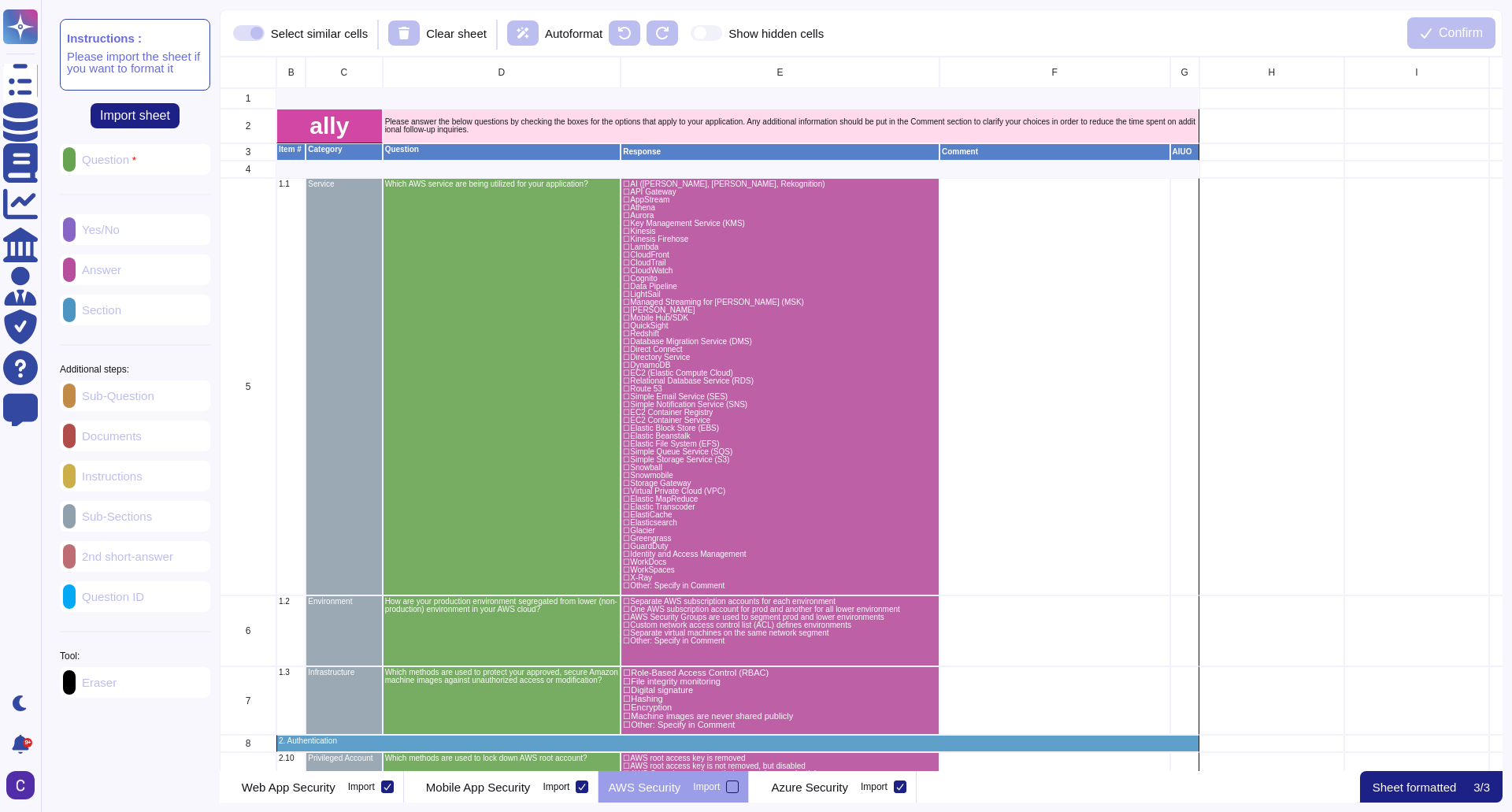
click at [739, 790] on label "Import" at bounding box center [716, 787] width 46 height 13
click at [0, 0] on input "Import" at bounding box center [0, 0] width 0 height 0
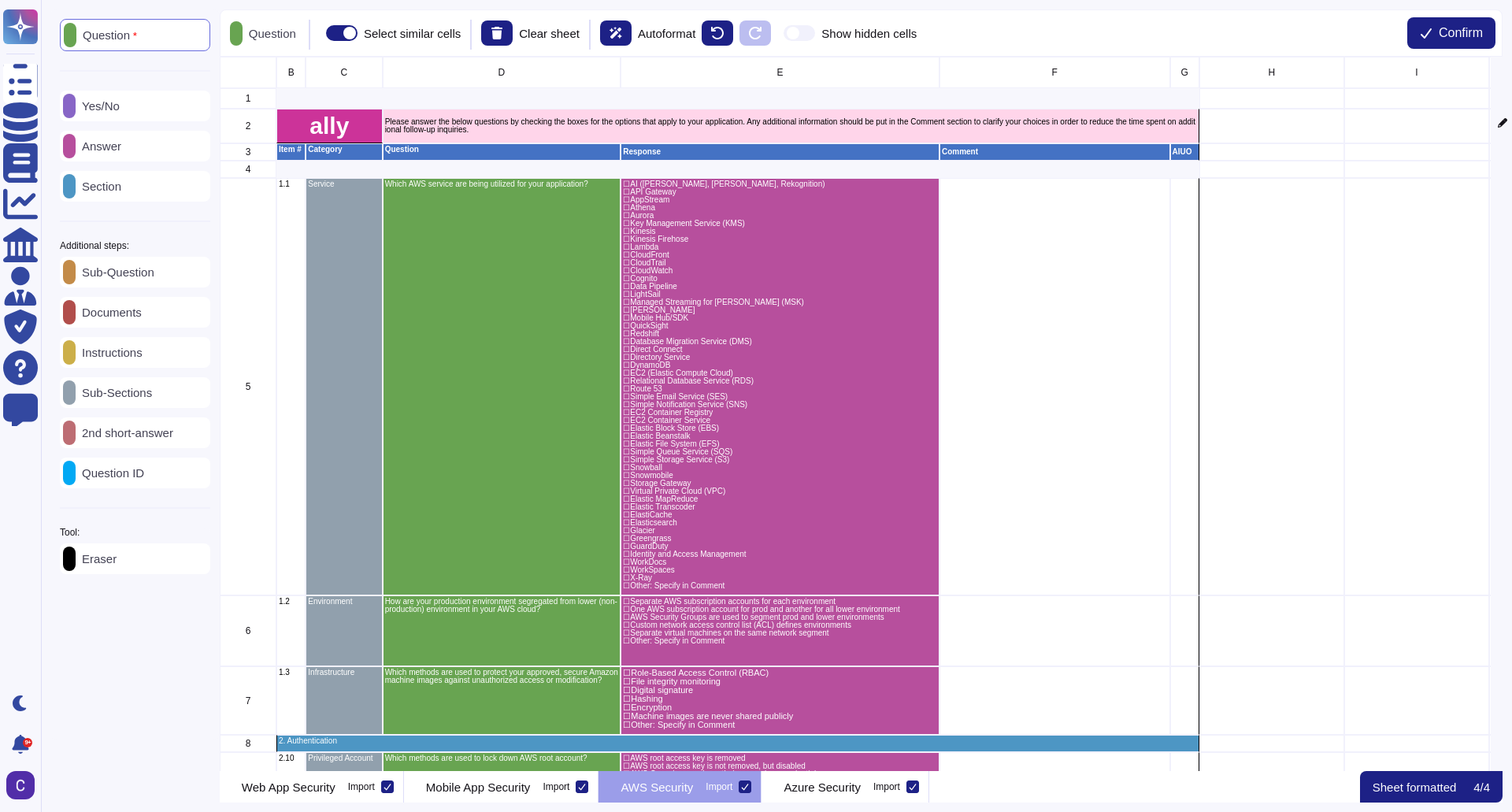
scroll to position [13, 13]
click at [1439, 27] on span "Confirm" at bounding box center [1460, 33] width 44 height 13
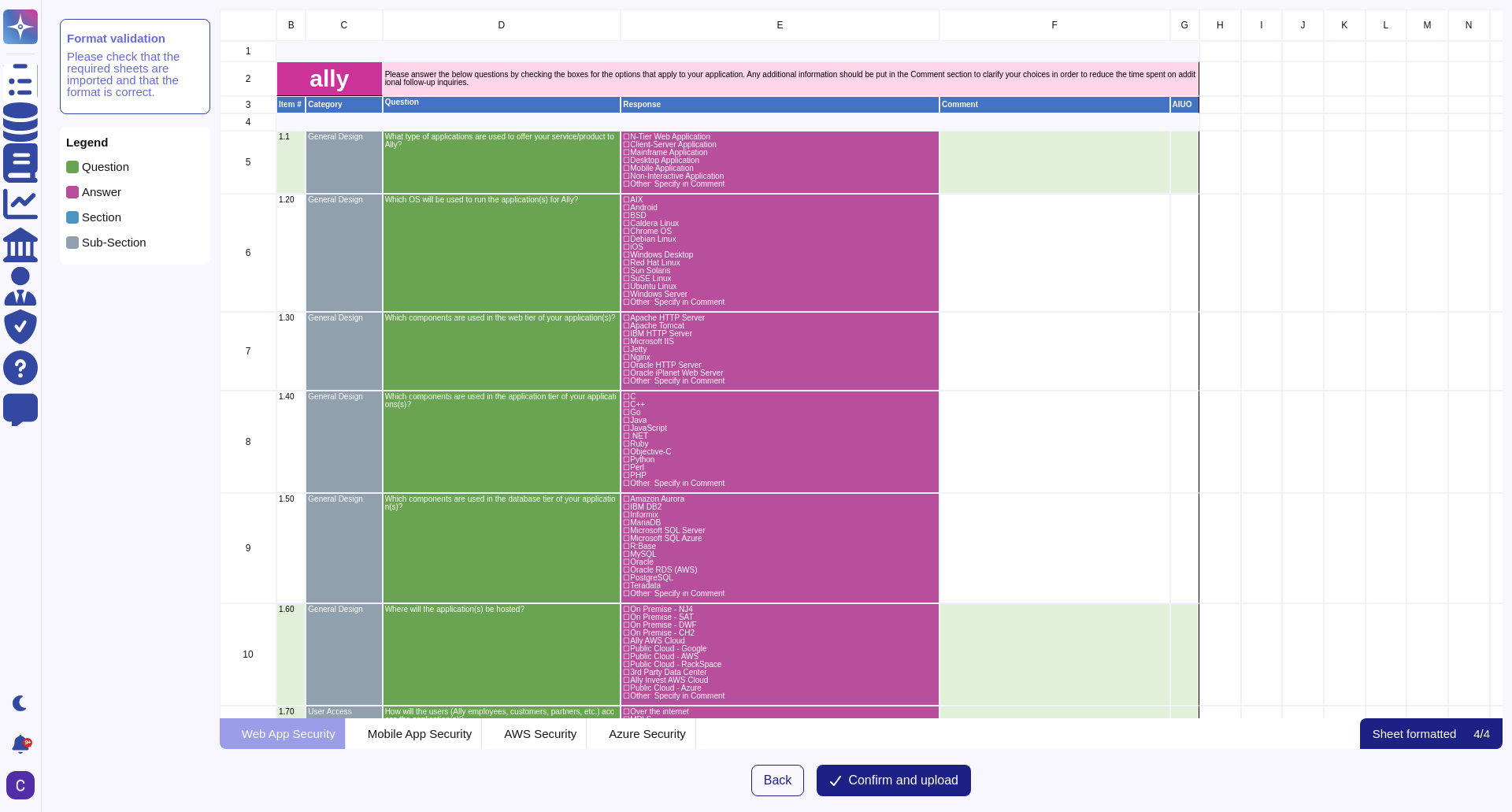
scroll to position [697, 1271]
click at [930, 787] on span "Confirm and upload" at bounding box center [903, 781] width 110 height 13
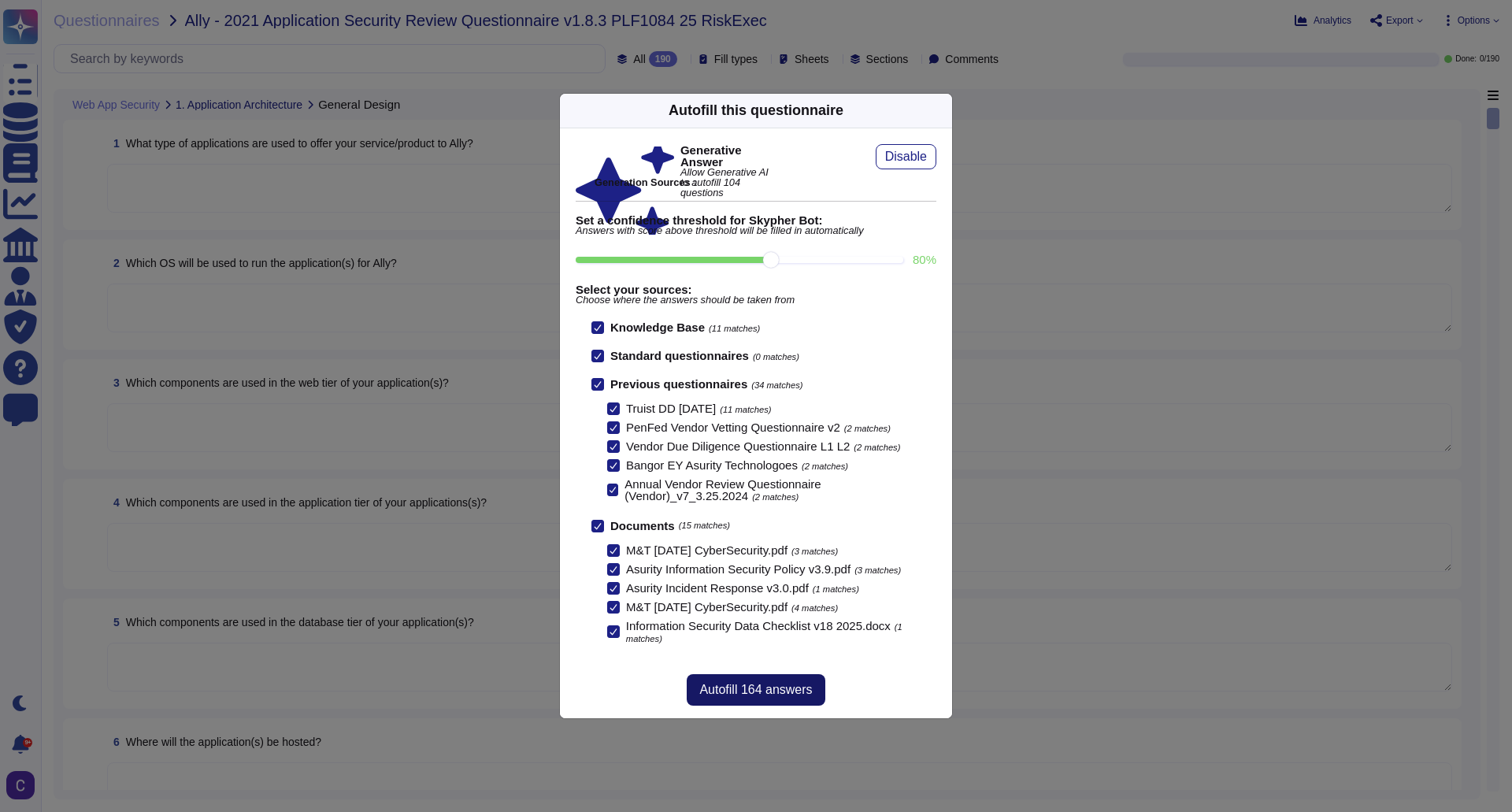
click at [766, 693] on span "Autofill 164 answers" at bounding box center [756, 690] width 113 height 13
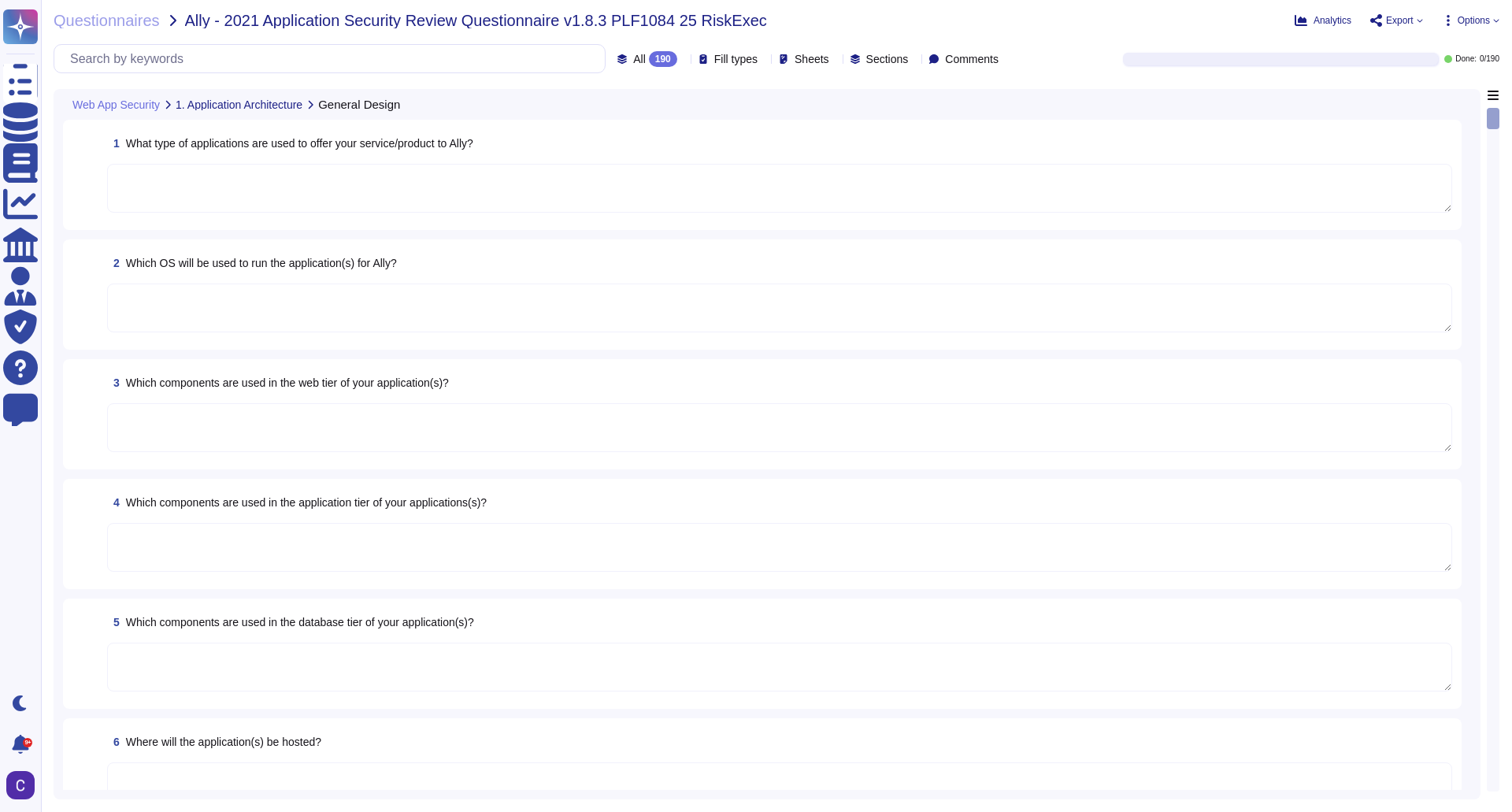
type textarea "RiskExec offers its services through a Software as a Service (SaaS) platform. T…"
type textarea "The application tier of RiskExec's platform utilizes the following components: …"
type textarea "The database tier of our application utilizes the following components: Microso…"
type textarea "The application will be hosted on Microsoft Azure, specifically in the [GEOGRAP…"
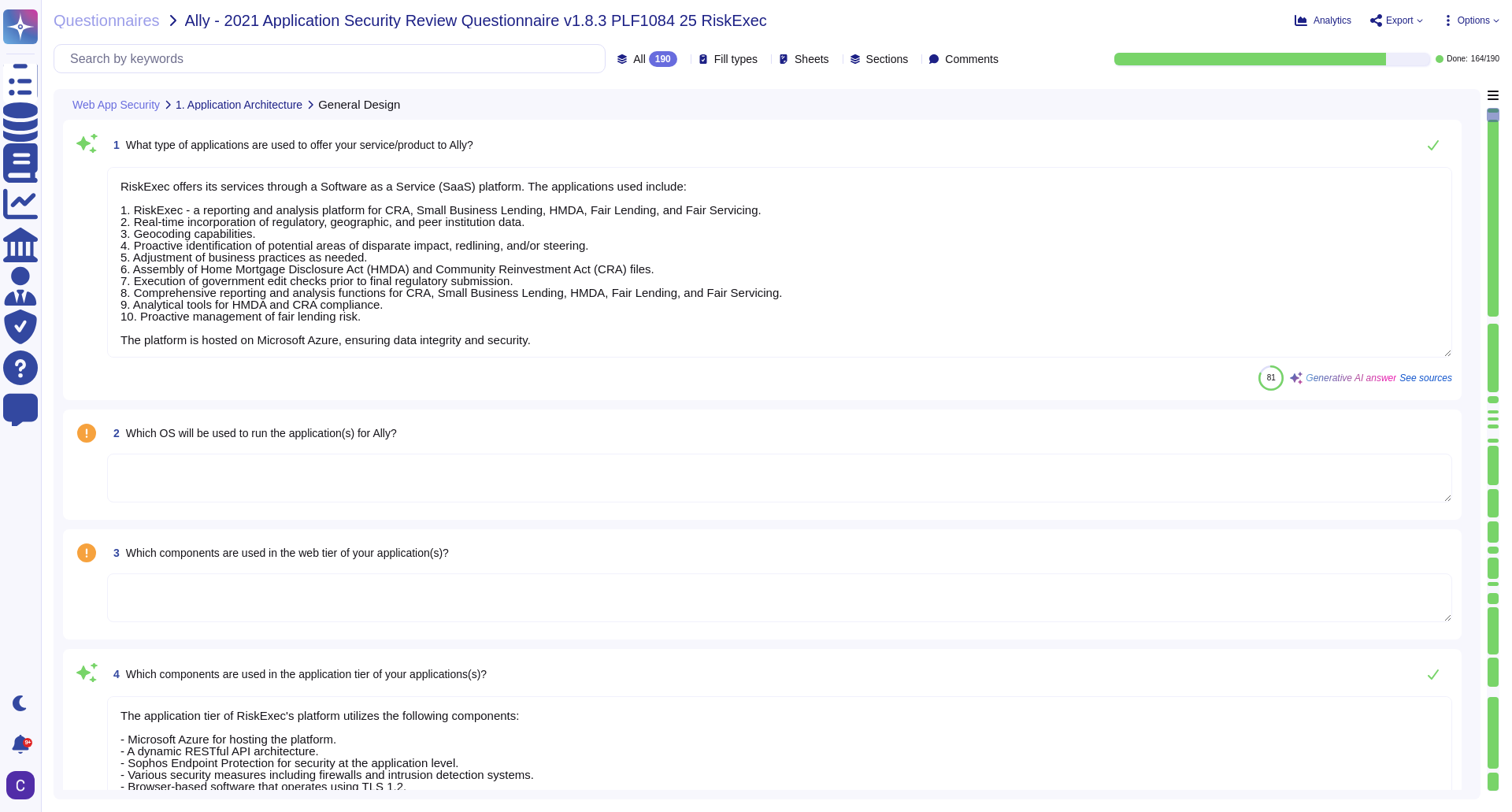
scroll to position [2, 0]
click at [903, 381] on div "81 Generative AI answer See sources" at bounding box center [780, 378] width 1346 height 25
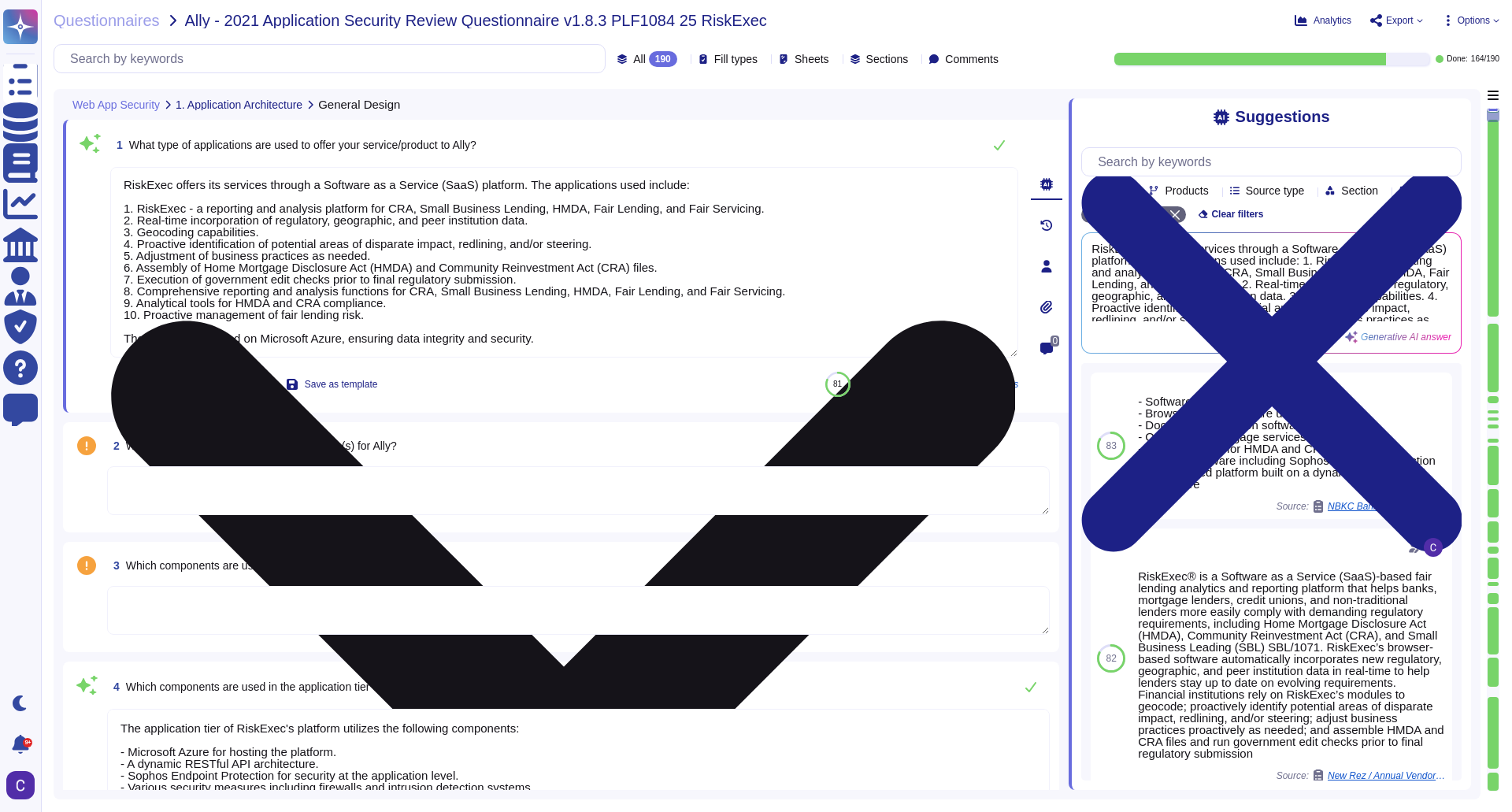
click at [486, 319] on textarea "RiskExec offers its services through a Software as a Service (SaaS) platform. T…" at bounding box center [564, 262] width 908 height 191
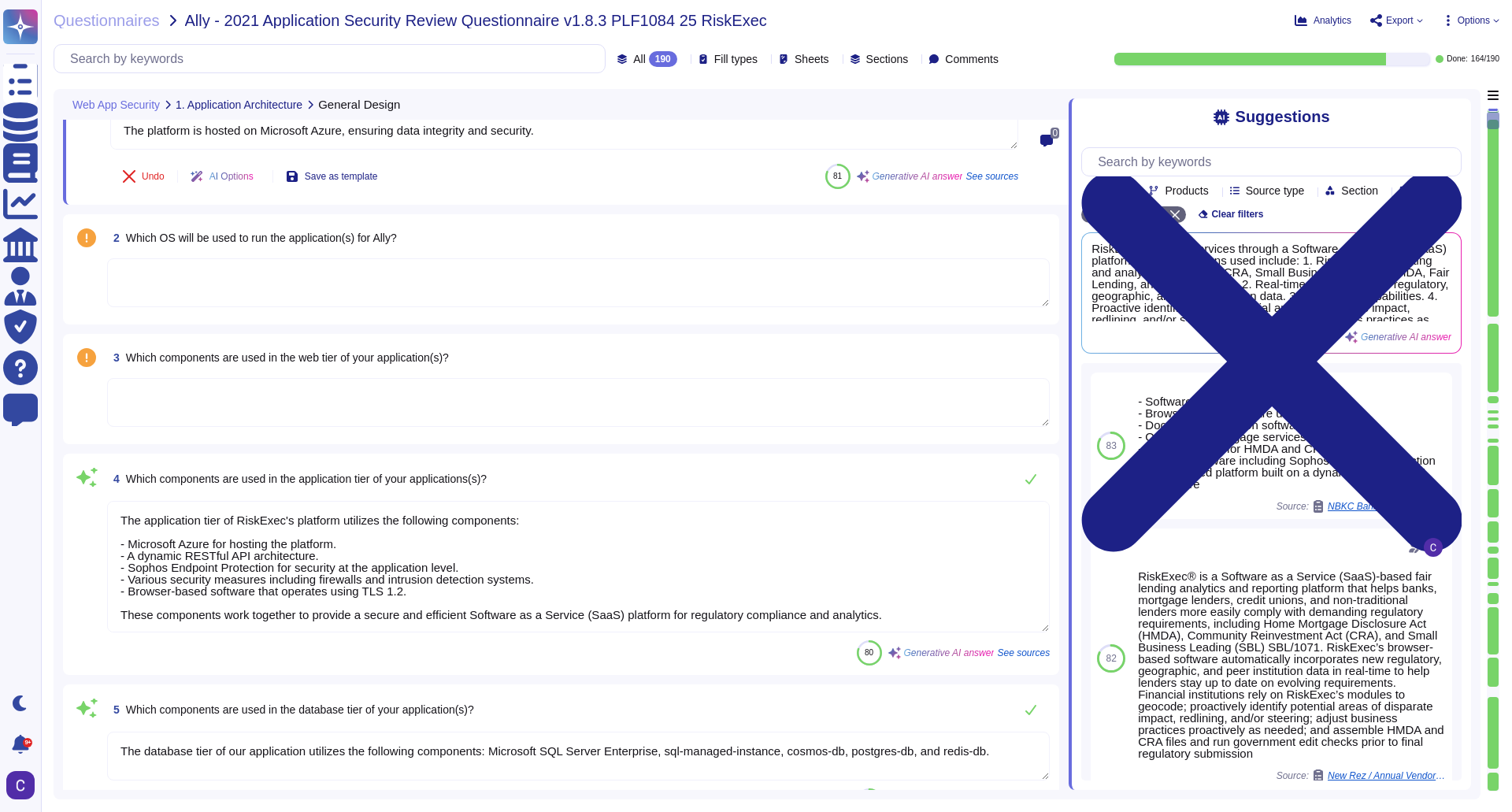
scroll to position [394, 0]
type textarea "Users will access the application through unique usernames and passwords. RiskE…"
type textarea "Ally users will authenticate to the application using Microsoft Active Director…"
type textarea "The minimum password length enforced by the application is 9 characters."
